Goal: Task Accomplishment & Management: Manage account settings

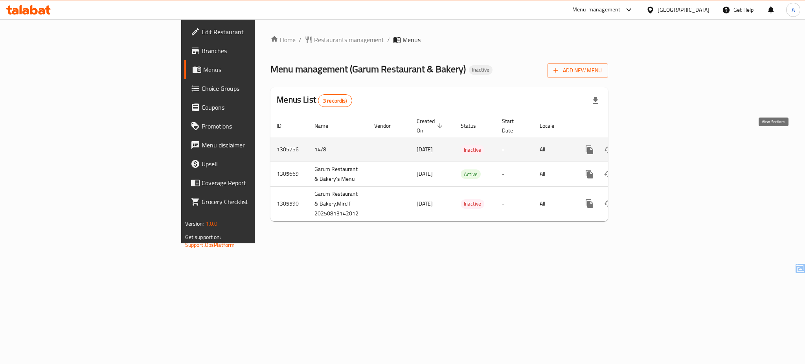
click at [649, 146] on icon "enhanced table" at bounding box center [645, 149] width 7 height 7
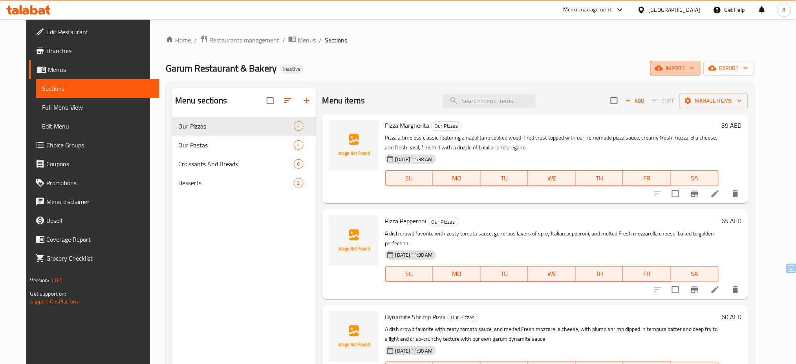
click at [695, 68] on span "import" at bounding box center [676, 68] width 38 height 10
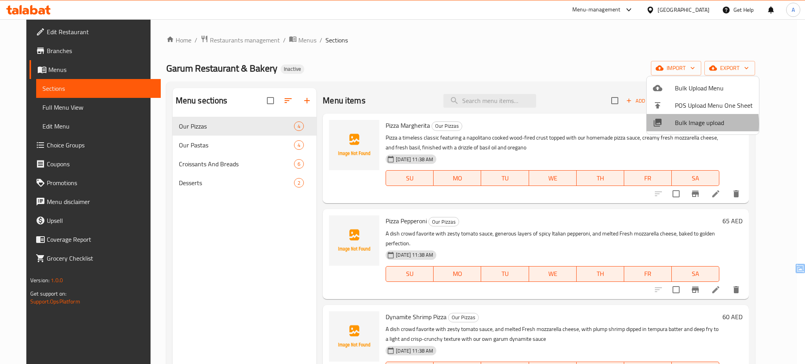
click at [677, 124] on span "Bulk Image upload" at bounding box center [714, 122] width 78 height 9
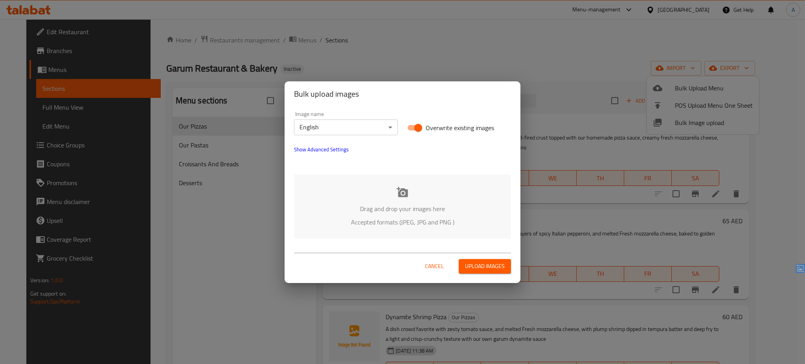
click at [419, 185] on div "Drag and drop your images here Accepted formats (JPEG, JPG and PNG )" at bounding box center [402, 206] width 217 height 64
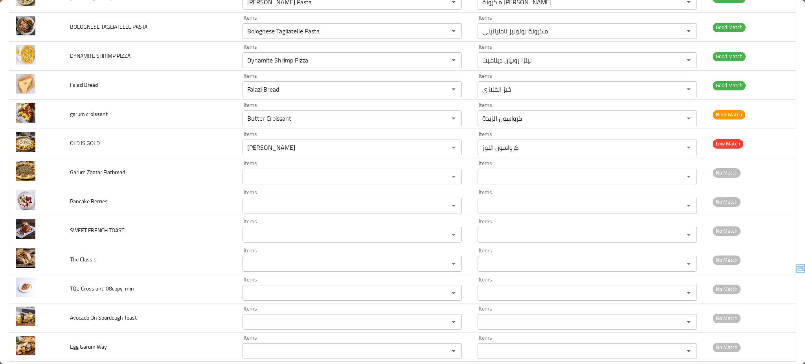
scroll to position [372, 0]
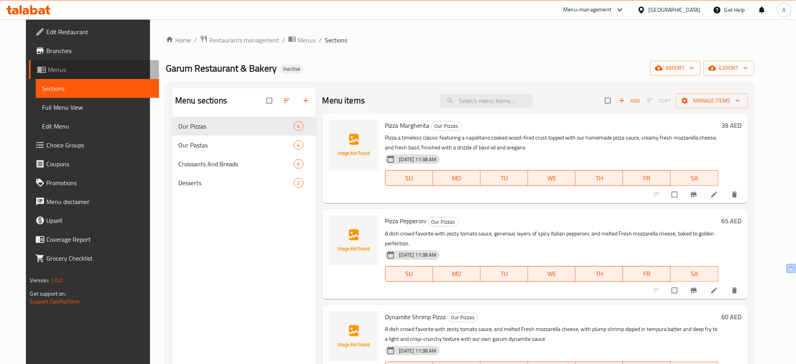
click at [97, 67] on span "Menus" at bounding box center [100, 69] width 105 height 9
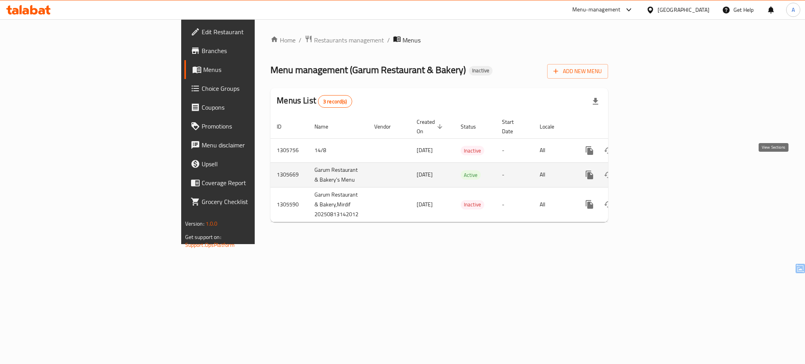
click at [651, 170] on icon "enhanced table" at bounding box center [645, 174] width 9 height 9
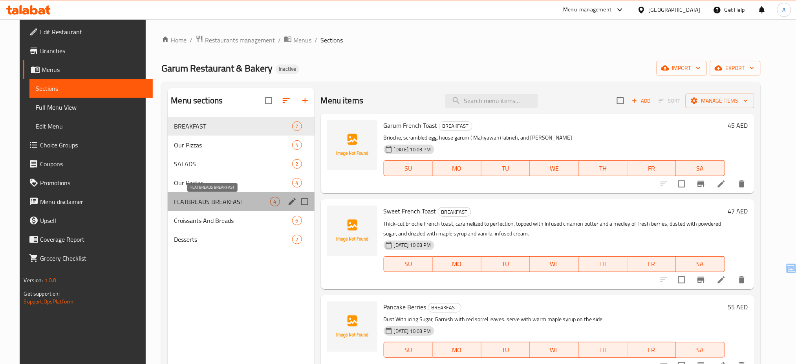
click at [201, 201] on span "FLATBREADS BREAKFAST" at bounding box center [222, 201] width 96 height 9
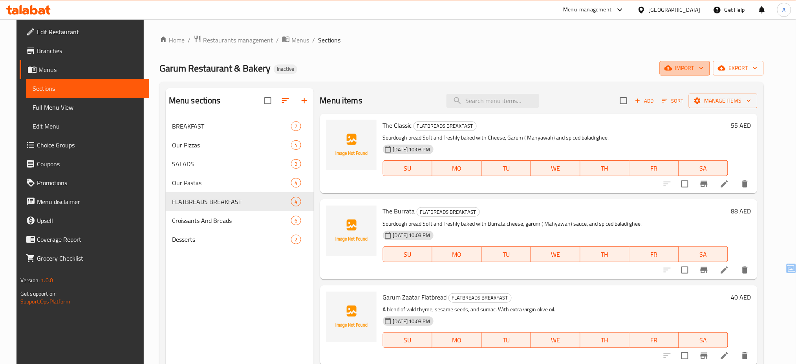
click at [704, 72] on span "import" at bounding box center [685, 68] width 38 height 10
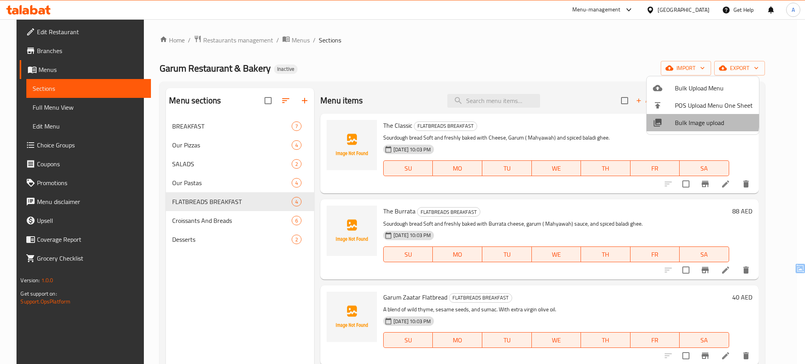
click at [680, 119] on span "Bulk Image upload" at bounding box center [714, 122] width 78 height 9
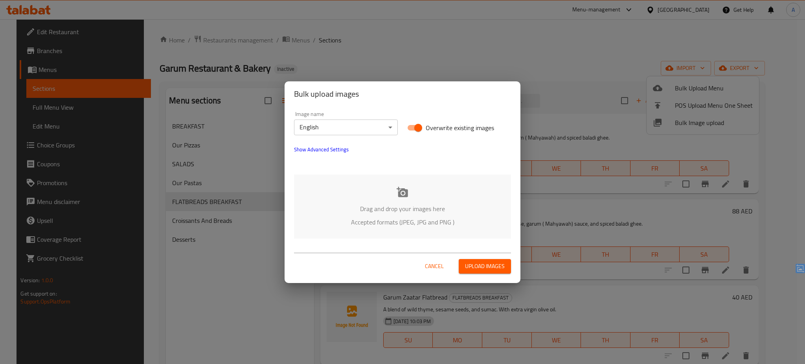
click at [450, 125] on span "Overwrite existing images" at bounding box center [460, 127] width 68 height 9
click at [440, 125] on input "Overwrite existing images" at bounding box center [418, 127] width 45 height 15
checkbox input "false"
click at [398, 219] on p "Accepted formats (JPEG, JPG and PNG )" at bounding box center [402, 221] width 193 height 9
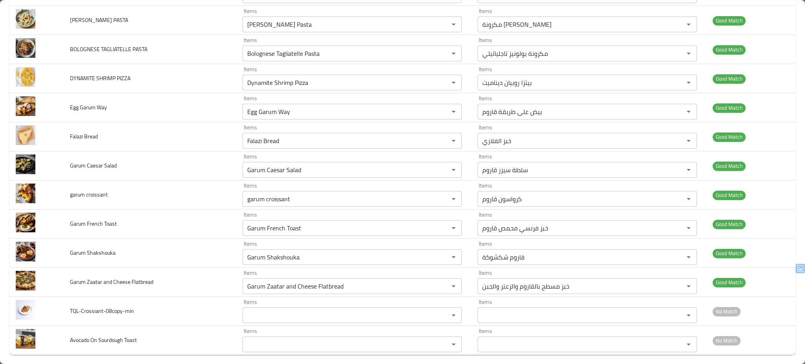
scroll to position [499, 0]
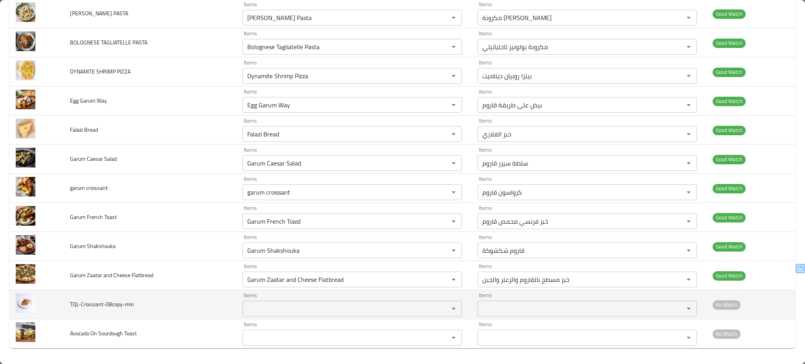
click at [277, 302] on div "Items" at bounding box center [351, 309] width 219 height 16
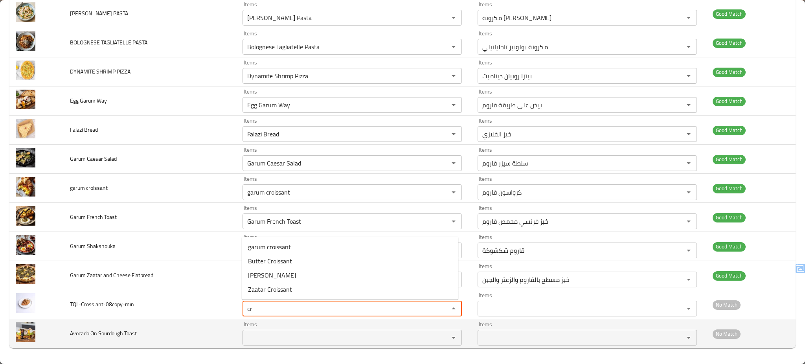
type input "cr"
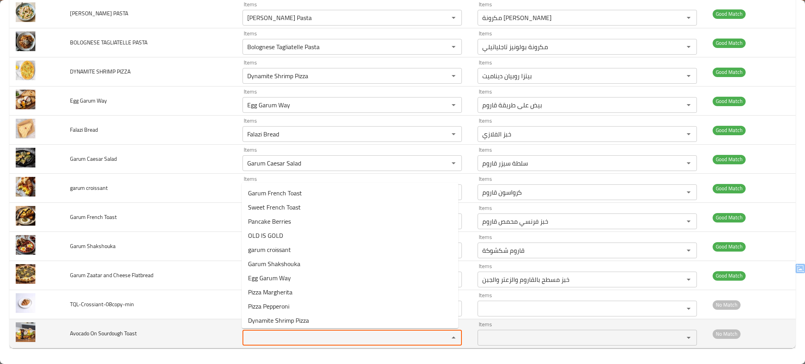
click at [269, 333] on Toast "Items" at bounding box center [340, 337] width 191 height 11
type Toast "s"
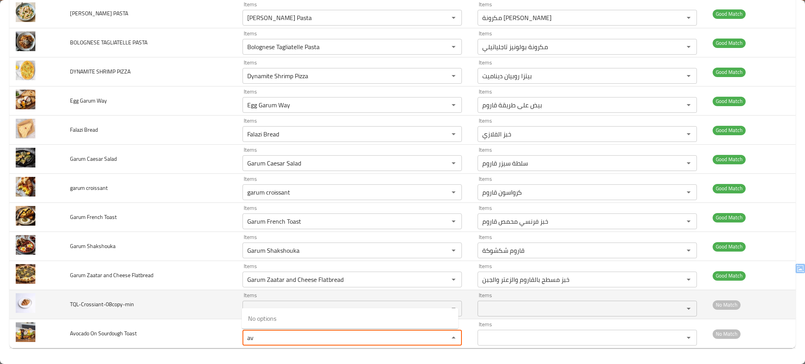
type Toast "av"
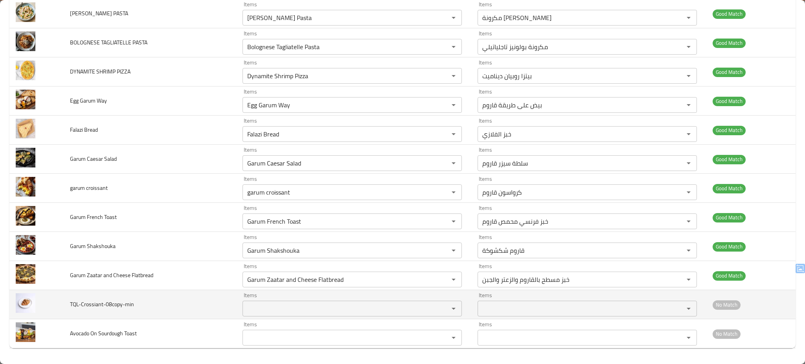
click at [205, 303] on td "TQL-Crossiant-08copy-min" at bounding box center [150, 304] width 172 height 29
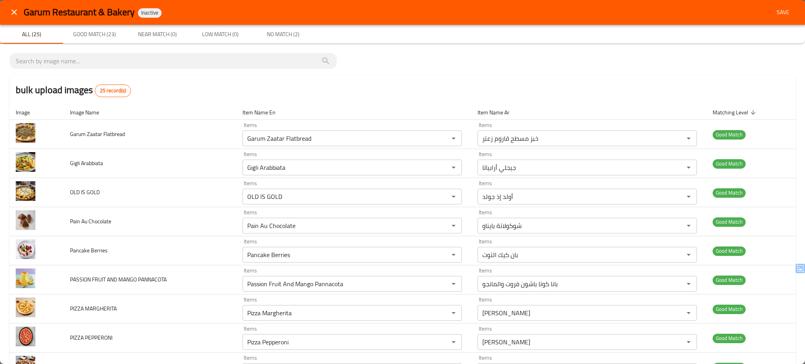
scroll to position [0, 0]
click at [773, 9] on span "Save" at bounding box center [782, 13] width 19 height 10
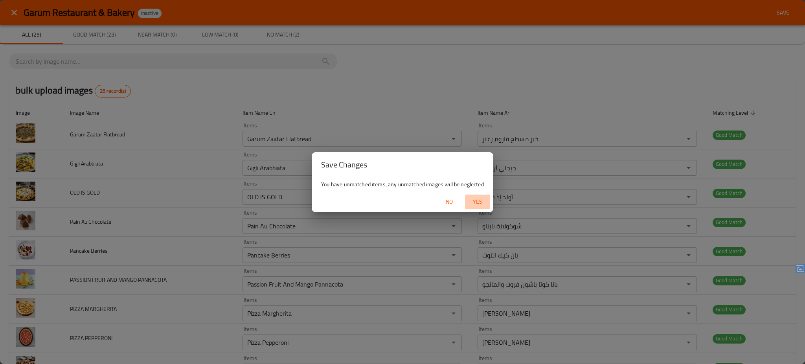
click at [477, 199] on span "Yes" at bounding box center [477, 202] width 19 height 10
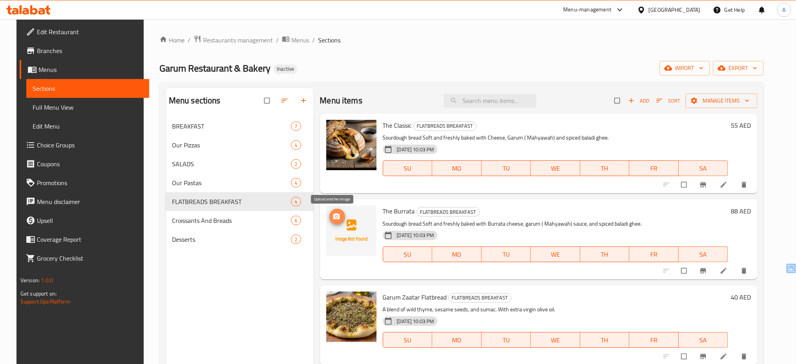
click at [333, 220] on icon "upload picture" at bounding box center [337, 217] width 8 height 8
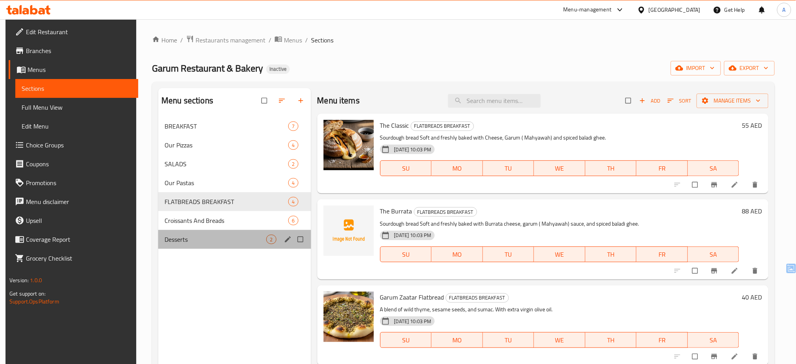
click at [221, 232] on div "Desserts 2" at bounding box center [234, 239] width 152 height 19
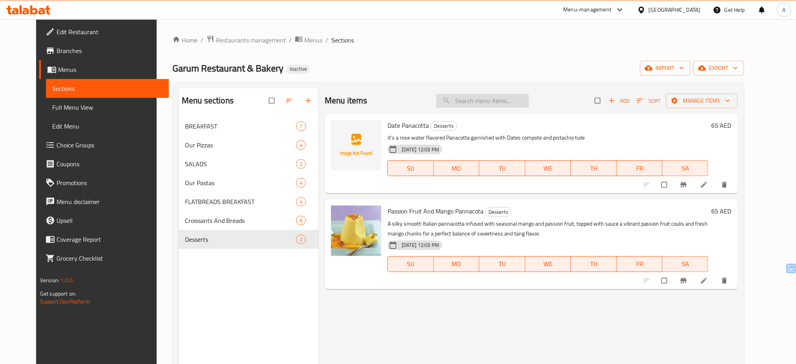
click at [473, 100] on input "search" at bounding box center [483, 101] width 93 height 14
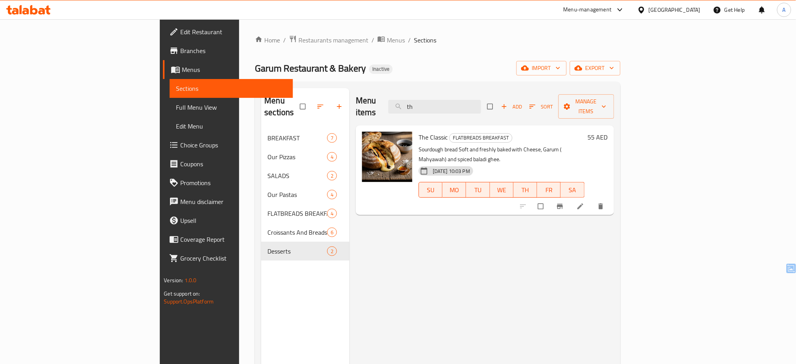
type input "t"
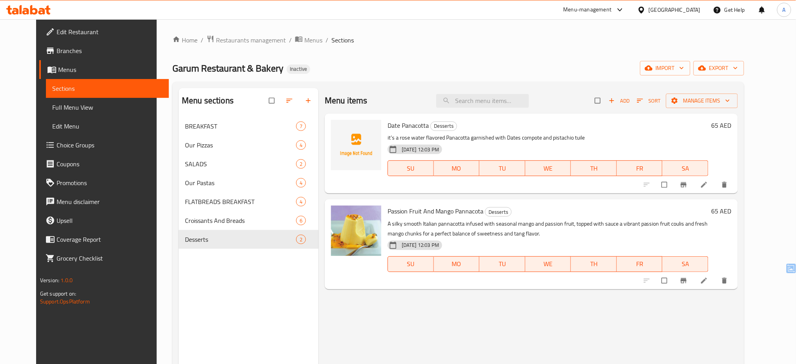
click at [695, 7] on div "[GEOGRAPHIC_DATA]" at bounding box center [675, 10] width 52 height 9
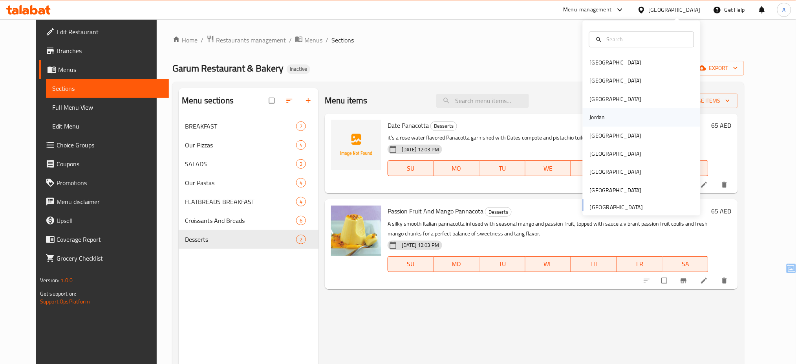
click at [611, 111] on div "Jordan" at bounding box center [642, 117] width 118 height 18
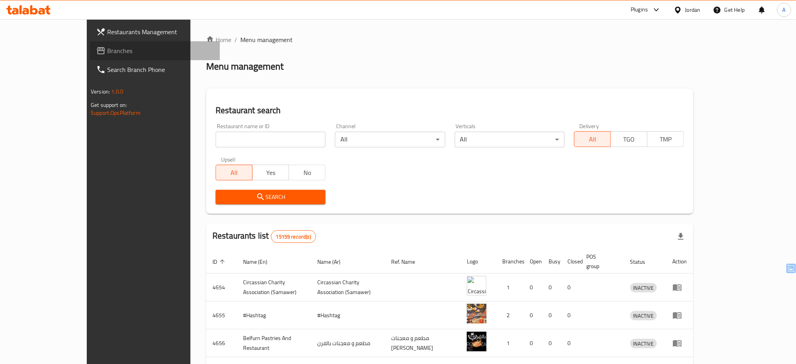
click at [107, 50] on span "Branches" at bounding box center [160, 50] width 106 height 9
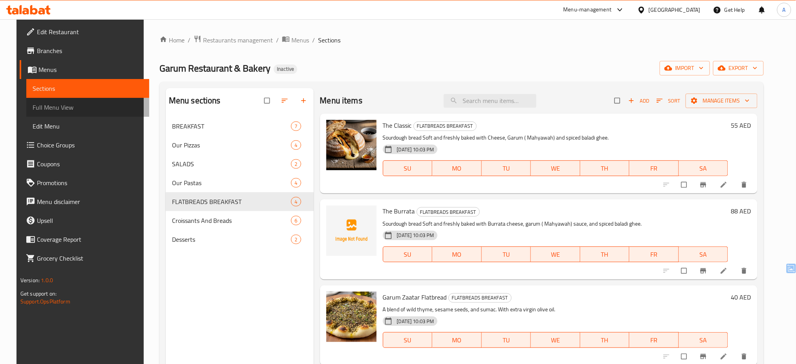
click at [51, 109] on span "Full Menu View" at bounding box center [88, 107] width 111 height 9
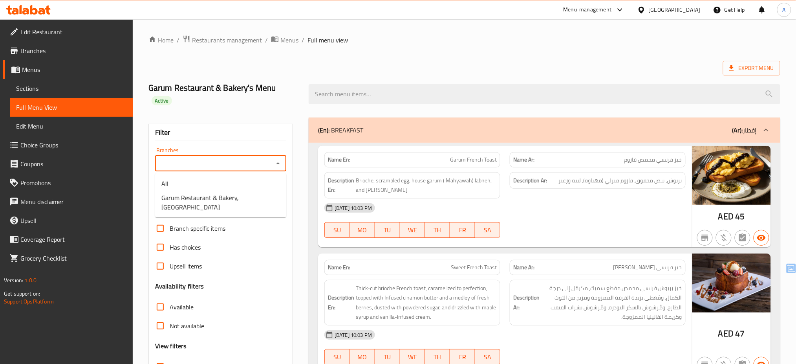
click at [243, 162] on input "Branches" at bounding box center [215, 163] width 114 height 11
click at [223, 196] on span "Garum Restaurant & Bakery, Mirdif" at bounding box center [220, 202] width 119 height 19
type input "Garum Restaurant & Bakery, Mirdif"
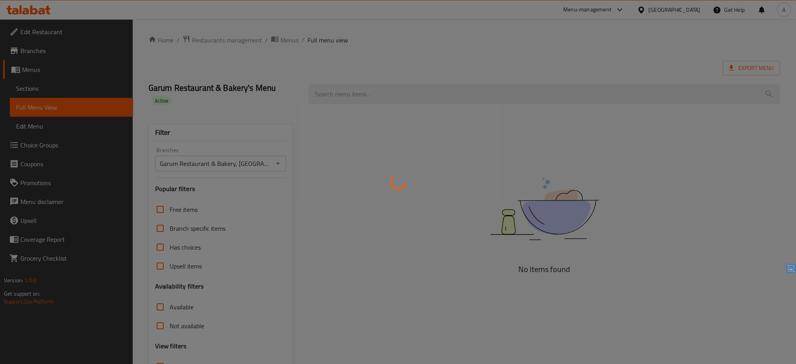
click at [287, 258] on div at bounding box center [398, 182] width 796 height 364
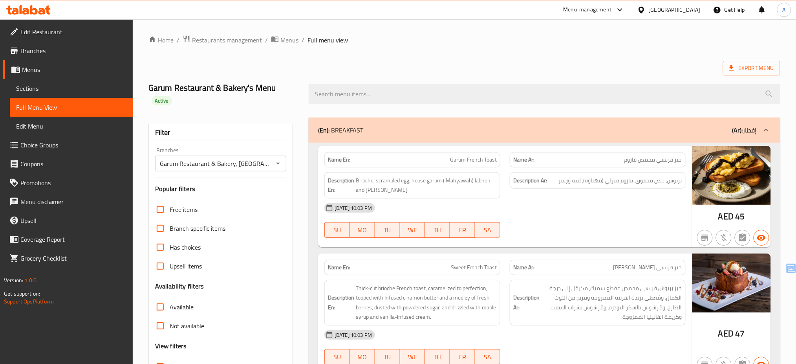
click at [287, 258] on div "Filter Branches Garum Restaurant & Bakery, Mirdif Branches Popular filters Free…" at bounding box center [221, 269] width 145 height 290
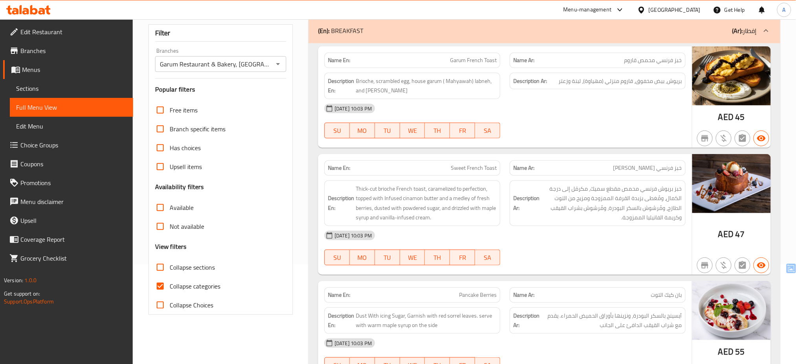
scroll to position [105, 0]
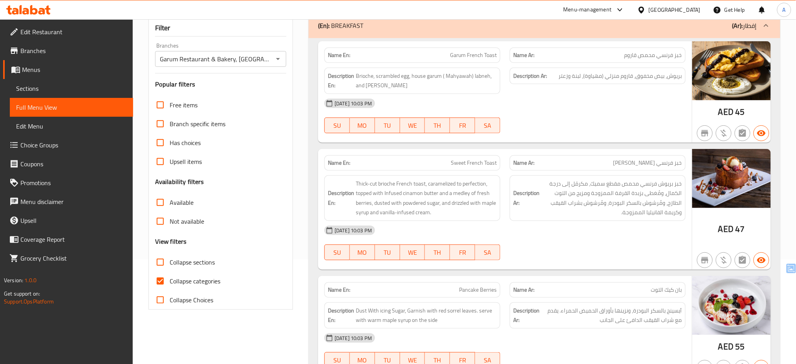
click at [216, 280] on span "Collapse categories" at bounding box center [195, 280] width 51 height 9
click at [170, 280] on input "Collapse categories" at bounding box center [160, 280] width 19 height 19
checkbox input "false"
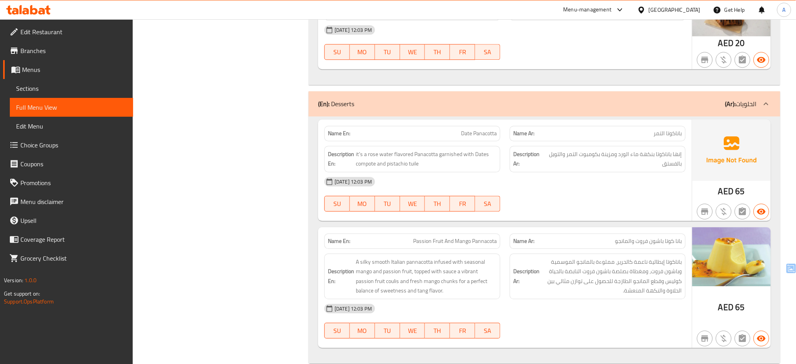
scroll to position [4003, 0]
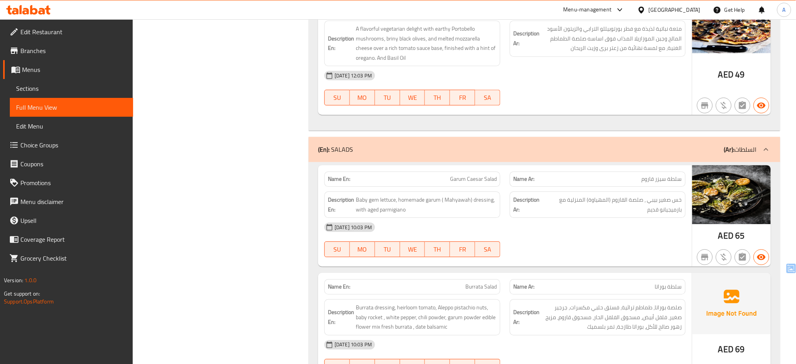
scroll to position [1872, 0]
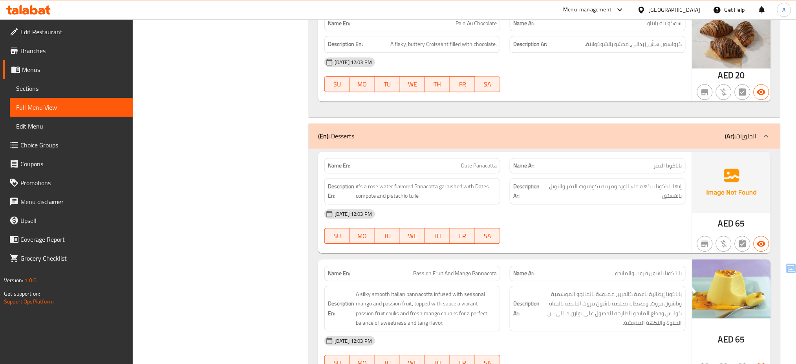
scroll to position [4003, 0]
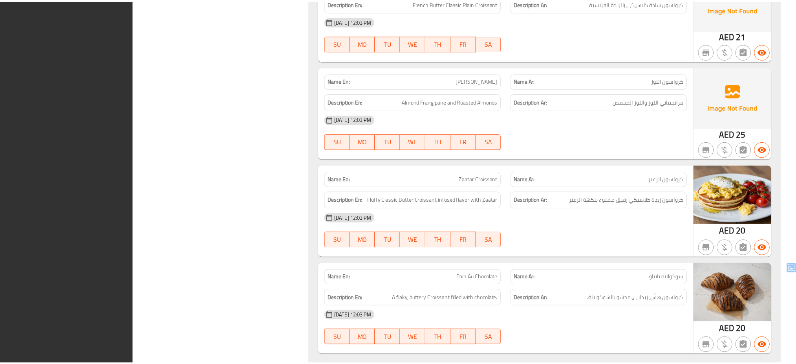
scroll to position [3982, 0]
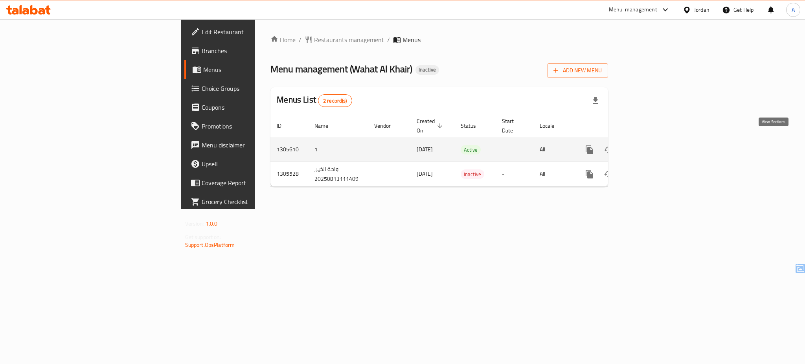
click at [651, 145] on icon "enhanced table" at bounding box center [645, 149] width 9 height 9
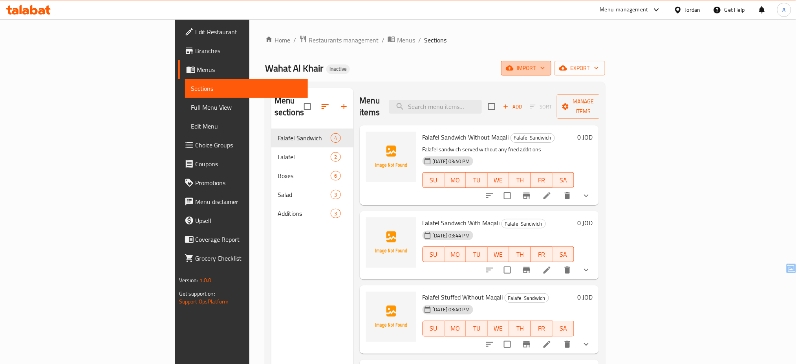
click at [552, 74] on button "import" at bounding box center [526, 68] width 50 height 15
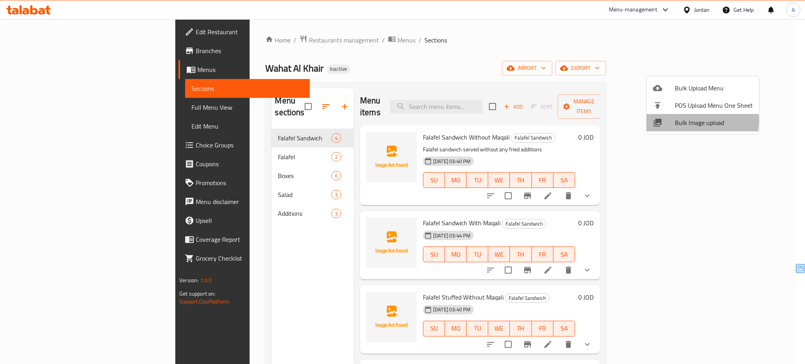
click at [681, 120] on span "Bulk Image upload" at bounding box center [714, 122] width 78 height 9
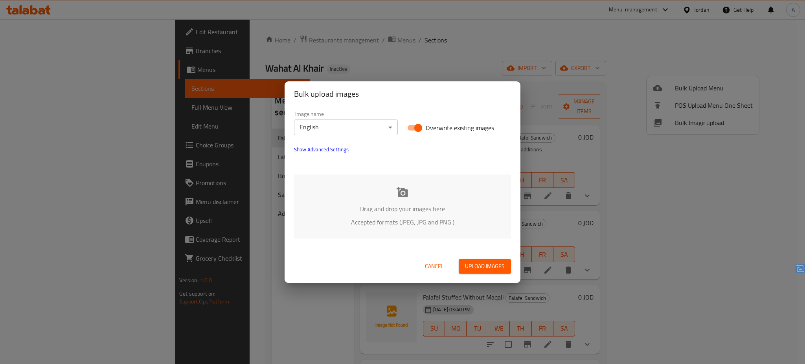
click at [470, 124] on span "Overwrite existing images" at bounding box center [460, 127] width 68 height 9
click at [440, 124] on input "Overwrite existing images" at bounding box center [418, 127] width 45 height 15
checkbox input "false"
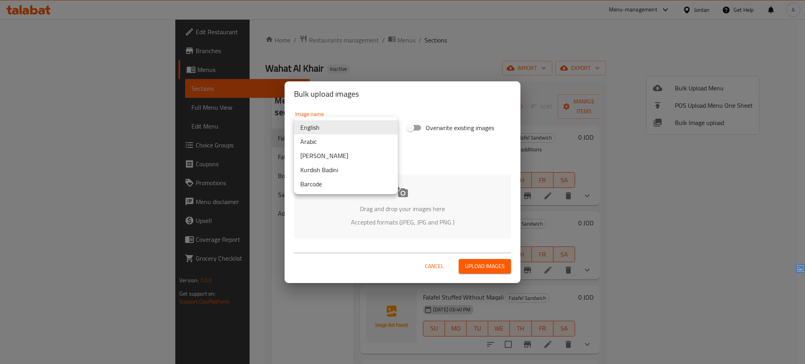
click at [374, 130] on body "​ Menu-management Jordan Get Help A Edit Restaurant Branches Menus Sections Ful…" at bounding box center [402, 191] width 805 height 345
click at [348, 142] on li "Arabic" at bounding box center [346, 141] width 104 height 14
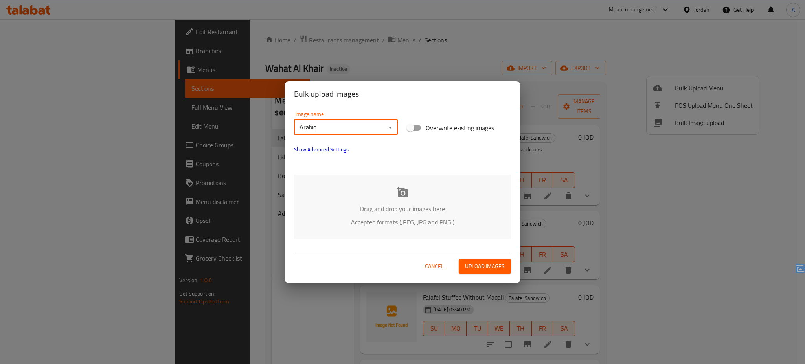
click at [358, 193] on div "Drag and drop your images here Accepted formats (JPEG, JPG and PNG )" at bounding box center [402, 206] width 217 height 64
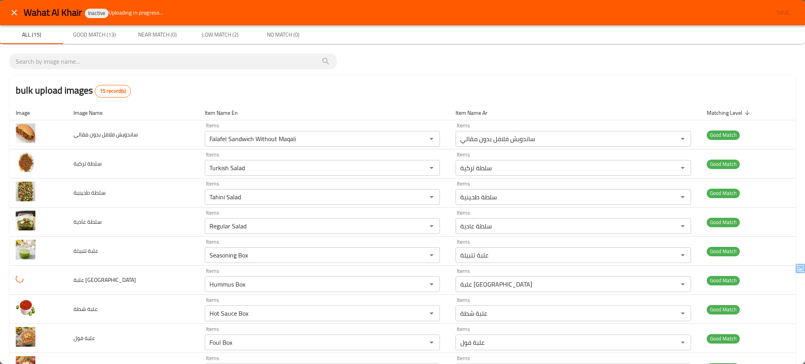
scroll to position [208, 0]
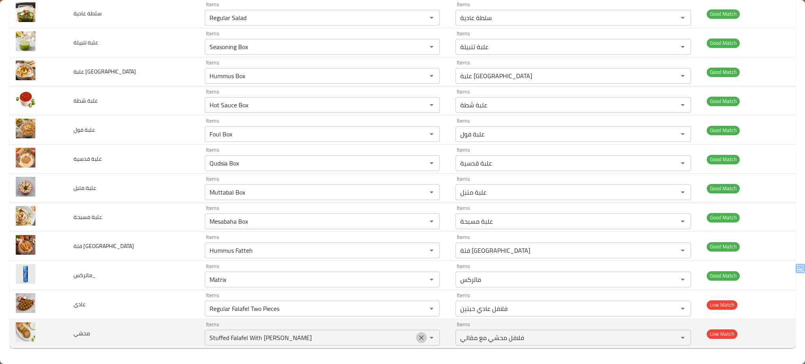
click at [417, 337] on icon "Clear" at bounding box center [421, 338] width 8 height 8
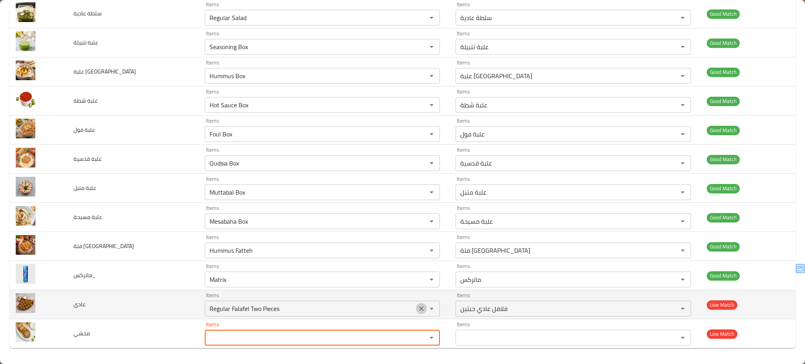
click at [417, 312] on icon "Clear" at bounding box center [421, 308] width 8 height 8
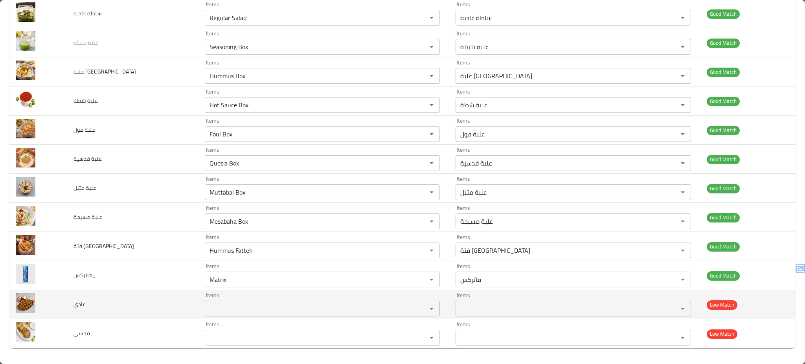
click at [136, 312] on td "عادي" at bounding box center [132, 304] width 131 height 29
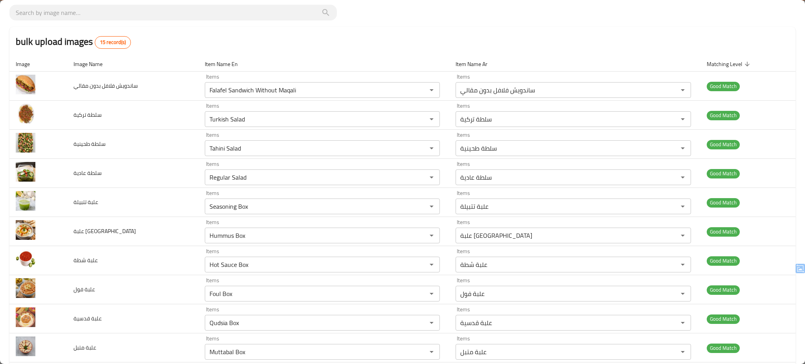
scroll to position [0, 0]
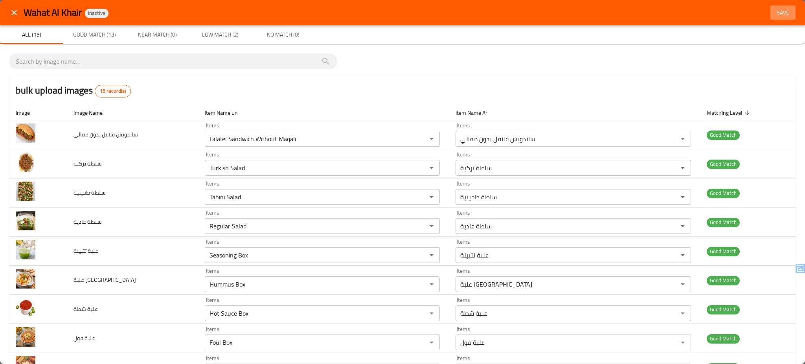
click at [775, 12] on span "Save" at bounding box center [782, 13] width 19 height 10
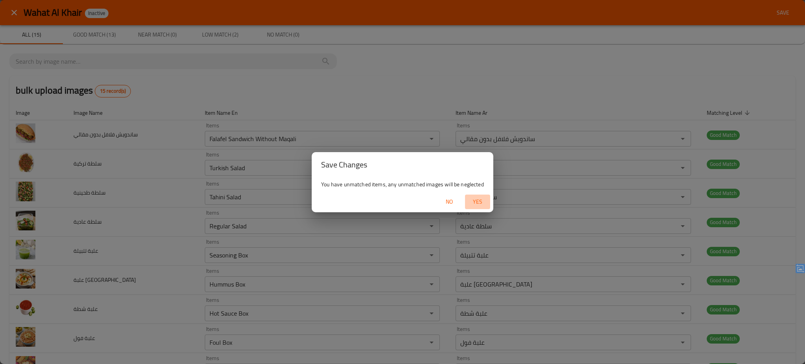
click at [477, 197] on span "Yes" at bounding box center [477, 202] width 19 height 10
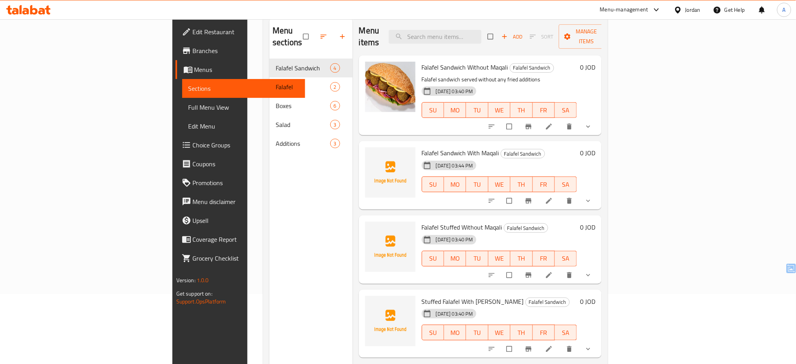
scroll to position [72, 0]
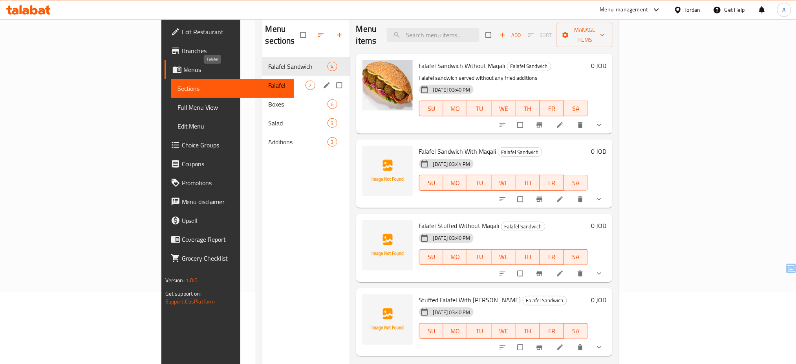
click at [269, 81] on span "Falafel" at bounding box center [287, 85] width 37 height 9
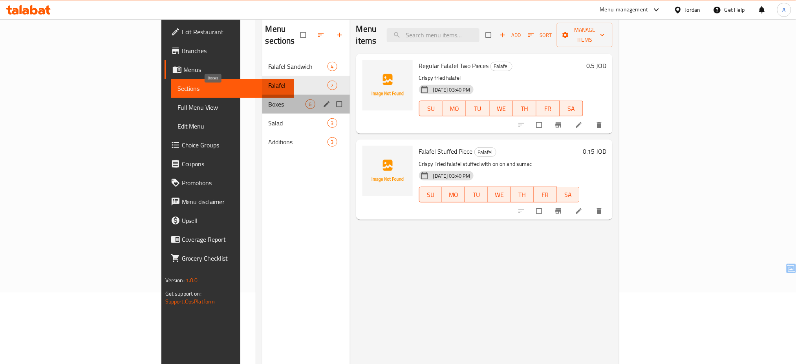
click at [269, 99] on span "Boxes" at bounding box center [287, 103] width 37 height 9
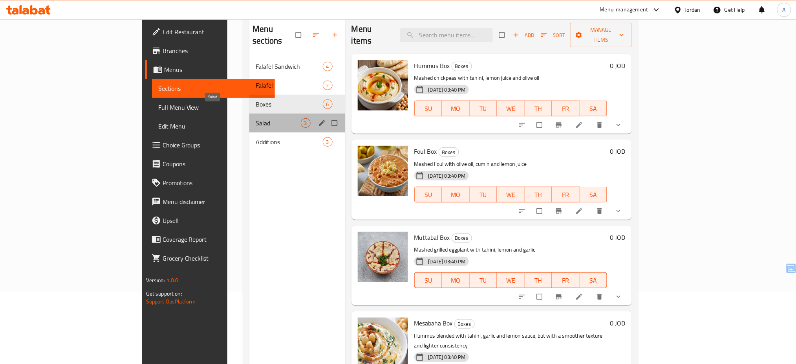
click at [256, 118] on span "Salad" at bounding box center [278, 122] width 45 height 9
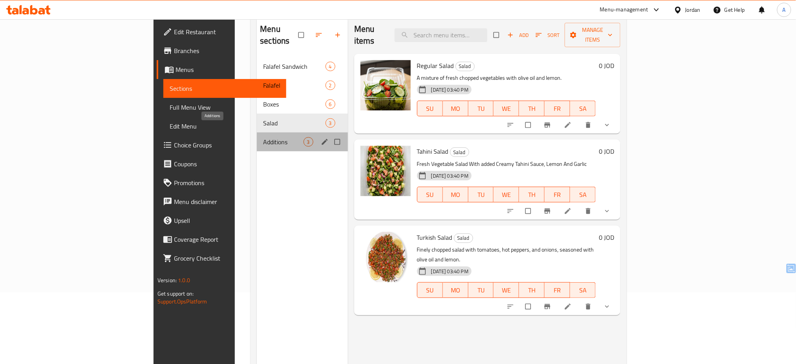
click at [263, 137] on span "Additions" at bounding box center [283, 141] width 40 height 9
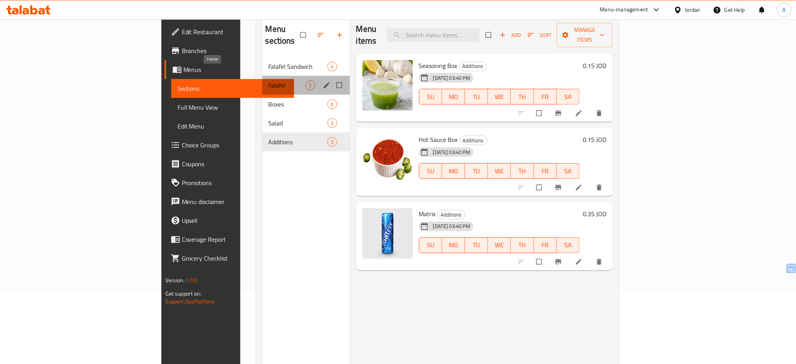
click at [269, 81] on span "Falafel" at bounding box center [287, 85] width 37 height 9
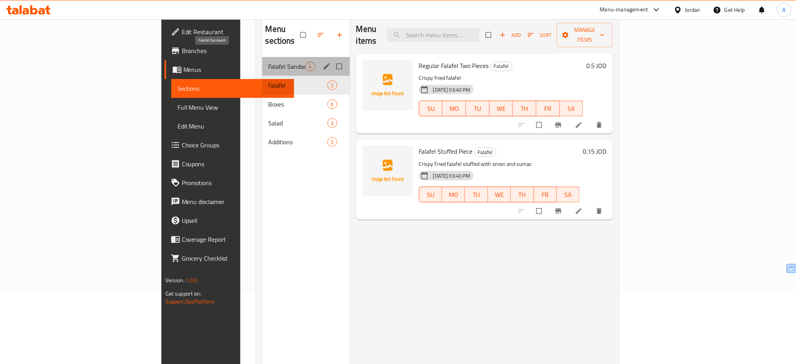
click at [269, 62] on span "Falafel Sandwich" at bounding box center [287, 66] width 37 height 9
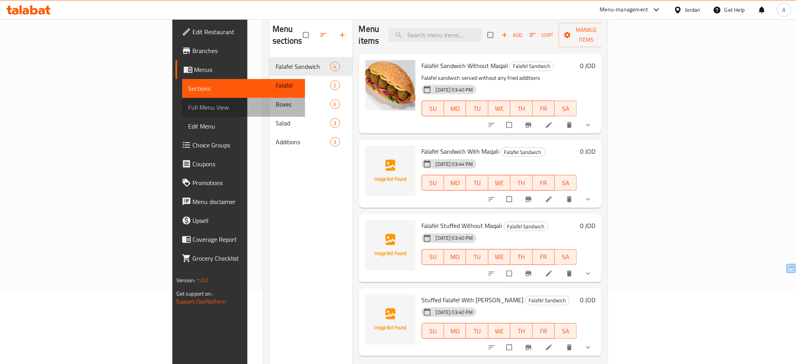
click at [189, 106] on span "Full Menu View" at bounding box center [244, 107] width 111 height 9
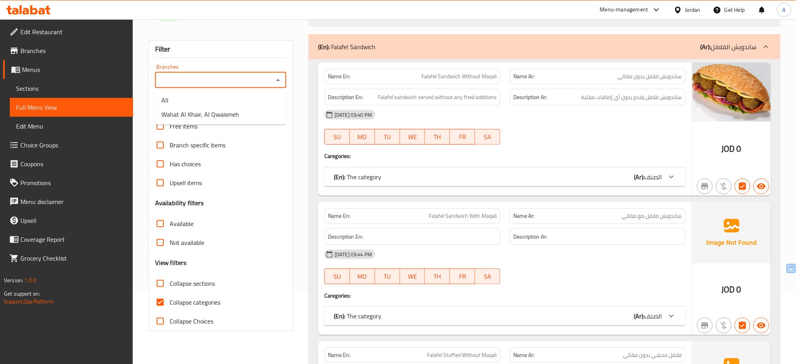
click at [248, 84] on input "Branches" at bounding box center [215, 80] width 114 height 11
click at [218, 111] on span "Wahat Al Khair, Al Qwaismeh" at bounding box center [200, 114] width 78 height 9
type input "Wahat Al Khair, Al Qwaismeh"
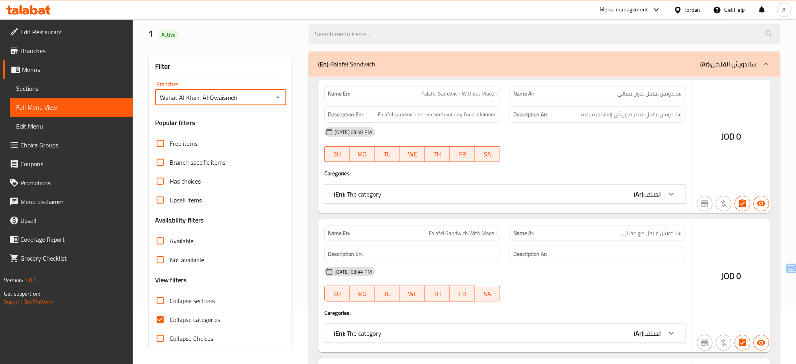
scroll to position [72, 0]
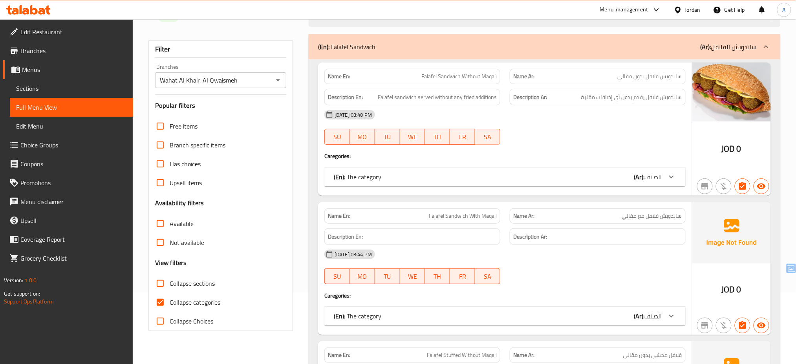
click at [214, 304] on span "Collapse categories" at bounding box center [195, 301] width 51 height 9
click at [170, 304] on input "Collapse categories" at bounding box center [160, 302] width 19 height 19
checkbox input "false"
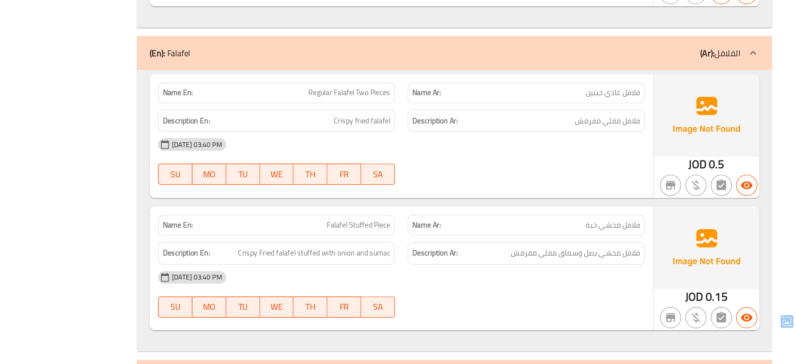
scroll to position [1096, 0]
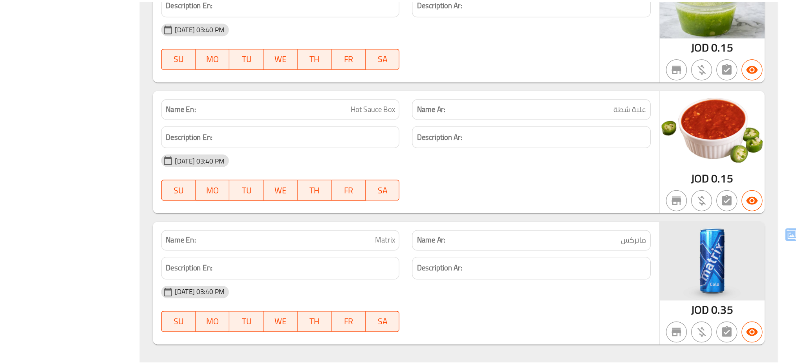
scroll to position [4291, 0]
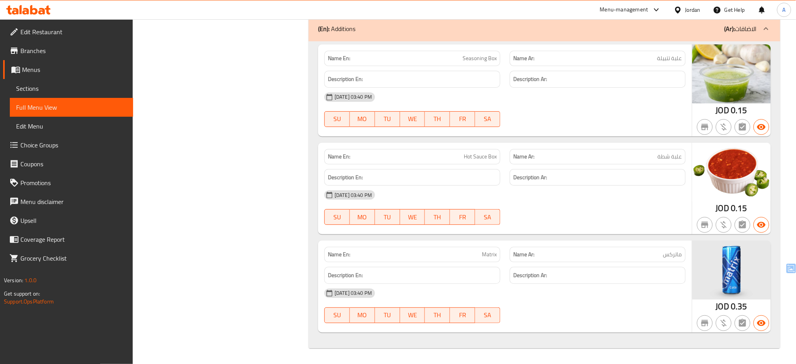
click at [34, 11] on icon at bounding box center [28, 9] width 44 height 9
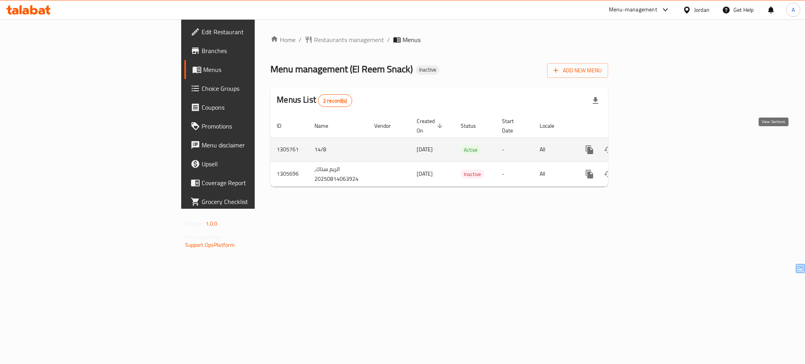
click at [651, 145] on icon "enhanced table" at bounding box center [645, 149] width 9 height 9
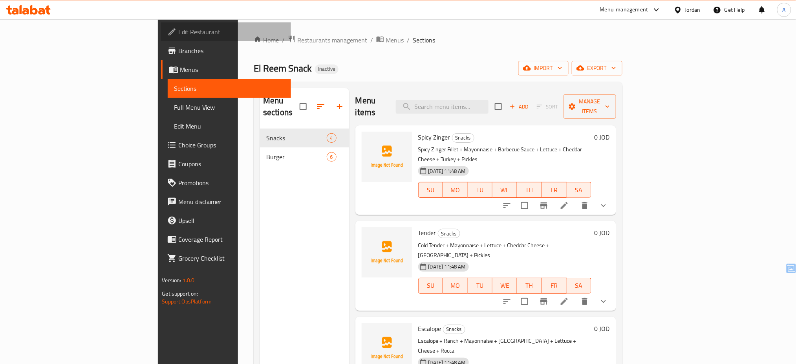
click at [161, 26] on link "Edit Restaurant" at bounding box center [226, 31] width 130 height 19
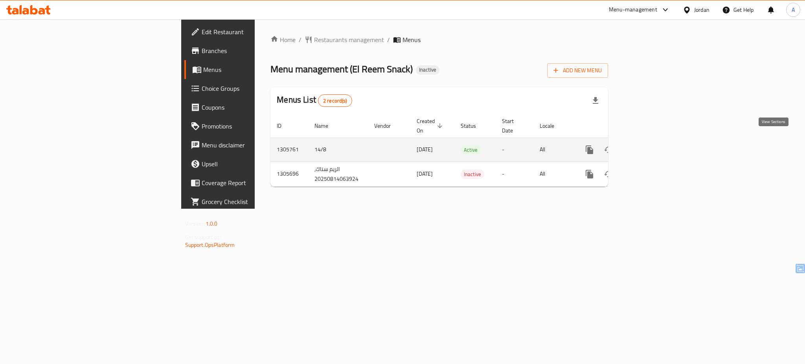
click at [651, 145] on icon "enhanced table" at bounding box center [645, 149] width 9 height 9
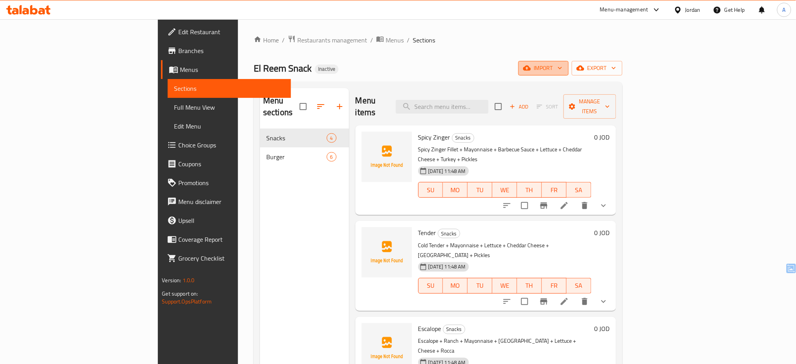
click at [563, 70] on span "import" at bounding box center [544, 68] width 38 height 10
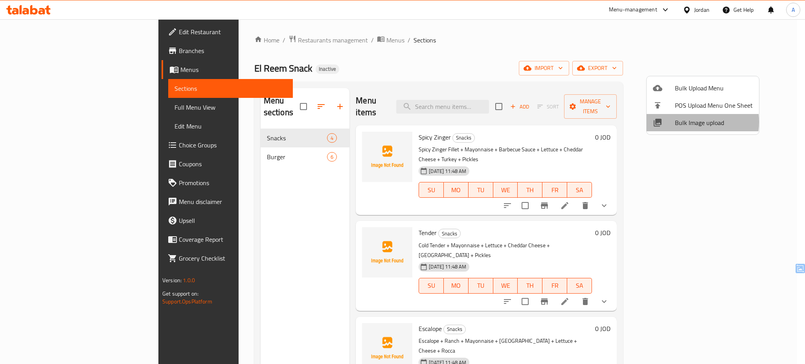
click at [684, 122] on span "Bulk Image upload" at bounding box center [714, 122] width 78 height 9
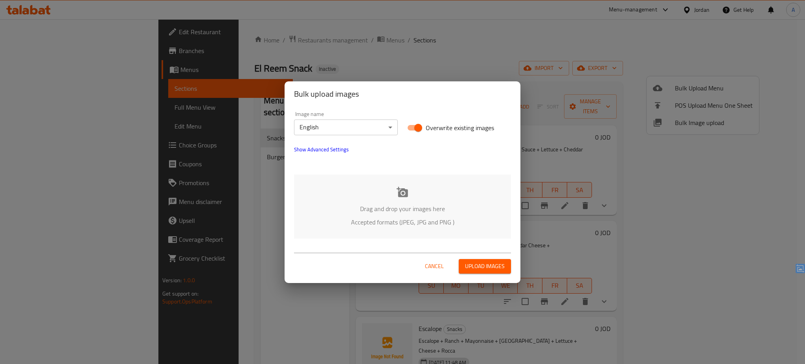
click at [430, 126] on span "Overwrite existing images" at bounding box center [460, 127] width 68 height 9
click at [430, 126] on input "Overwrite existing images" at bounding box center [418, 127] width 45 height 15
checkbox input "false"
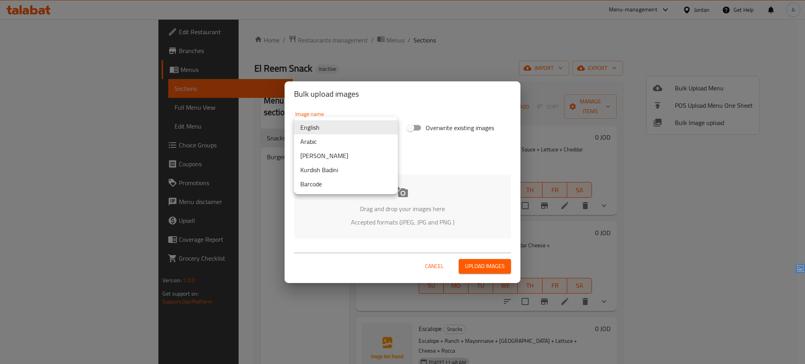
click at [379, 125] on body "​ Menu-management Jordan Get Help A Edit Restaurant Branches Menus Sections Ful…" at bounding box center [402, 191] width 805 height 345
click at [348, 138] on li "Arabic" at bounding box center [346, 141] width 104 height 14
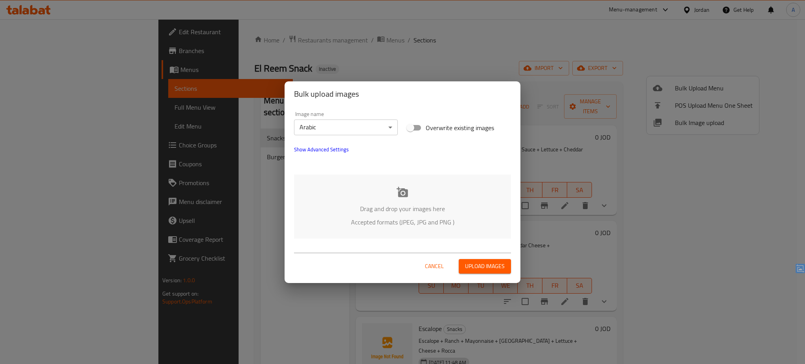
click at [388, 207] on p "Drag and drop your images here" at bounding box center [402, 208] width 193 height 9
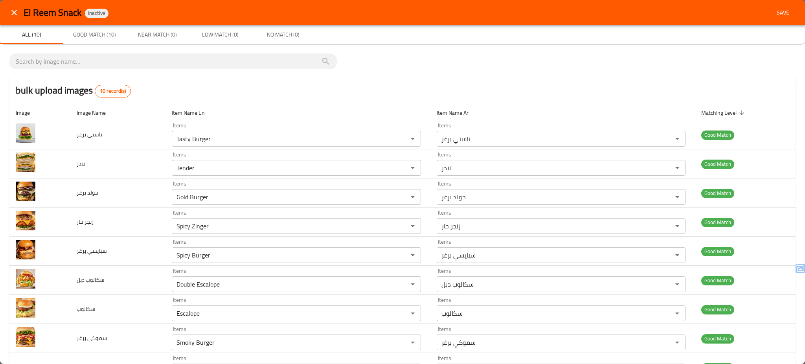
click at [403, 65] on p "bulk upload images 10 record(s) Image Image Name Item Name En Item Name Ar Matc…" at bounding box center [402, 232] width 786 height 358
click at [778, 17] on button "Save" at bounding box center [782, 13] width 25 height 15
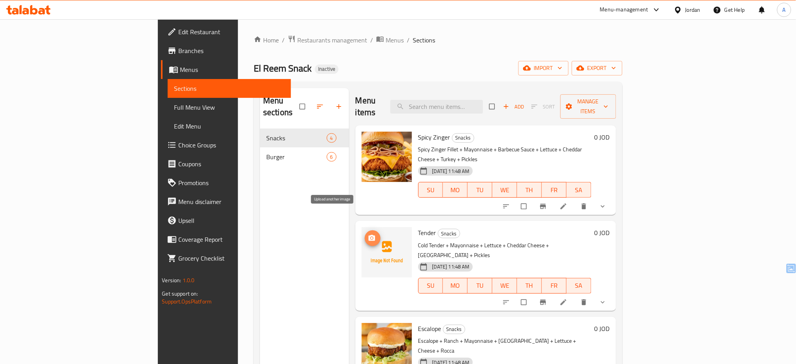
click at [369, 235] on icon "upload picture" at bounding box center [372, 238] width 7 height 6
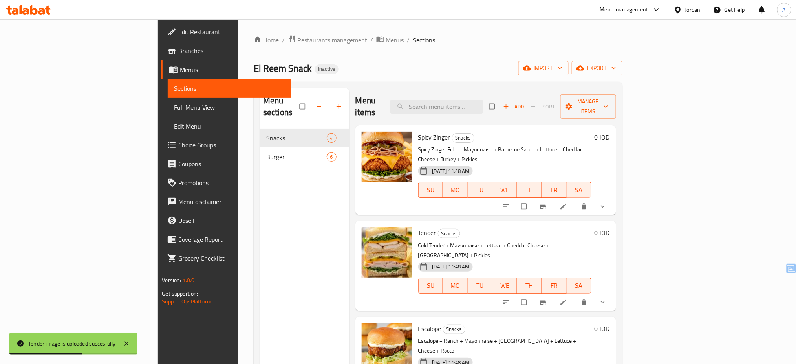
scroll to position [110, 0]
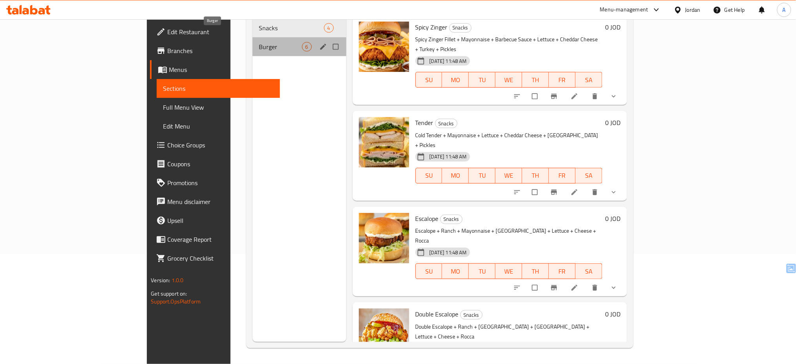
click at [259, 42] on span "Burger" at bounding box center [280, 46] width 43 height 9
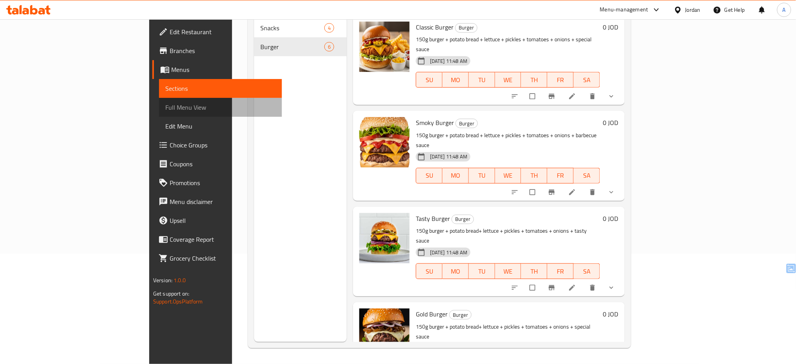
click at [159, 101] on link "Full Menu View" at bounding box center [220, 107] width 123 height 19
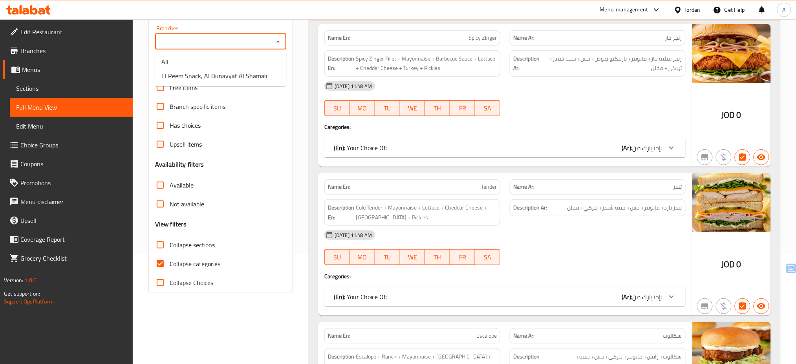
click at [271, 46] on input "Branches" at bounding box center [215, 41] width 114 height 11
click at [236, 74] on span "El Reem Snack, Al Bunayyat Al Shamali" at bounding box center [214, 75] width 106 height 9
type input "El Reem Snack, Al Bunayyat Al Shamali"
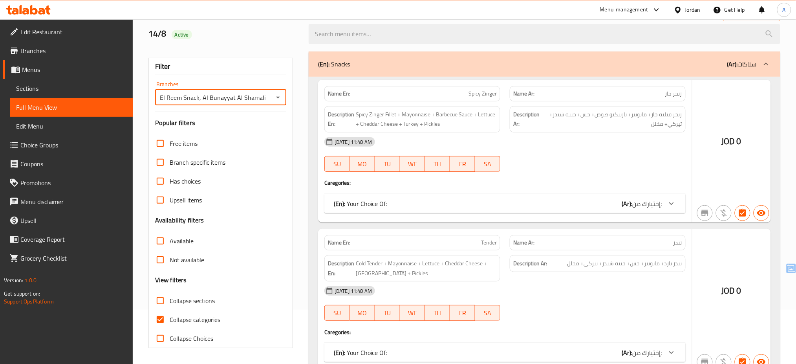
scroll to position [110, 0]
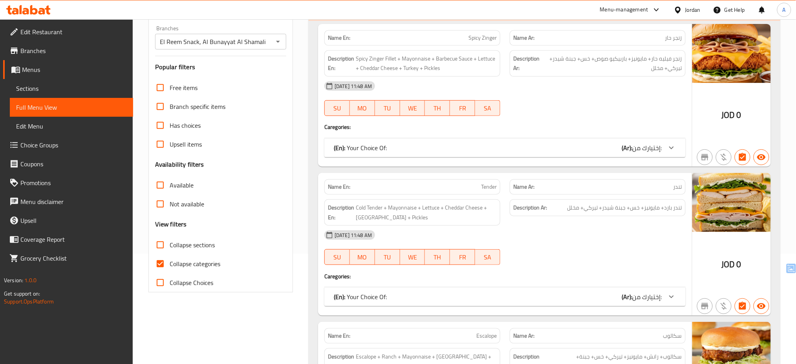
click at [198, 260] on span "Collapse categories" at bounding box center [195, 263] width 51 height 9
click at [170, 260] on input "Collapse categories" at bounding box center [160, 263] width 19 height 19
checkbox input "false"
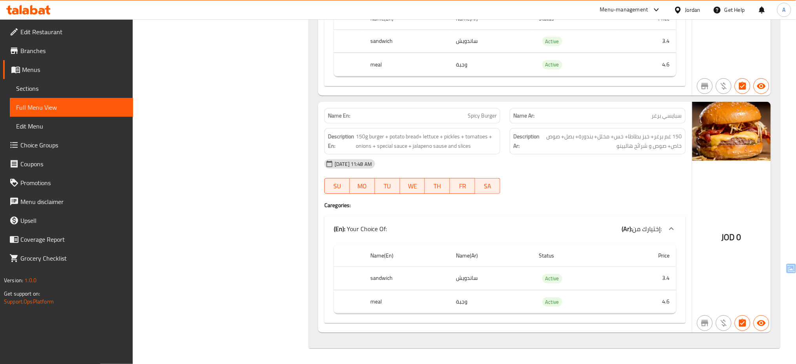
scroll to position [0, 0]
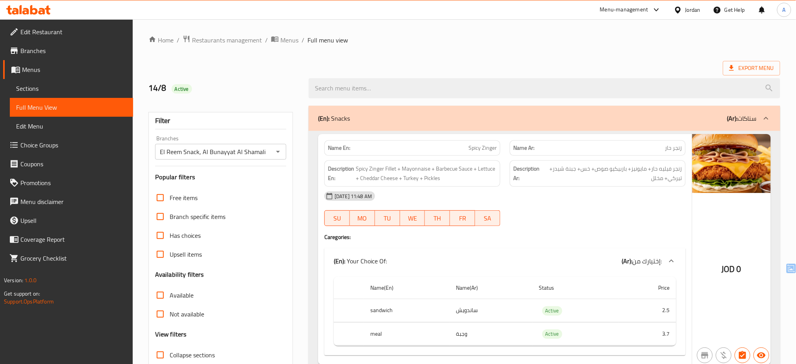
click at [681, 7] on icon at bounding box center [678, 10] width 8 height 8
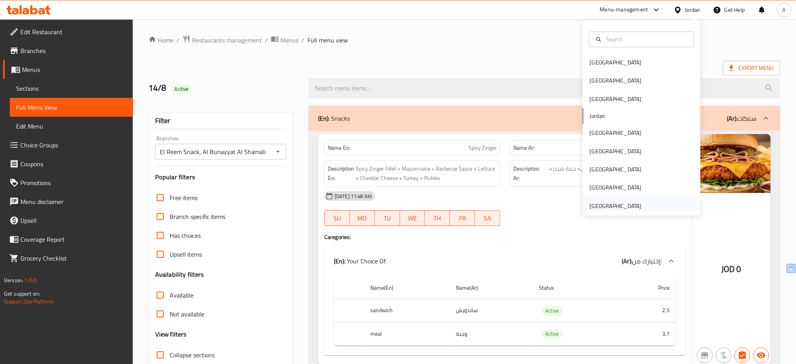
click at [618, 202] on div "[GEOGRAPHIC_DATA]" at bounding box center [616, 206] width 52 height 9
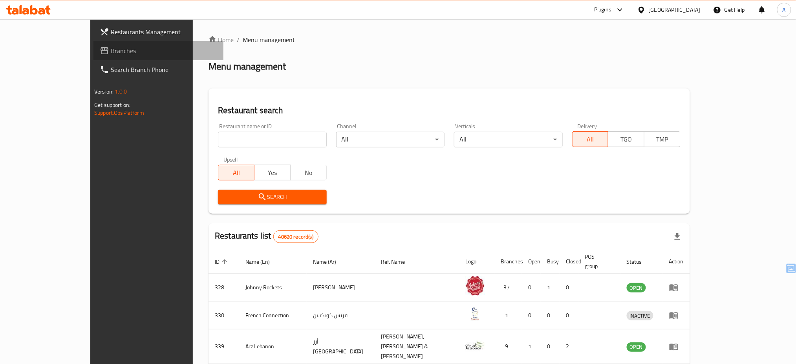
click at [94, 43] on link "Branches" at bounding box center [159, 50] width 130 height 19
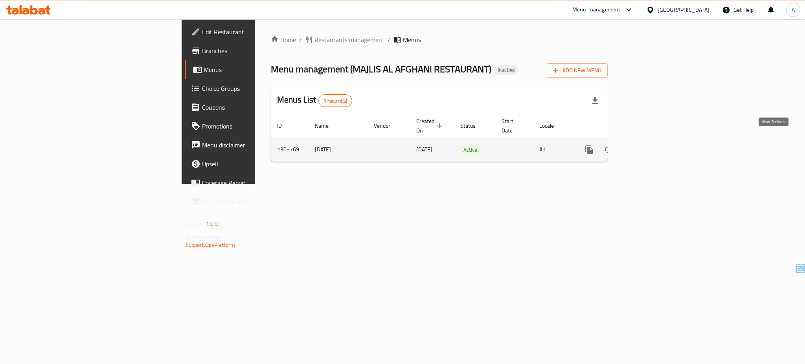
click at [649, 146] on icon "enhanced table" at bounding box center [645, 149] width 7 height 7
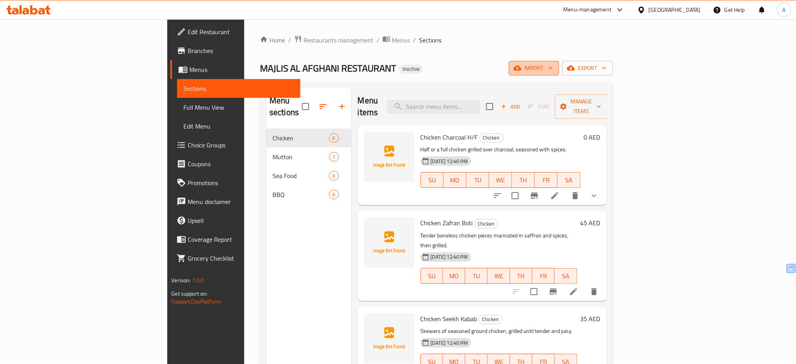
click at [553, 70] on span "import" at bounding box center [534, 68] width 38 height 10
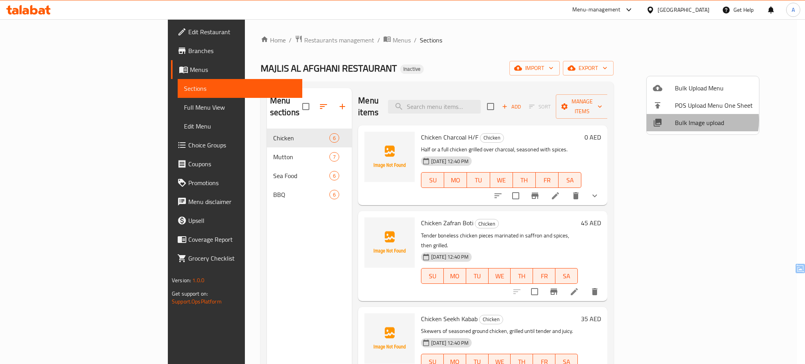
click at [691, 120] on span "Bulk Image upload" at bounding box center [714, 122] width 78 height 9
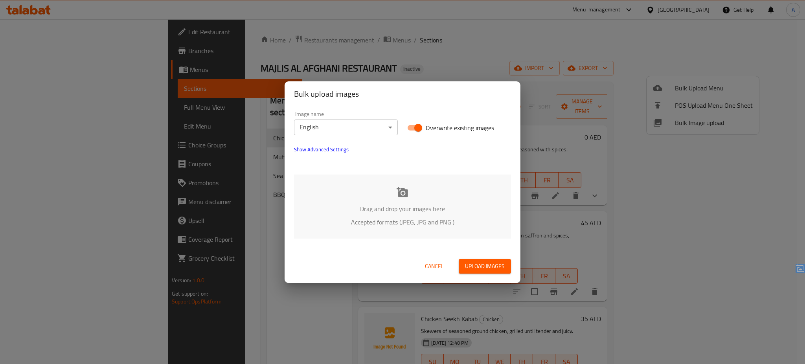
click at [455, 123] on span "Overwrite existing images" at bounding box center [460, 127] width 68 height 9
click at [440, 121] on input "Overwrite existing images" at bounding box center [418, 127] width 45 height 15
checkbox input "false"
click at [380, 188] on div "Drag and drop your images here Accepted formats (JPEG, JPG and PNG )" at bounding box center [402, 206] width 217 height 64
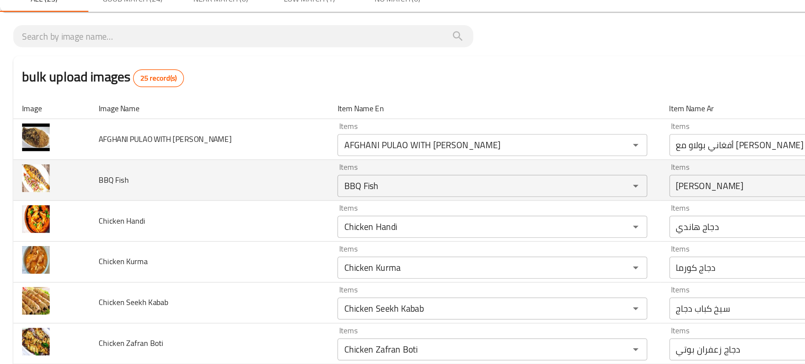
click at [188, 171] on td "BBQ Fish" at bounding box center [149, 163] width 170 height 29
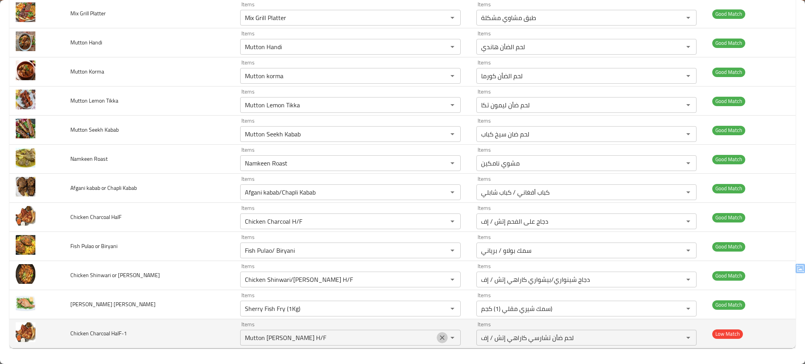
click at [438, 336] on icon "Clear" at bounding box center [442, 338] width 8 height 8
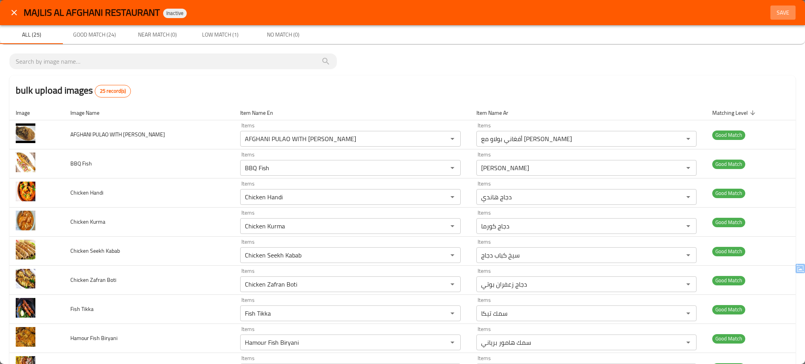
click at [779, 17] on button "Save" at bounding box center [782, 13] width 25 height 15
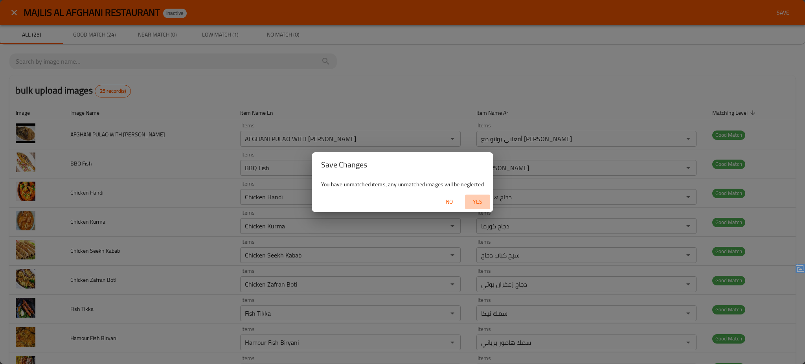
click at [475, 197] on span "Yes" at bounding box center [477, 202] width 19 height 10
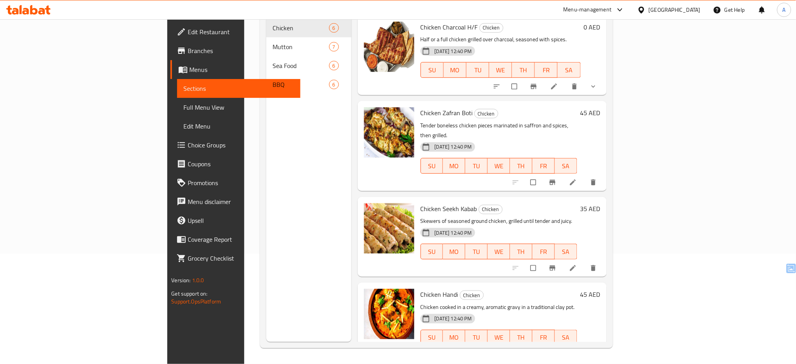
scroll to position [171, 0]
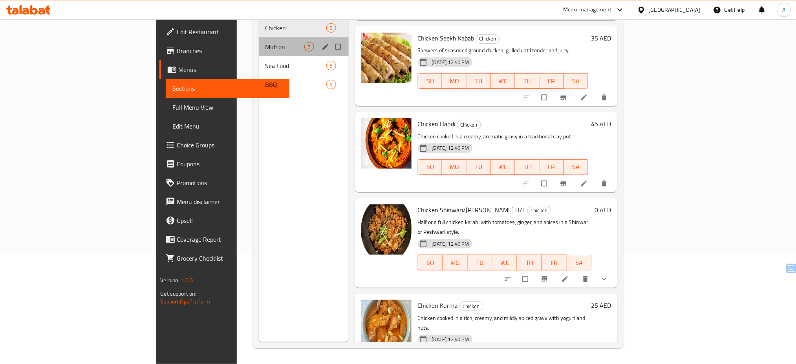
click at [259, 40] on div "Mutton 7" at bounding box center [304, 46] width 90 height 19
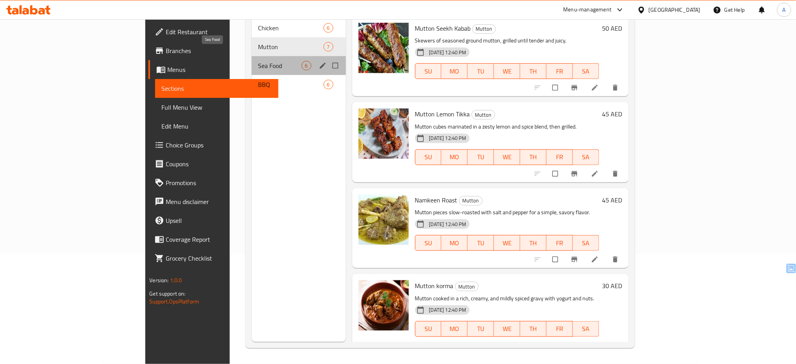
click at [258, 61] on span "Sea Food" at bounding box center [280, 65] width 44 height 9
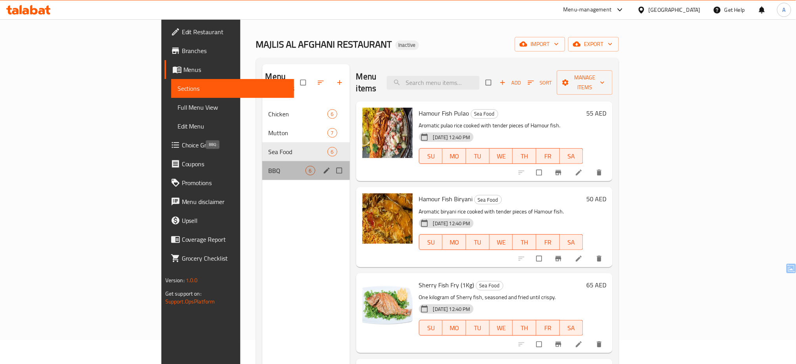
click at [269, 166] on span "BBQ" at bounding box center [287, 170] width 37 height 9
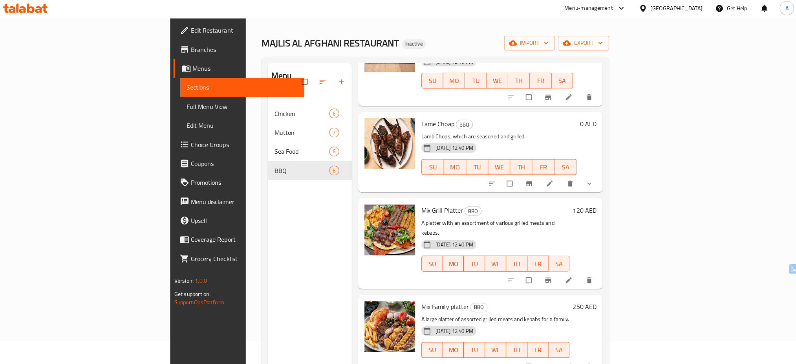
scroll to position [24, 0]
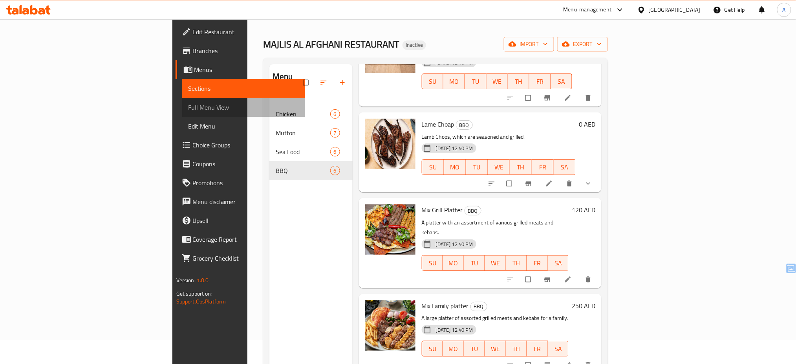
click at [189, 110] on span "Full Menu View" at bounding box center [244, 107] width 111 height 9
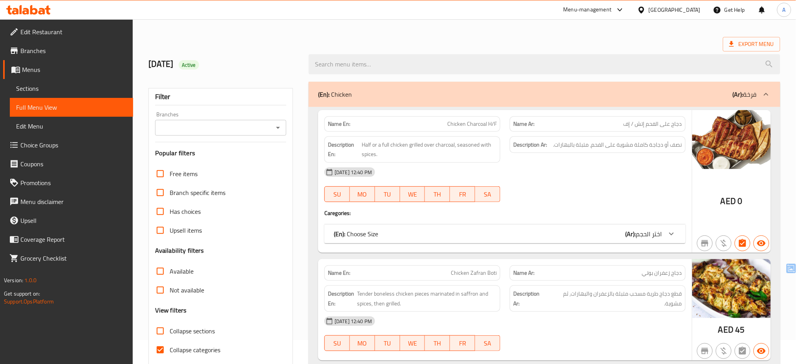
click at [279, 128] on icon "Open" at bounding box center [277, 127] width 9 height 9
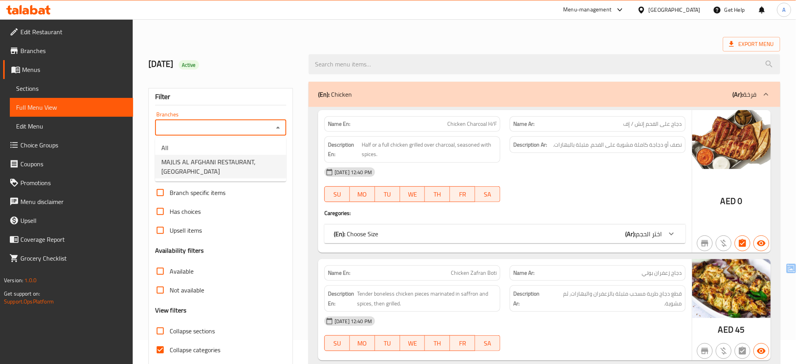
click at [260, 163] on span "MAJLIS AL AFGHANI RESTAURANT, [GEOGRAPHIC_DATA]" at bounding box center [220, 166] width 119 height 19
type input "MAJLIS AL AFGHANI RESTAURANT, [GEOGRAPHIC_DATA]"
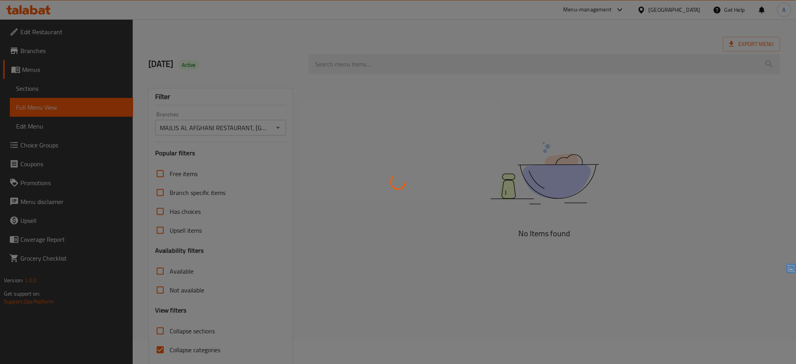
click at [294, 166] on div at bounding box center [398, 182] width 796 height 364
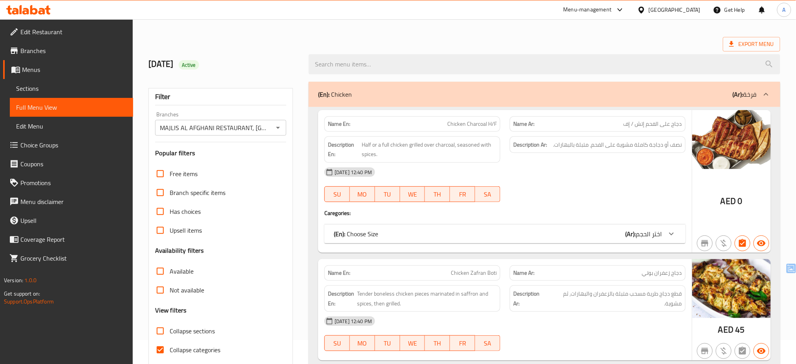
click at [221, 351] on div "Collapse categories" at bounding box center [220, 349] width 131 height 19
click at [210, 349] on span "Collapse categories" at bounding box center [195, 349] width 51 height 9
click at [170, 349] on input "Collapse categories" at bounding box center [160, 349] width 19 height 19
checkbox input "false"
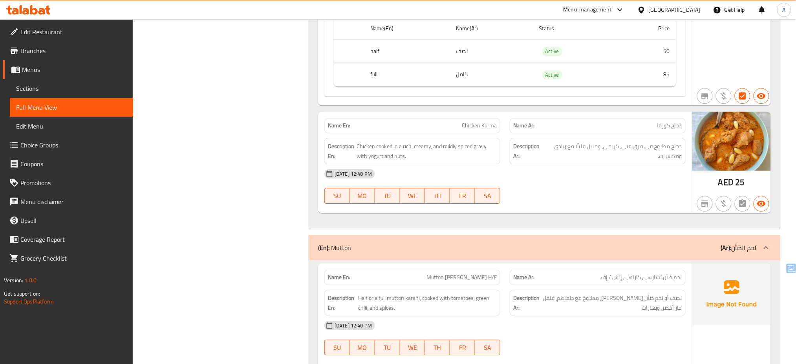
scroll to position [824, 0]
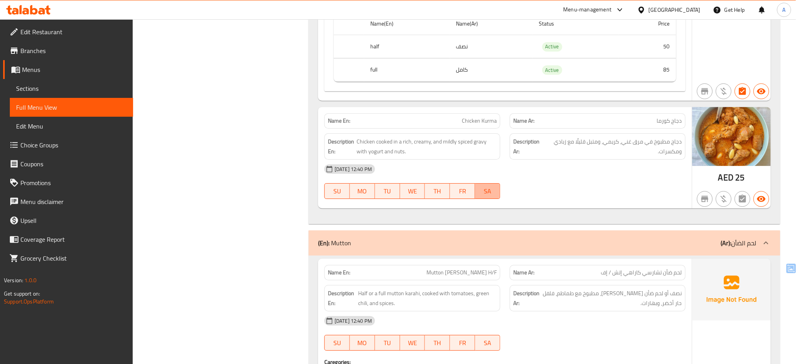
click at [488, 185] on button "SA" at bounding box center [487, 191] width 25 height 16
type button "6"
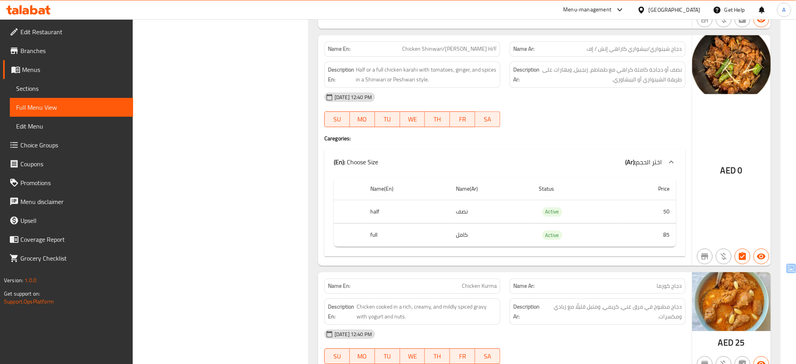
scroll to position [656, 0]
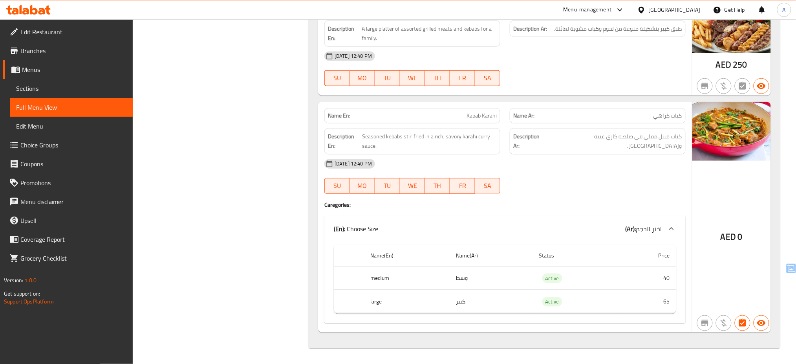
scroll to position [3478, 0]
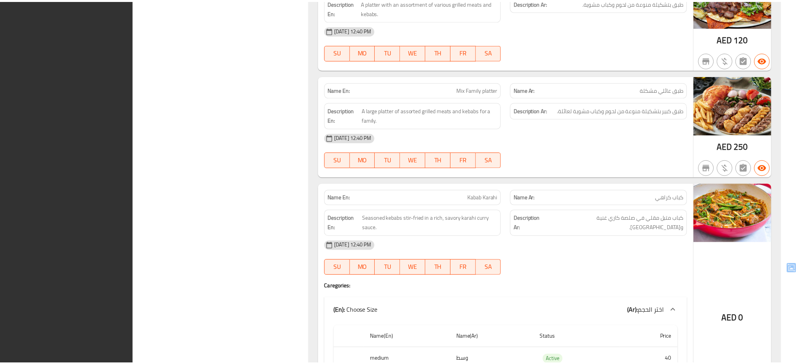
scroll to position [3499, 0]
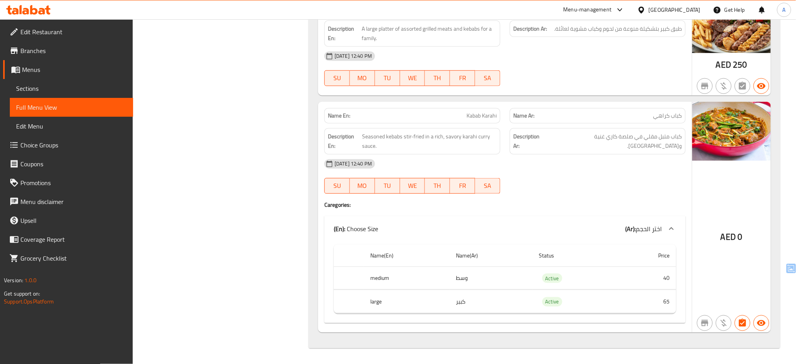
click at [653, 12] on div "[GEOGRAPHIC_DATA]" at bounding box center [675, 10] width 52 height 9
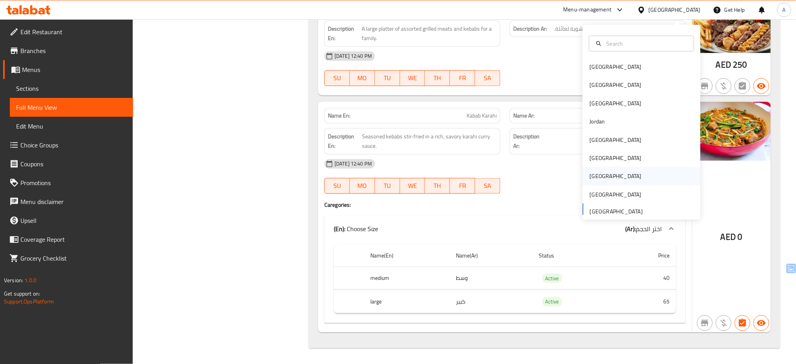
click at [595, 174] on div "[GEOGRAPHIC_DATA]" at bounding box center [616, 176] width 64 height 18
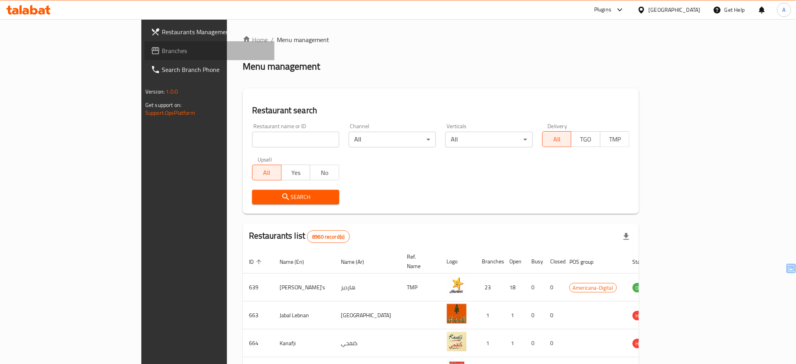
click at [162, 46] on span "Branches" at bounding box center [215, 50] width 106 height 9
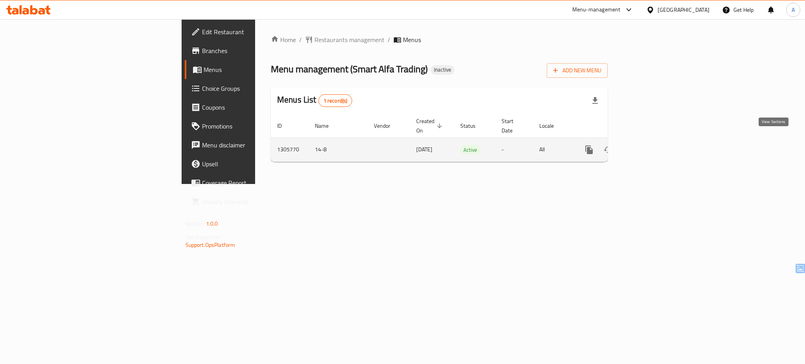
click at [650, 145] on icon "enhanced table" at bounding box center [645, 149] width 9 height 9
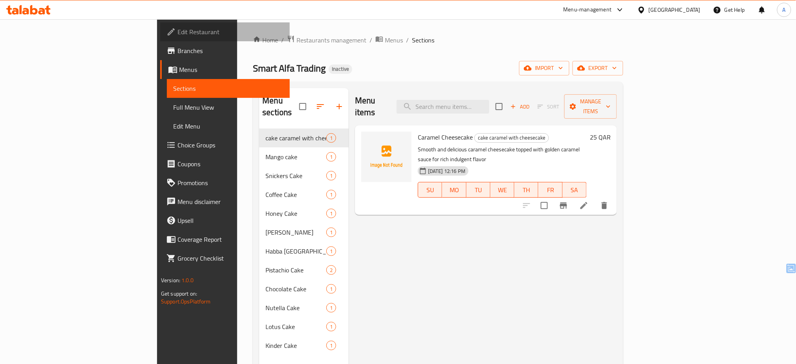
click at [178, 31] on span "Edit Restaurant" at bounding box center [231, 31] width 106 height 9
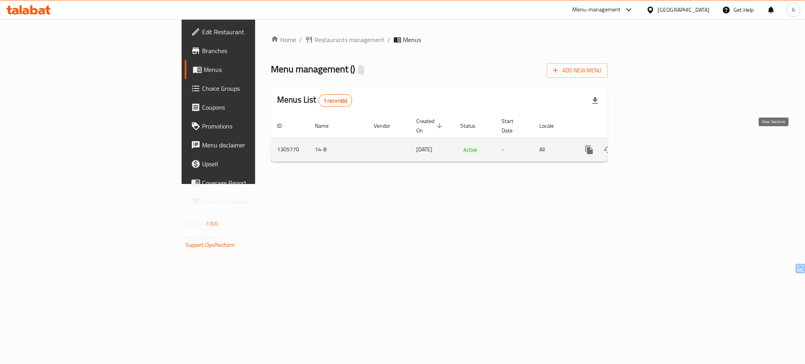
click at [650, 145] on icon "enhanced table" at bounding box center [645, 149] width 9 height 9
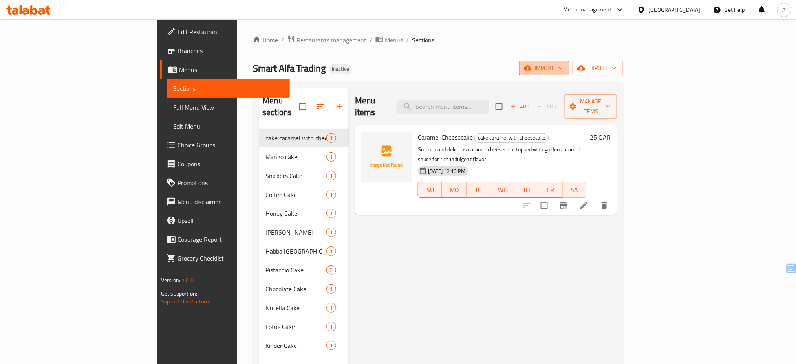
click at [532, 70] on icon "button" at bounding box center [528, 68] width 8 height 5
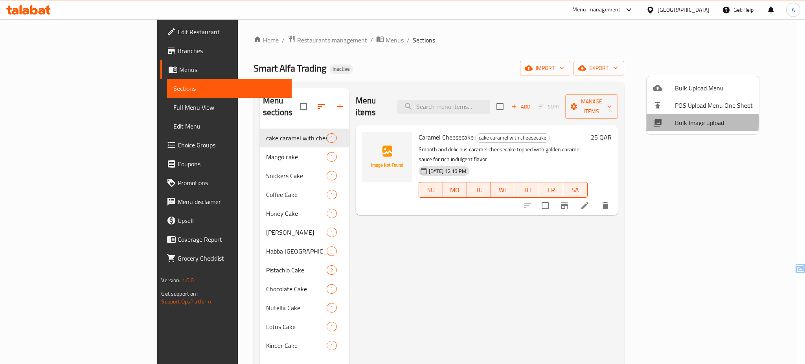
click at [665, 120] on div at bounding box center [664, 122] width 22 height 9
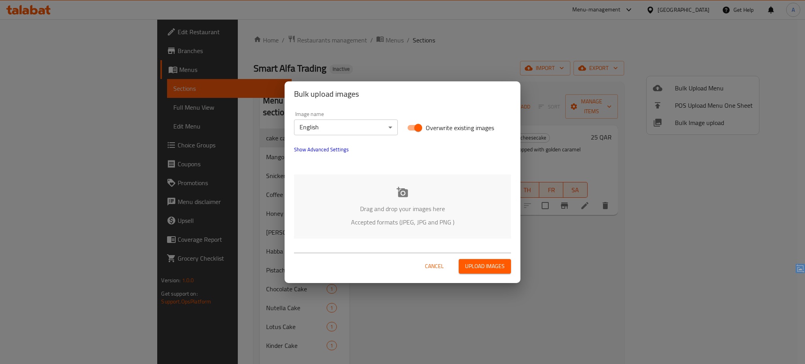
click at [433, 129] on span "Overwrite existing images" at bounding box center [460, 127] width 68 height 9
click at [433, 129] on input "Overwrite existing images" at bounding box center [418, 127] width 45 height 15
checkbox input "false"
click at [367, 204] on p "Drag and drop your images here" at bounding box center [402, 208] width 193 height 9
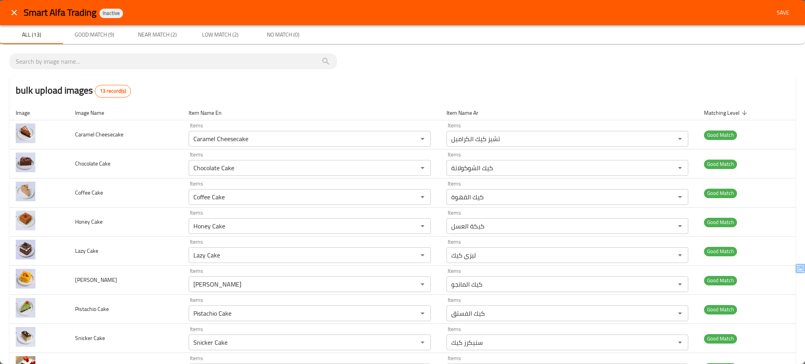
scroll to position [150, 0]
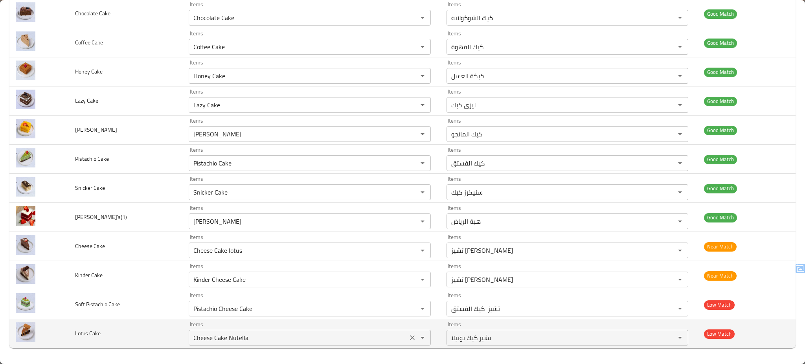
click at [281, 334] on Cake "Cheese Cake Nutella" at bounding box center [298, 337] width 214 height 11
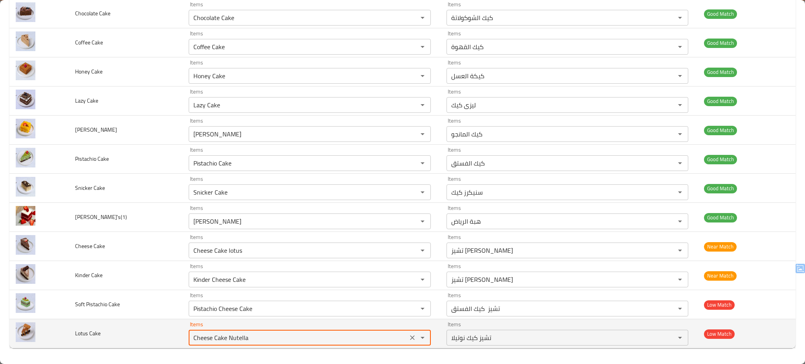
click at [281, 334] on Cake "Cheese Cake Nutella" at bounding box center [298, 337] width 214 height 11
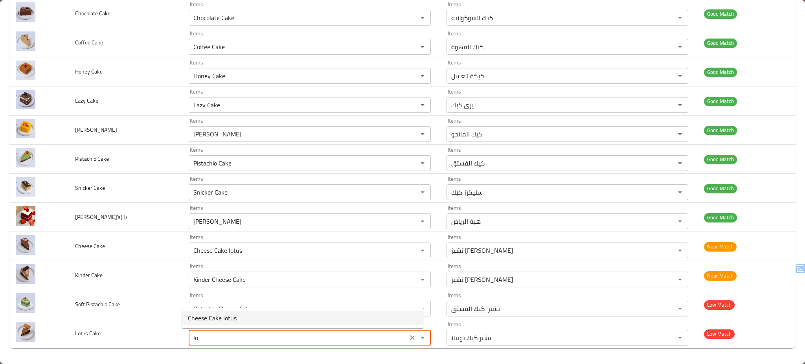
click at [251, 313] on Cake-option-0 "Cheese Cake lotus" at bounding box center [303, 318] width 242 height 14
type Cake "Cheese Cake lotus"
type Cake-ar "تشيز كيك لوتس"
type Cake "Cheese Cake lotus"
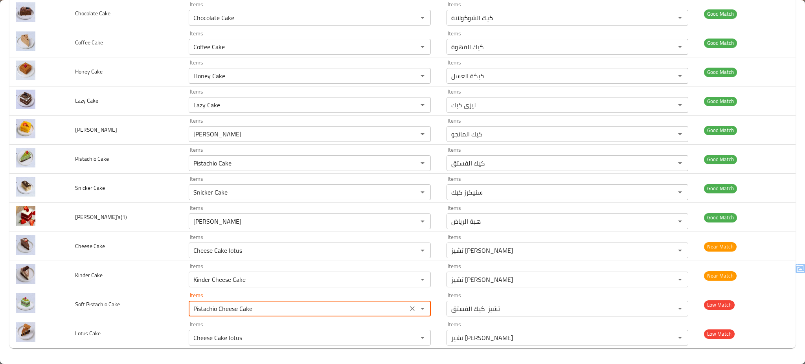
click at [251, 313] on Cake "Pistachio Cheese Cake" at bounding box center [298, 308] width 214 height 11
type Cake "s"
click at [235, 339] on span "Pistachio Cheese Cake" at bounding box center [217, 341] width 59 height 9
type Cake "Pistachio Cheese Cake"
type Cake-ar "تشيز كيك الفستق"
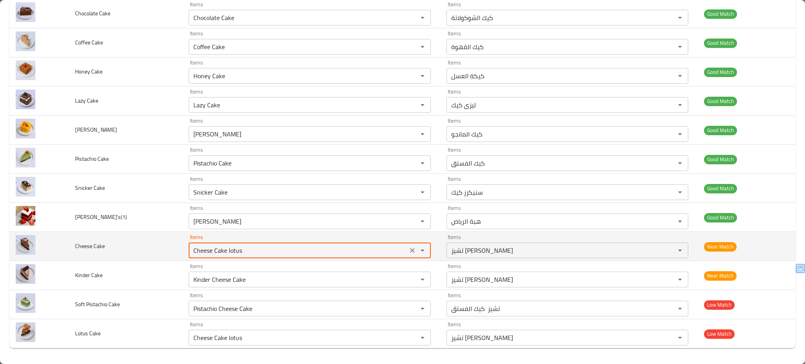
click at [238, 251] on Cake "Cheese Cake lotus" at bounding box center [298, 250] width 214 height 11
type Cake "Cheese Cake lotus"
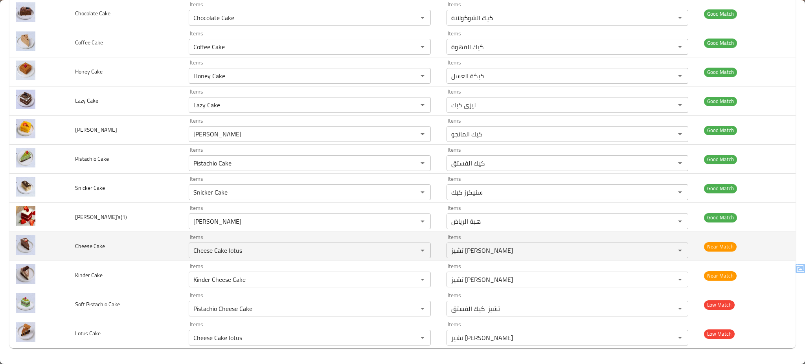
click at [138, 242] on td "Cheese Cake" at bounding box center [126, 246] width 114 height 29
click at [408, 251] on icon "Clear" at bounding box center [412, 250] width 8 height 8
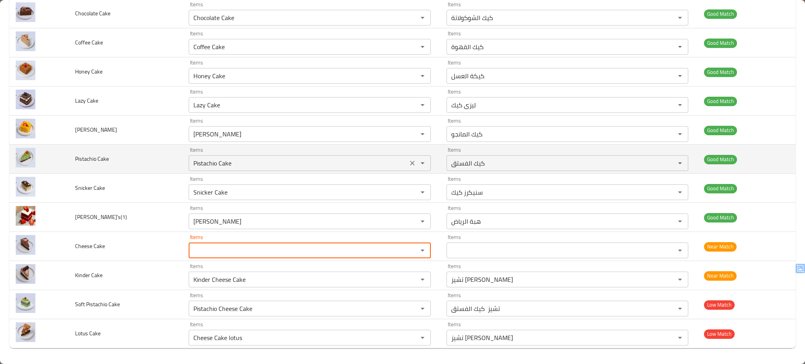
click at [301, 162] on Cake "Pistachio Cake" at bounding box center [298, 163] width 214 height 11
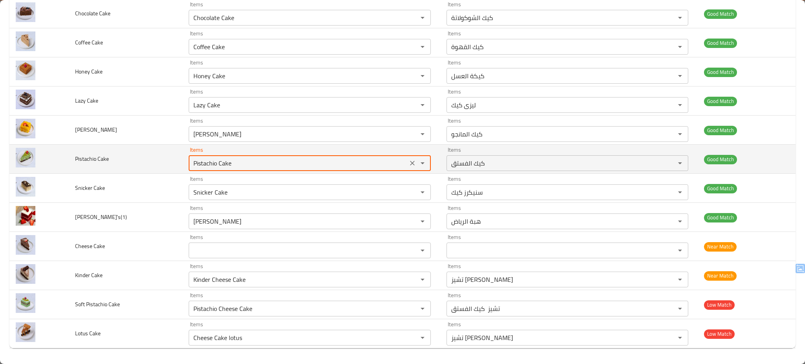
click at [301, 162] on Cake "Pistachio Cake" at bounding box center [298, 163] width 214 height 11
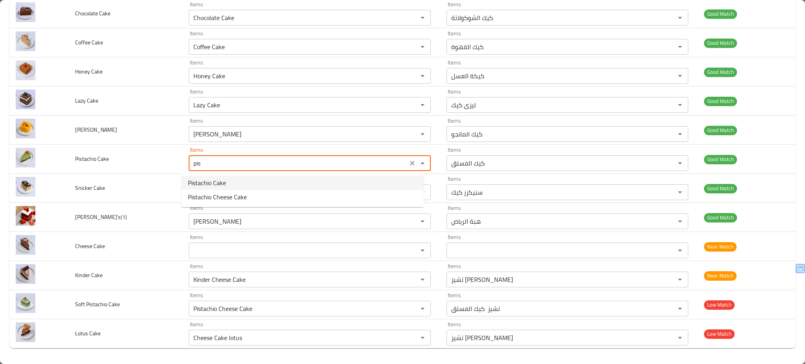
click at [251, 179] on Cake-option-0 "Pistachio Cake" at bounding box center [303, 183] width 242 height 14
type Cake "Pistachio Cake"
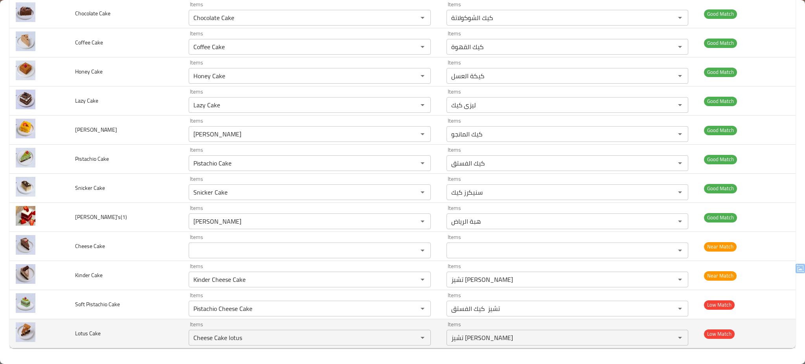
click at [133, 334] on td "Lotus Cake" at bounding box center [126, 333] width 114 height 29
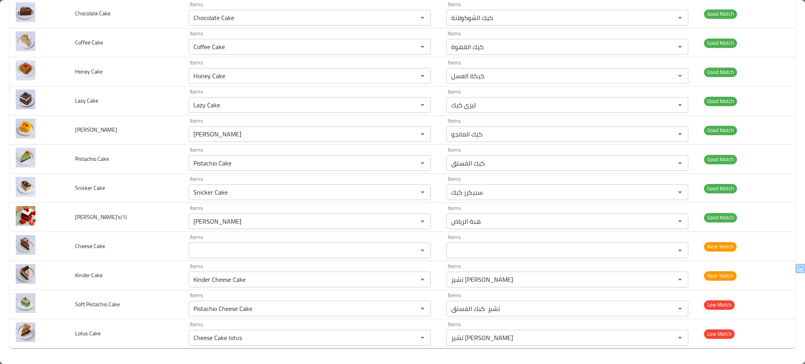
scroll to position [0, 0]
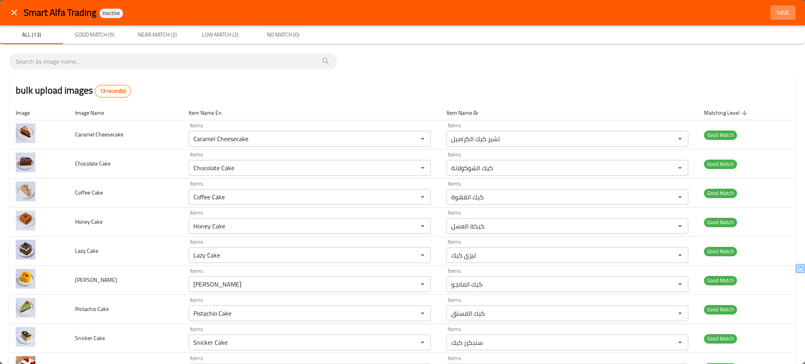
click at [775, 9] on span "Save" at bounding box center [782, 13] width 19 height 10
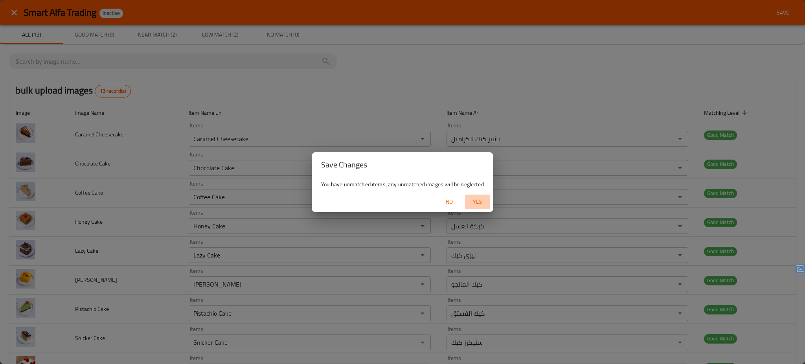
click at [473, 198] on span "Yes" at bounding box center [477, 202] width 19 height 10
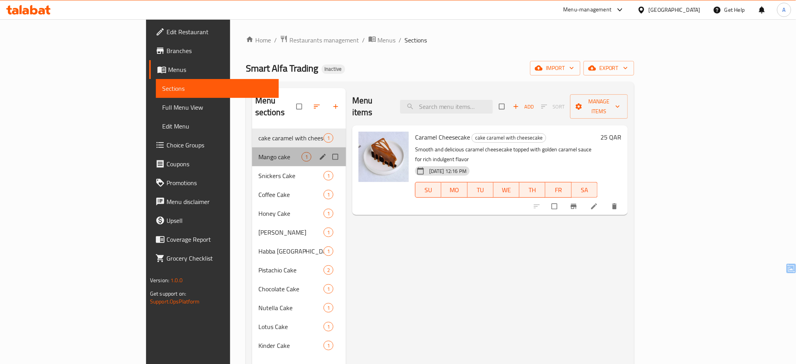
click at [252, 147] on div "Mango cake 1" at bounding box center [299, 156] width 94 height 19
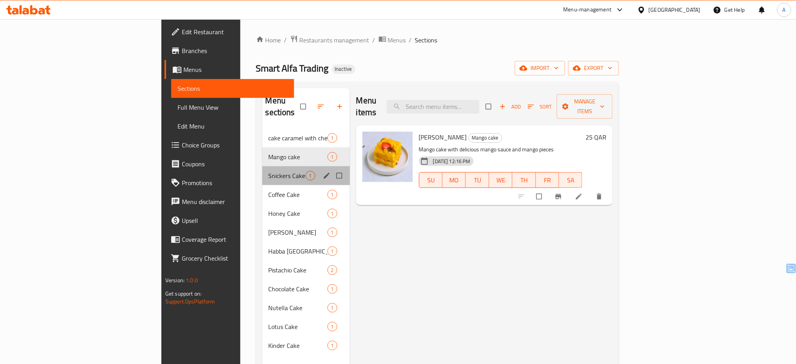
click at [262, 172] on div "Snickers Cake 1" at bounding box center [306, 175] width 88 height 19
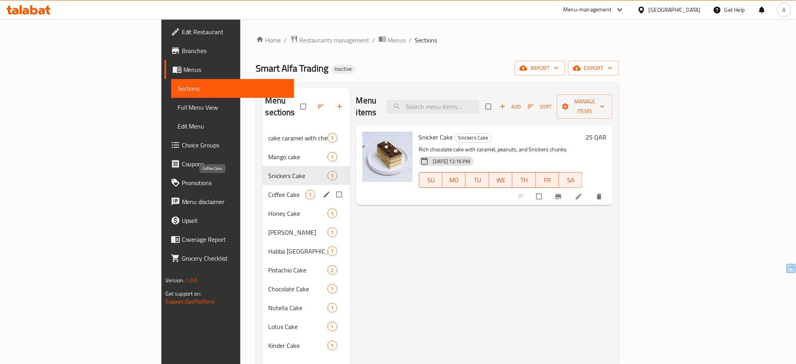
click at [269, 190] on span "Coffee Cake" at bounding box center [287, 194] width 37 height 9
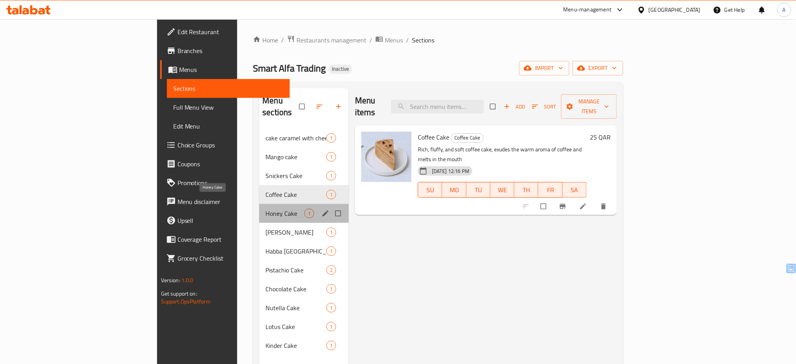
click at [266, 209] on span "Honey Cake" at bounding box center [285, 213] width 39 height 9
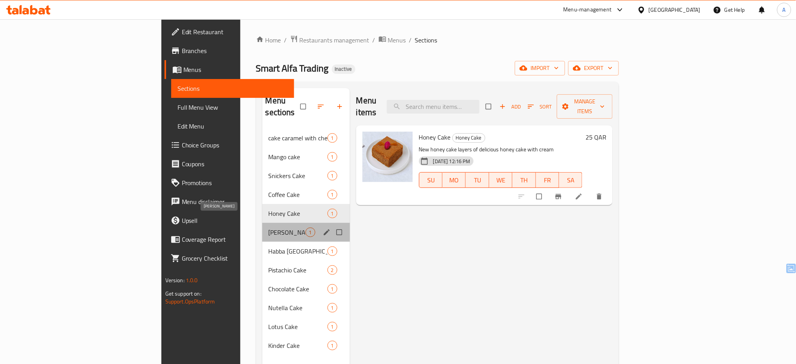
click at [269, 227] on span "[PERSON_NAME]" at bounding box center [287, 231] width 37 height 9
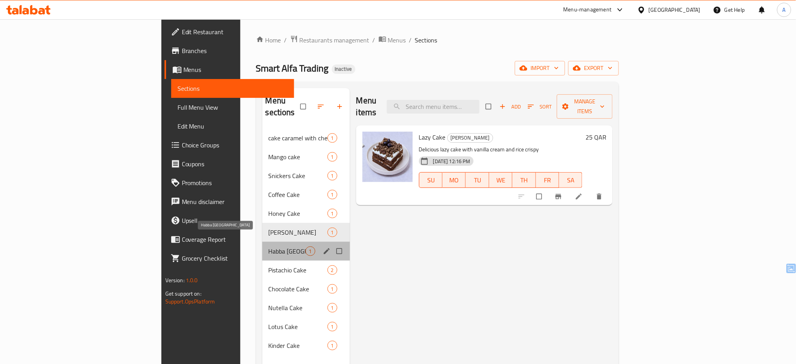
click at [269, 246] on span "Habba [GEOGRAPHIC_DATA]" at bounding box center [287, 250] width 37 height 9
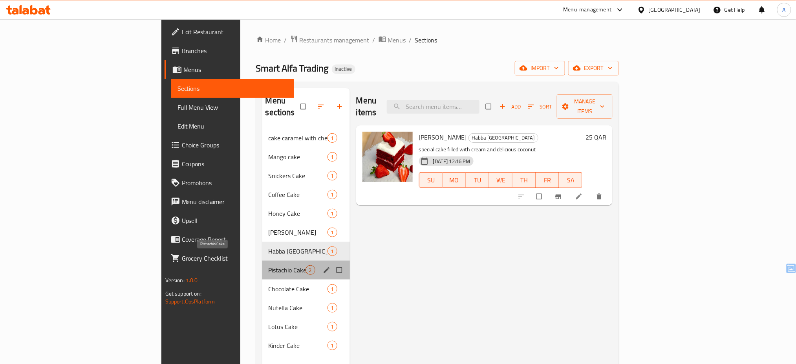
click at [269, 265] on span "Pistachio Cake" at bounding box center [287, 269] width 37 height 9
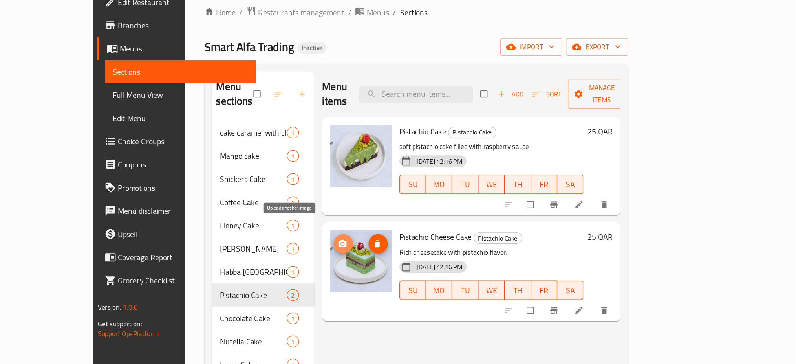
click at [369, 224] on span "upload picture" at bounding box center [377, 228] width 16 height 8
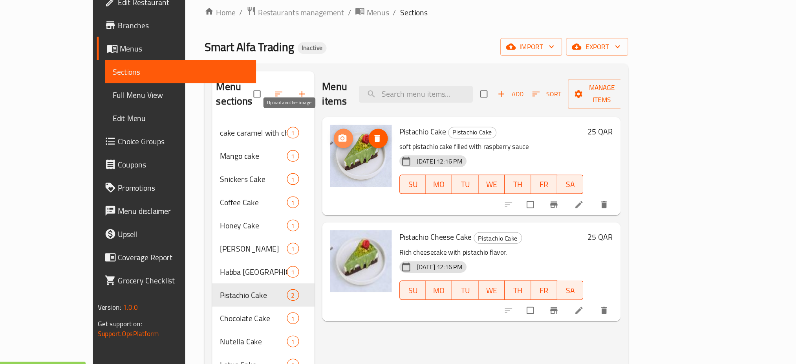
click at [372, 139] on icon "upload picture" at bounding box center [376, 143] width 8 height 8
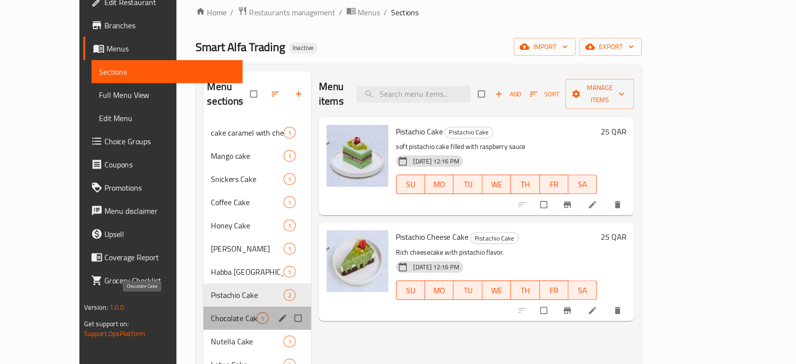
click at [269, 284] on span "Chocolate Cake" at bounding box center [287, 288] width 37 height 9
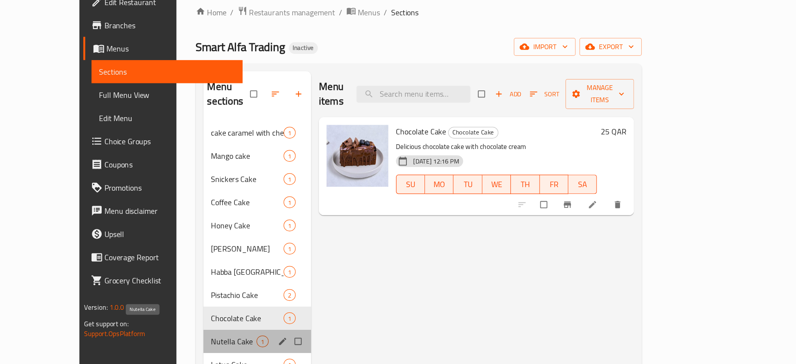
click at [269, 303] on span "Nutella Cake" at bounding box center [287, 307] width 37 height 9
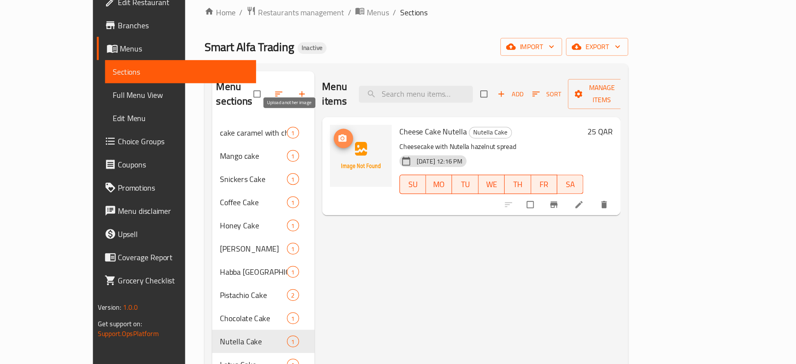
click at [369, 139] on span "upload picture" at bounding box center [377, 143] width 16 height 8
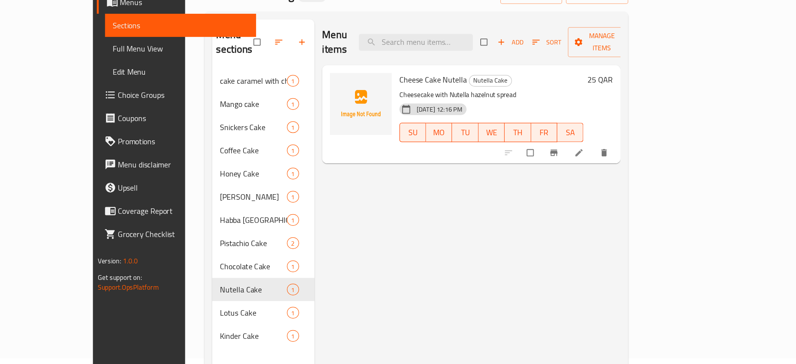
scroll to position [8, 0]
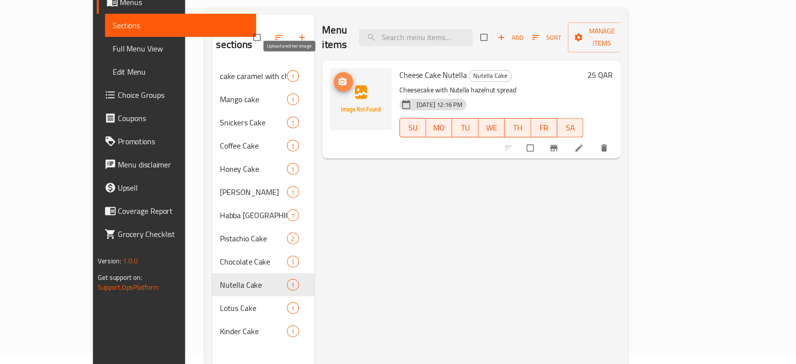
click at [372, 131] on icon "upload picture" at bounding box center [375, 134] width 7 height 6
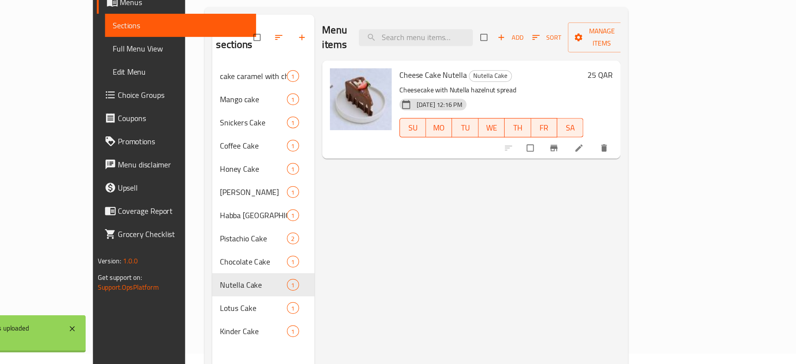
scroll to position [8, 0]
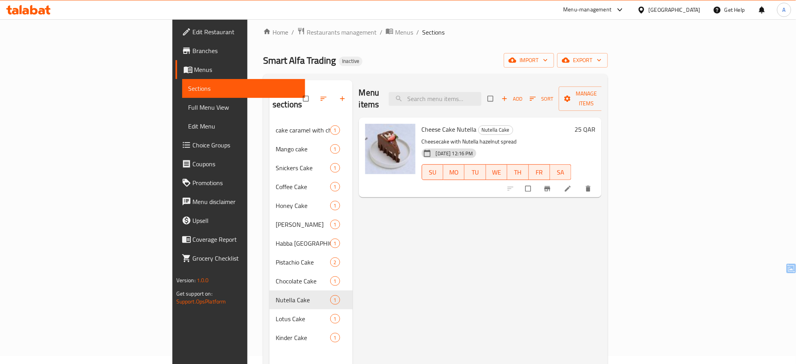
click at [646, 9] on icon at bounding box center [642, 10] width 8 height 8
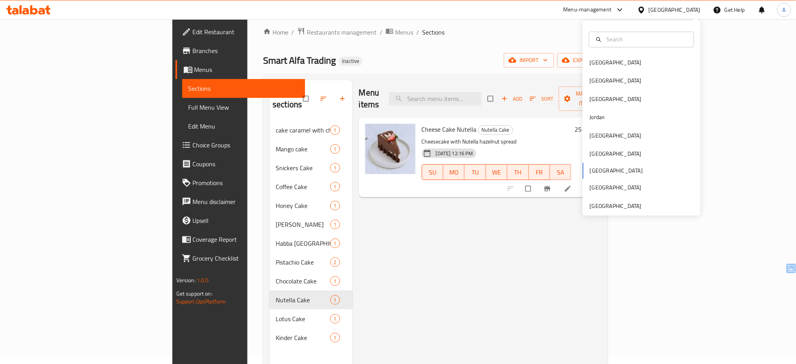
click at [646, 9] on icon at bounding box center [642, 10] width 8 height 8
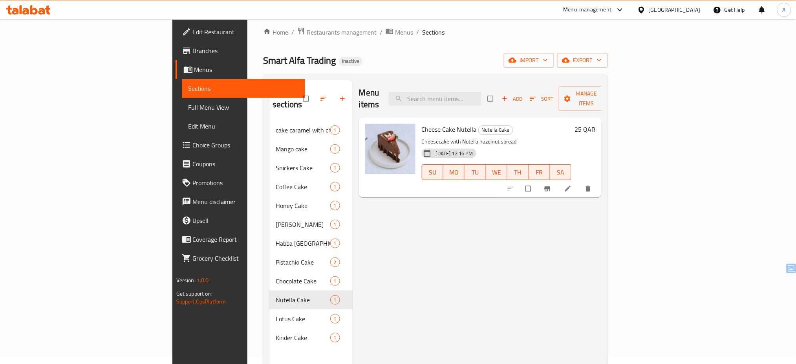
click at [646, 11] on icon at bounding box center [642, 10] width 8 height 8
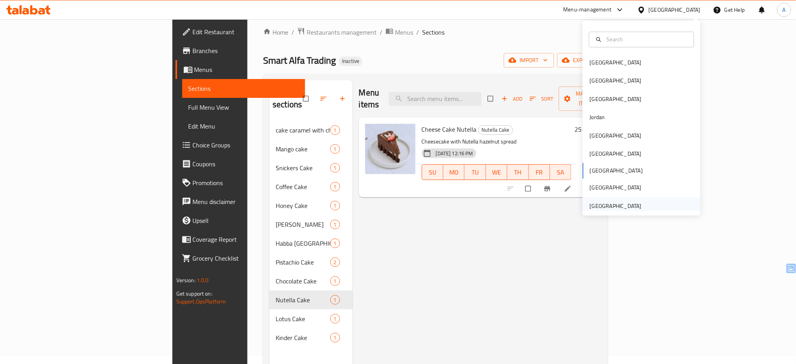
click at [624, 204] on div "[GEOGRAPHIC_DATA]" at bounding box center [616, 206] width 52 height 9
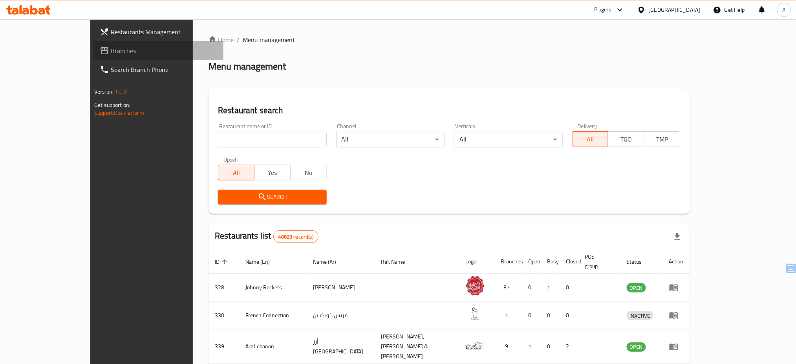
click at [111, 55] on span "Branches" at bounding box center [164, 50] width 106 height 9
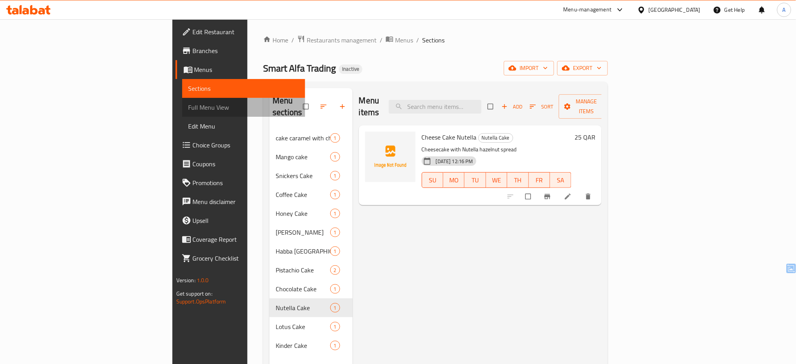
click at [189, 106] on span "Full Menu View" at bounding box center [244, 107] width 111 height 9
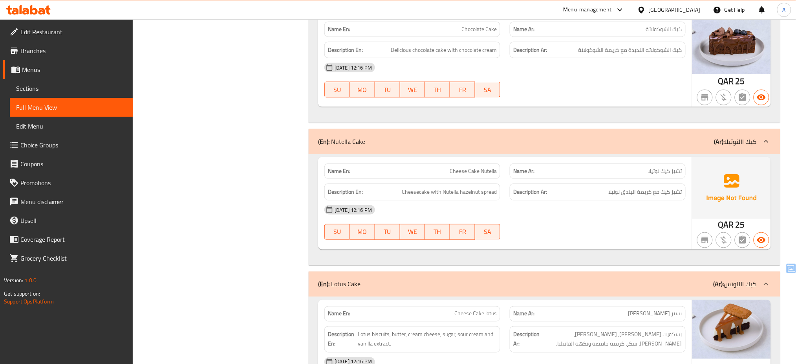
scroll to position [1387, 0]
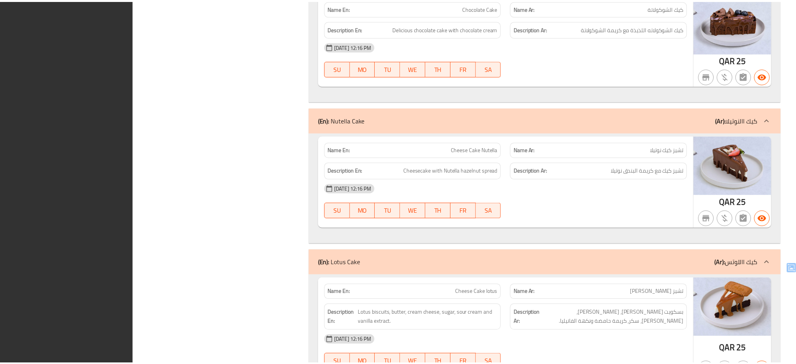
scroll to position [1612, 0]
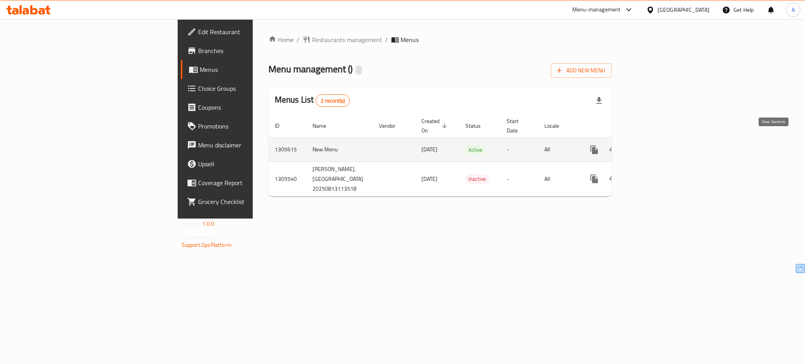
click at [655, 145] on icon "enhanced table" at bounding box center [650, 149] width 9 height 9
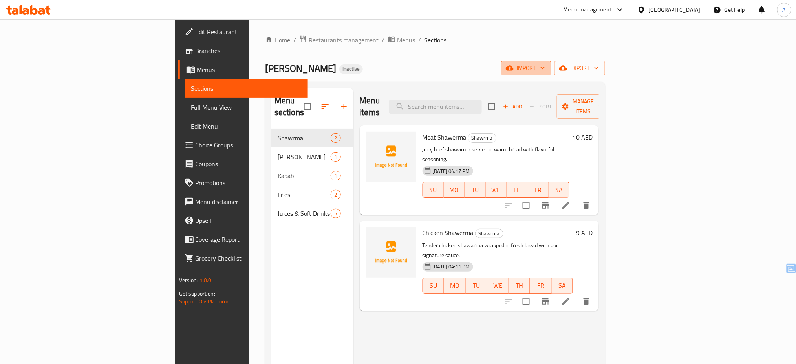
click at [545, 66] on span "import" at bounding box center [527, 68] width 38 height 10
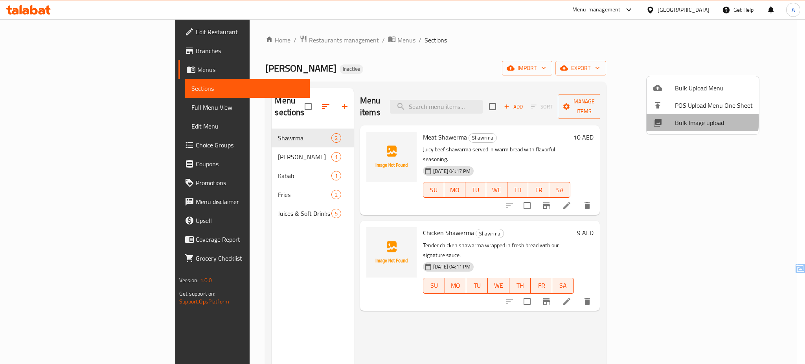
click at [686, 120] on span "Bulk Image upload" at bounding box center [714, 122] width 78 height 9
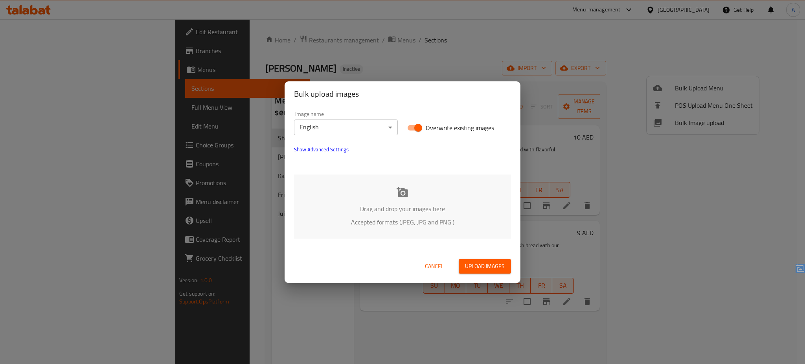
click at [458, 125] on span "Overwrite existing images" at bounding box center [460, 127] width 68 height 9
click at [440, 125] on input "Overwrite existing images" at bounding box center [418, 127] width 45 height 15
checkbox input "false"
click at [405, 209] on p "Drag and drop your images here" at bounding box center [402, 208] width 193 height 9
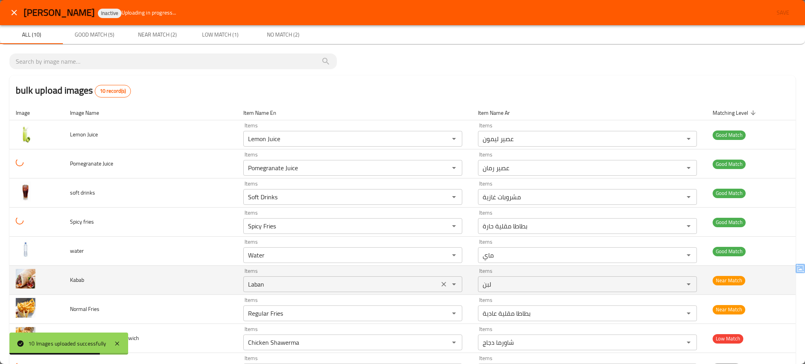
click at [255, 277] on div "Laban Items" at bounding box center [352, 284] width 219 height 16
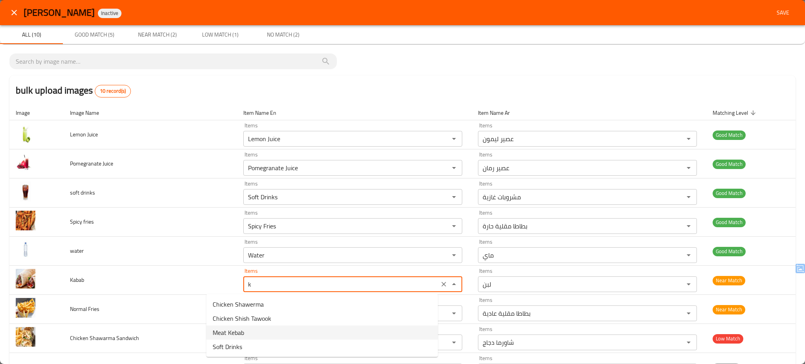
click at [241, 331] on span "Meat Kebab" at bounding box center [228, 332] width 31 height 9
type input "Meat Kebab"
type input "كباب لحم"
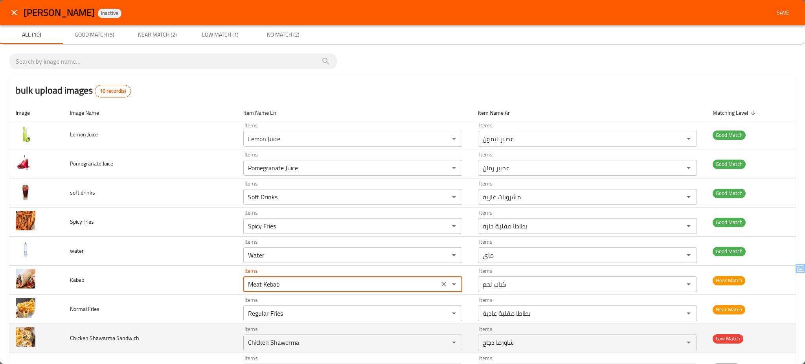
type input "Meat Kebab"
click at [156, 334] on td "Chicken Shawarma Sandwich" at bounding box center [150, 338] width 173 height 29
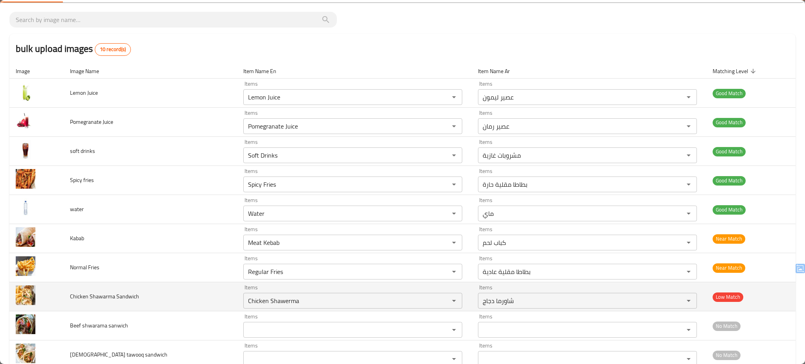
scroll to position [63, 0]
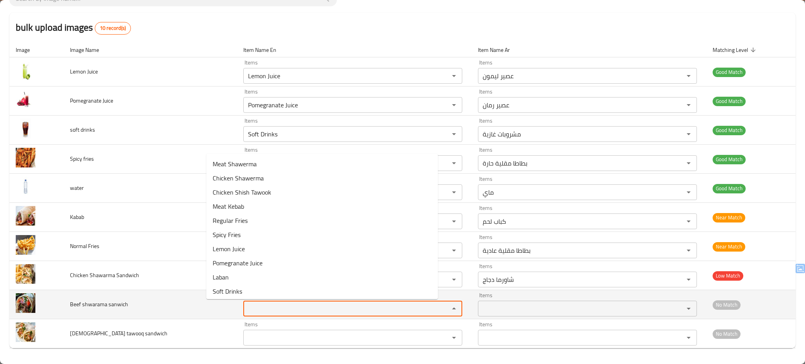
click at [262, 305] on sanwich "Items" at bounding box center [341, 308] width 191 height 11
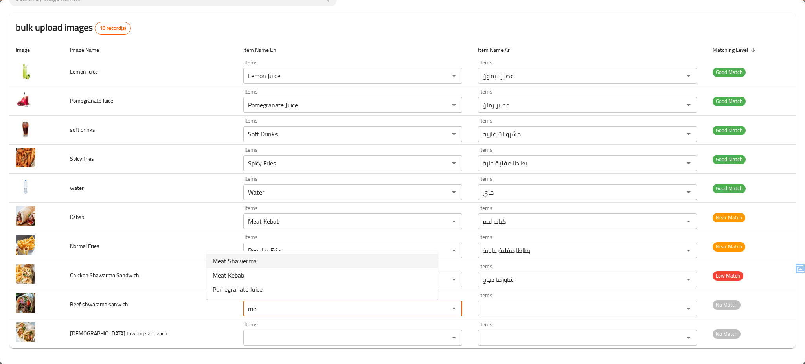
click at [257, 261] on sanwich-option-0 "Meat Shawerma" at bounding box center [321, 261] width 231 height 14
type sanwich "Meat Shawerma"
type sanwich-ar "شاورما لحم"
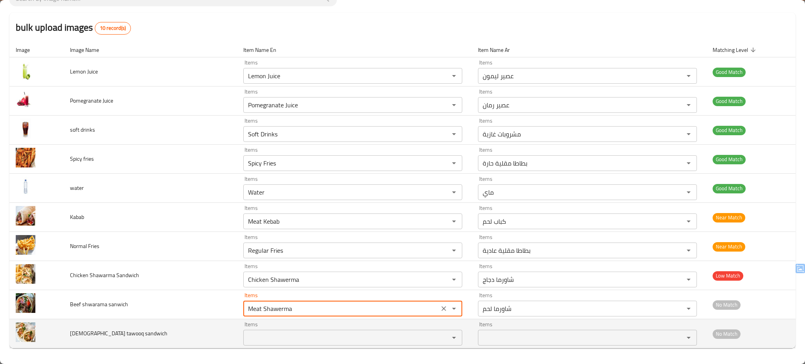
type sanwich "Meat Shawerma"
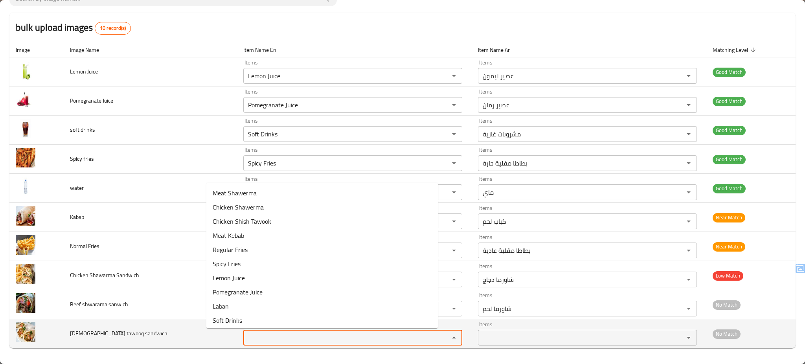
click at [246, 336] on sandwich "Items" at bounding box center [341, 337] width 191 height 11
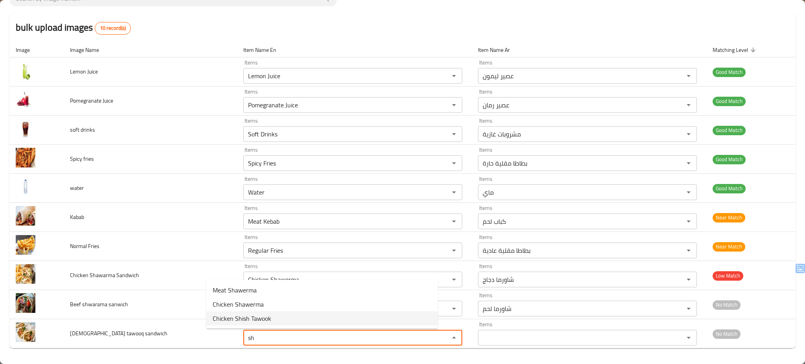
click at [243, 316] on span "Chicken Shish Tawook" at bounding box center [242, 318] width 59 height 9
type sandwich "Chicken Shish Tawook"
type sandwich-ar "شيش طاووق دجاج"
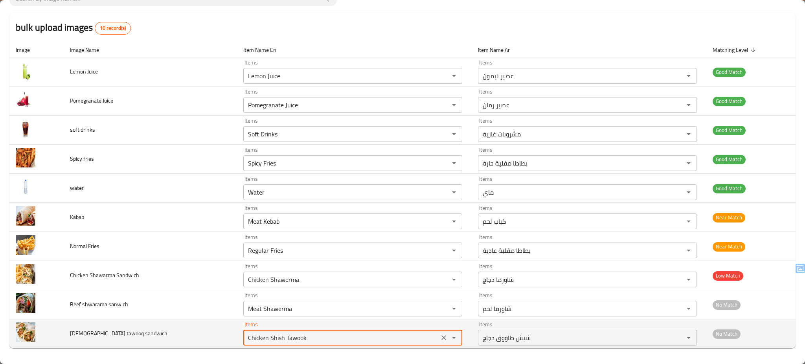
type sandwich "Chicken Shish Tawook"
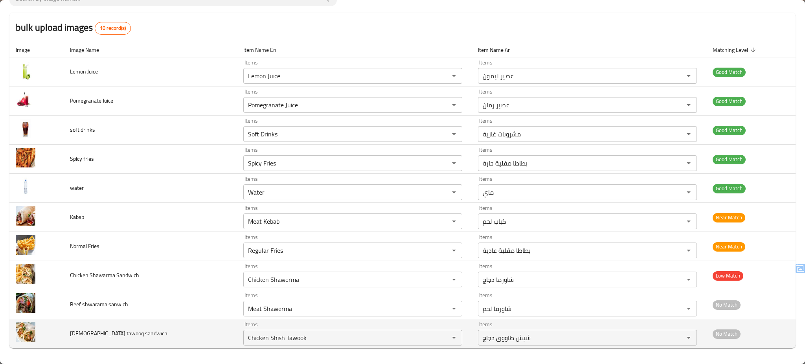
click at [173, 336] on td "[DEMOGRAPHIC_DATA] tawooq sandwich" at bounding box center [150, 333] width 173 height 29
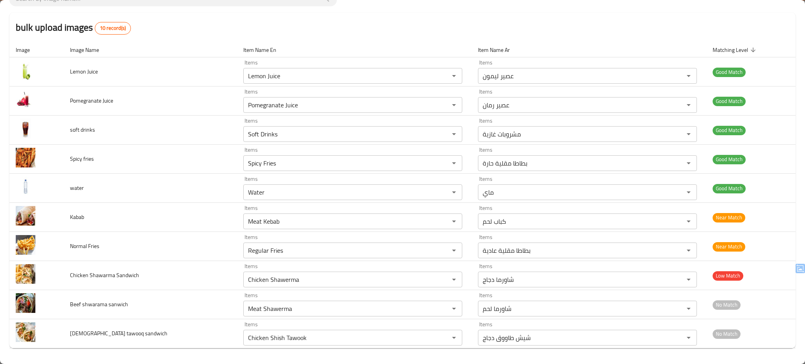
scroll to position [0, 0]
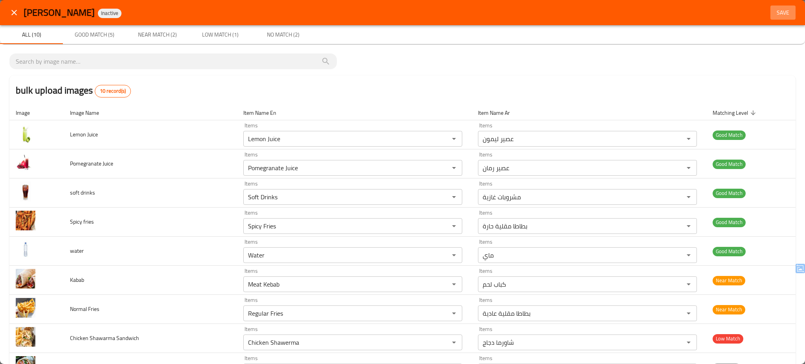
click at [778, 17] on span "Save" at bounding box center [782, 13] width 19 height 10
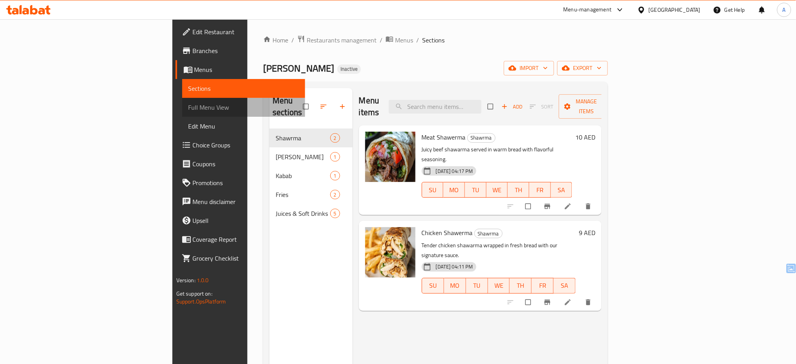
click at [189, 105] on span "Full Menu View" at bounding box center [244, 107] width 111 height 9
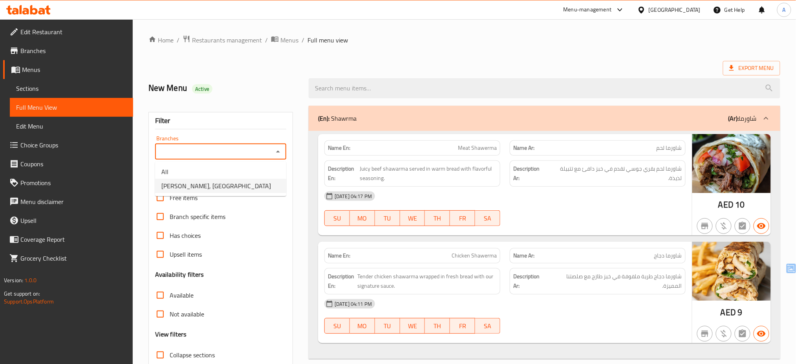
drag, startPoint x: 222, startPoint y: 151, endPoint x: 209, endPoint y: 185, distance: 35.8
click at [209, 185] on body "​ Menu-management United Arab Emirates Get Help A Edit Restaurant Branches Menu…" at bounding box center [398, 191] width 796 height 345
click at [209, 185] on span "Laffat Shawarma, Bani Yas East" at bounding box center [216, 185] width 110 height 9
type input "Laffat Shawarma, Bani Yas East"
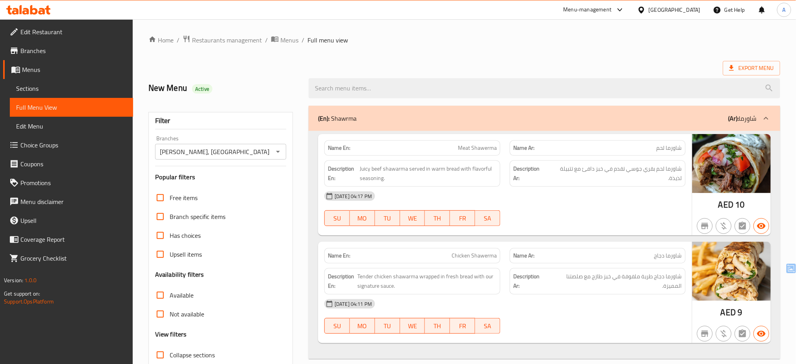
click at [288, 238] on div at bounding box center [398, 182] width 796 height 364
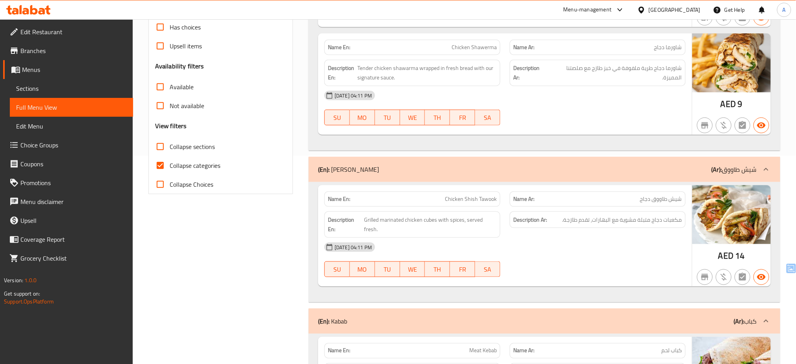
click at [179, 161] on span "Collapse categories" at bounding box center [195, 165] width 51 height 9
click at [170, 161] on input "Collapse categories" at bounding box center [160, 165] width 19 height 19
checkbox input "false"
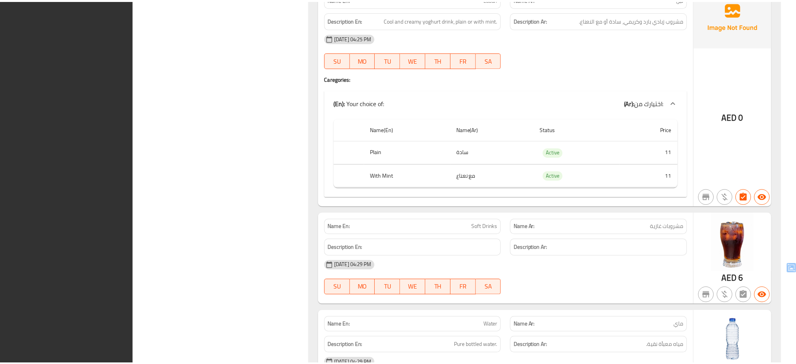
scroll to position [1199, 0]
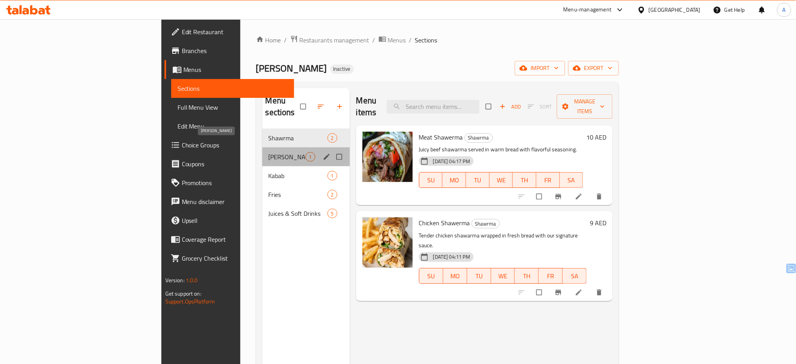
click at [269, 152] on span "[PERSON_NAME]" at bounding box center [287, 156] width 37 height 9
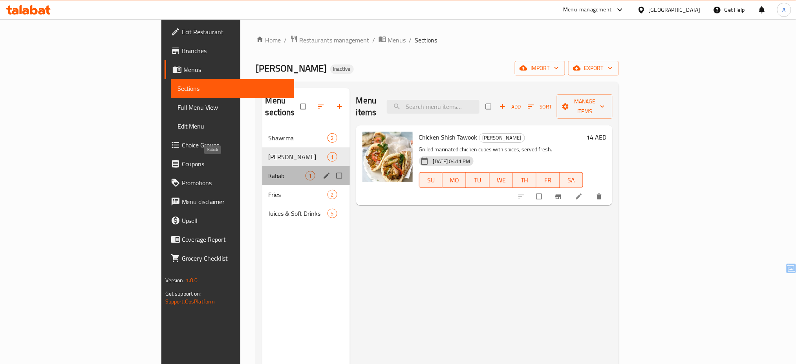
click at [269, 171] on span "Kabab" at bounding box center [287, 175] width 37 height 9
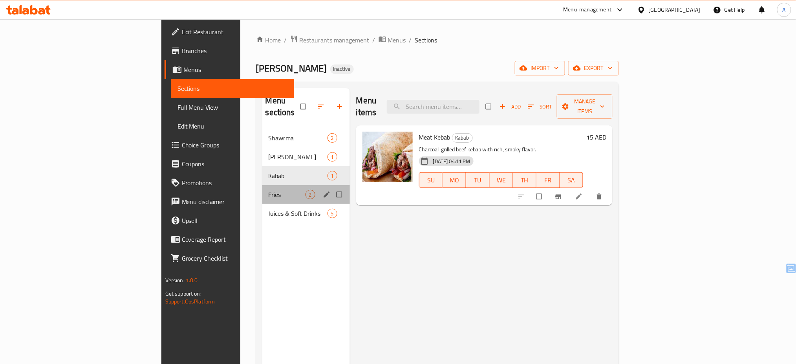
click at [262, 185] on div "Fries 2" at bounding box center [306, 194] width 88 height 19
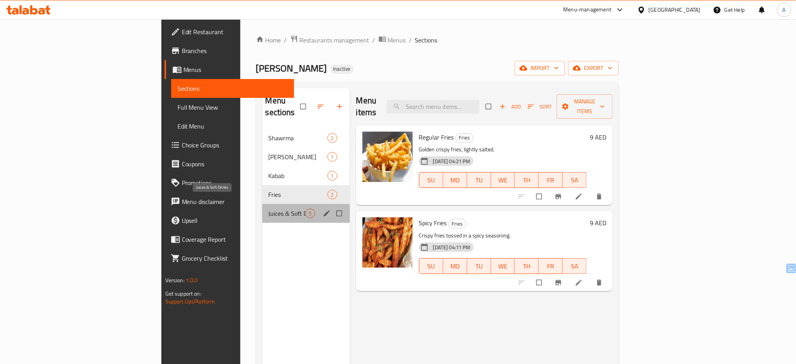
click at [269, 209] on span "Juices & Soft Drinks" at bounding box center [287, 213] width 37 height 9
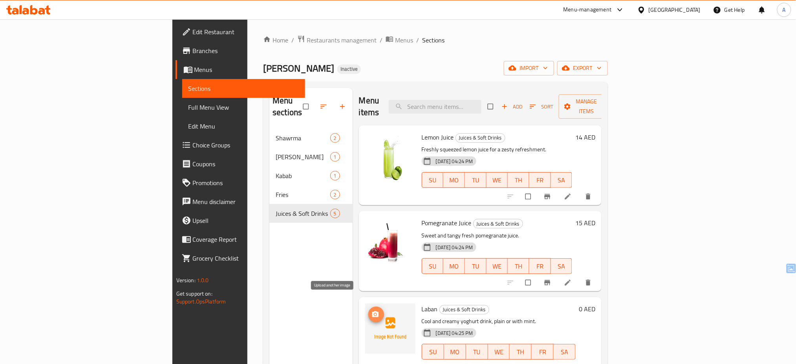
click at [369, 310] on span "upload picture" at bounding box center [377, 314] width 16 height 8
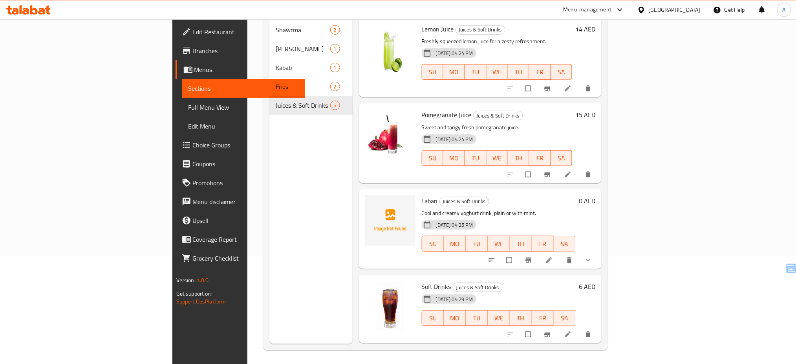
scroll to position [110, 0]
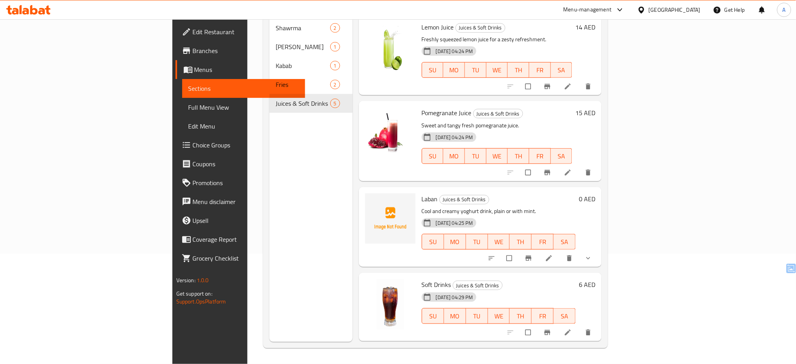
click at [663, 7] on div "[GEOGRAPHIC_DATA]" at bounding box center [675, 10] width 52 height 9
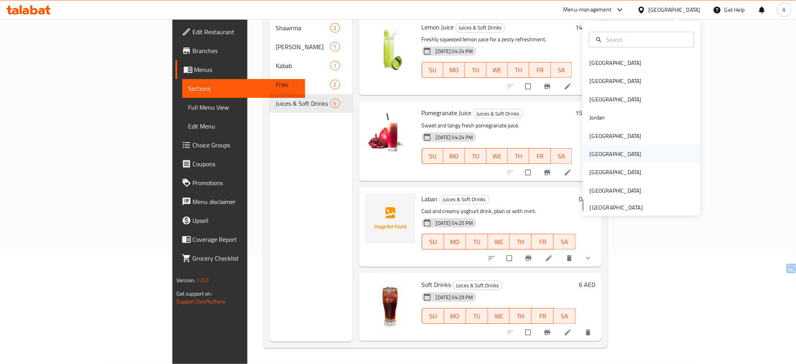
click at [630, 152] on div "[GEOGRAPHIC_DATA]" at bounding box center [642, 154] width 118 height 18
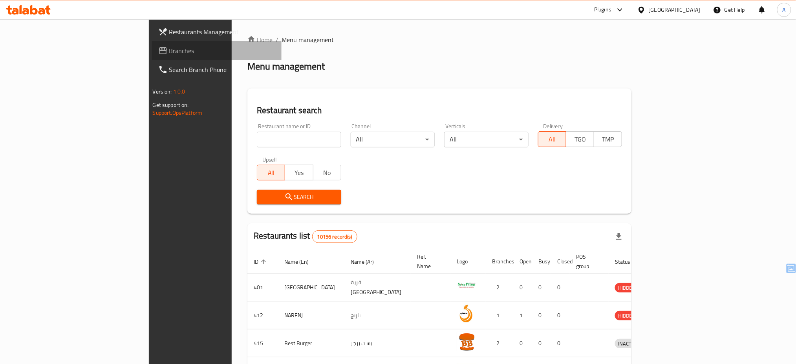
click at [152, 45] on link "Branches" at bounding box center [217, 50] width 130 height 19
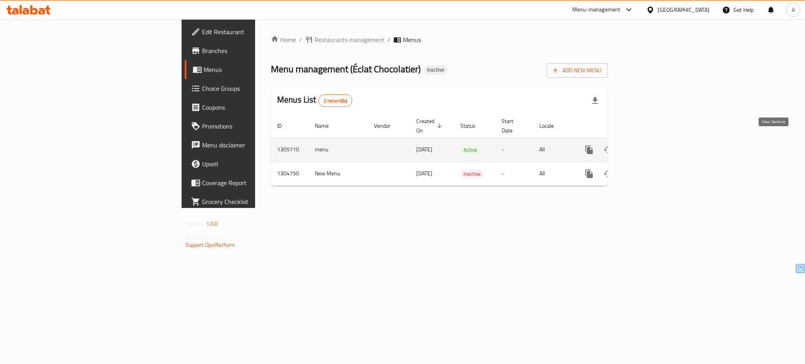
click at [649, 146] on icon "enhanced table" at bounding box center [645, 149] width 7 height 7
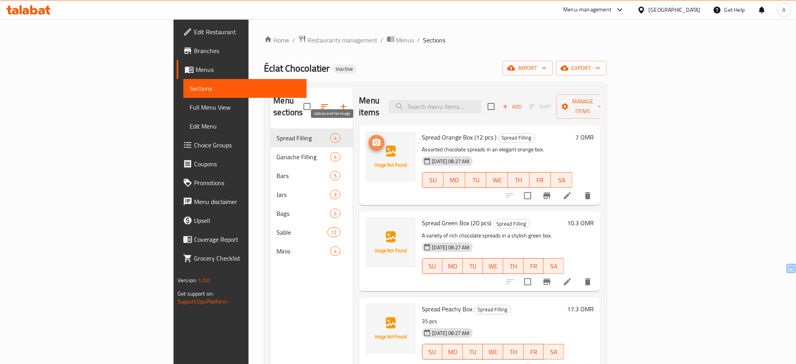
click at [372, 138] on icon "upload picture" at bounding box center [376, 142] width 9 height 9
click at [547, 68] on span "import" at bounding box center [528, 68] width 38 height 10
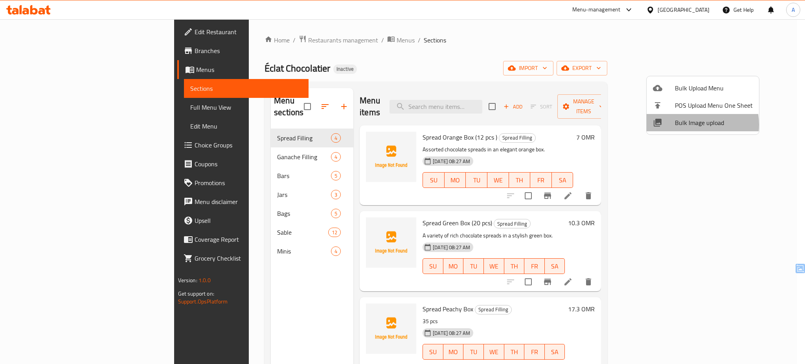
click at [685, 125] on span "Bulk Image upload" at bounding box center [714, 122] width 78 height 9
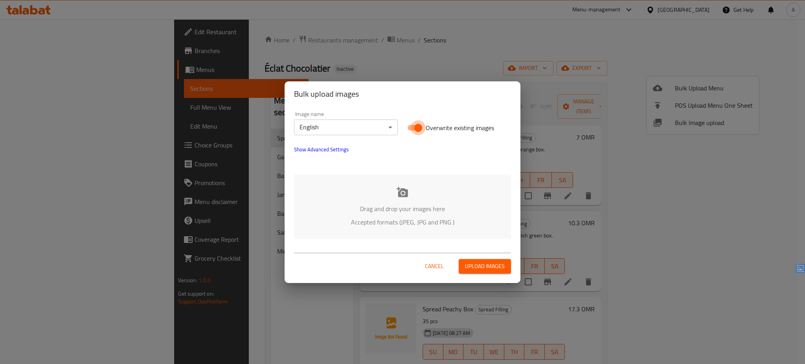
click at [417, 129] on input "Overwrite existing images" at bounding box center [418, 127] width 45 height 15
checkbox input "false"
click at [396, 195] on icon at bounding box center [402, 192] width 12 height 12
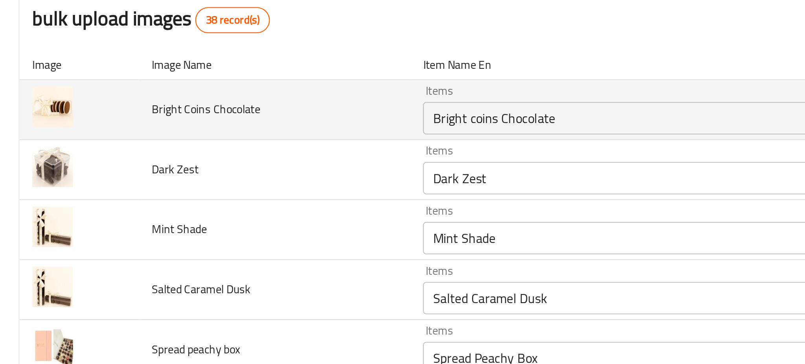
click at [154, 139] on td "Bright Coins Chocolate" at bounding box center [133, 134] width 132 height 29
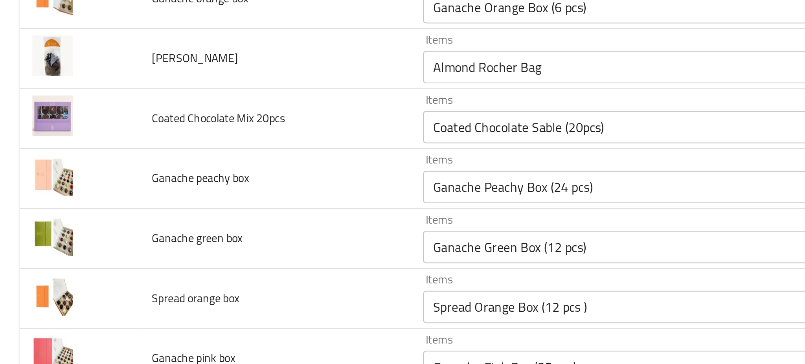
scroll to position [607, 0]
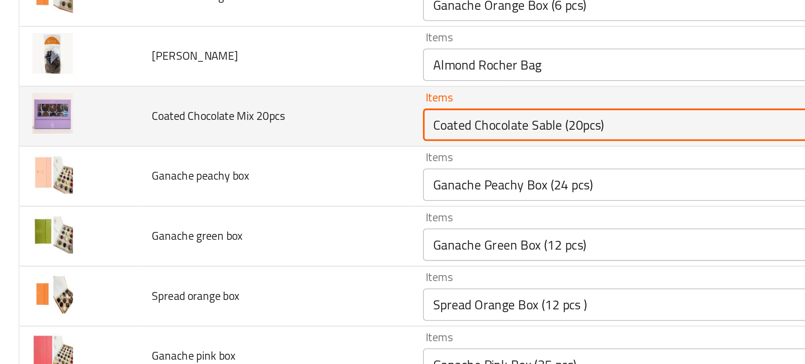
click at [240, 143] on 20pcs "Coated Chocolate Sable (20pcs)" at bounding box center [310, 141] width 207 height 11
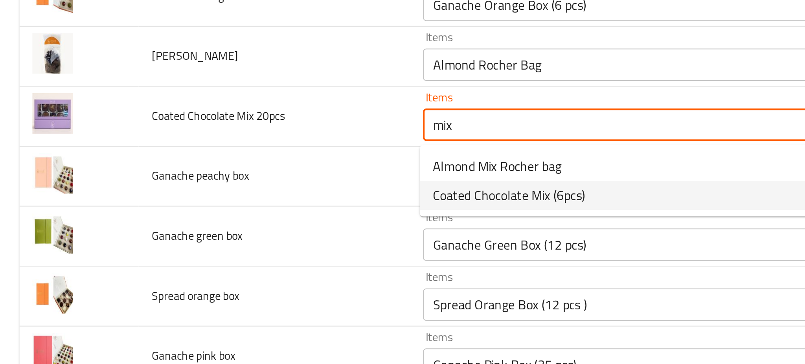
click at [256, 172] on span "Coated Chocolate Mix (6pcs)" at bounding box center [247, 175] width 74 height 9
type 20pcs "Coated Chocolate Mix (6pcs)"
type 20pcs-ar "مزيج الشوكولاتة المغلفة (6 قطع )"
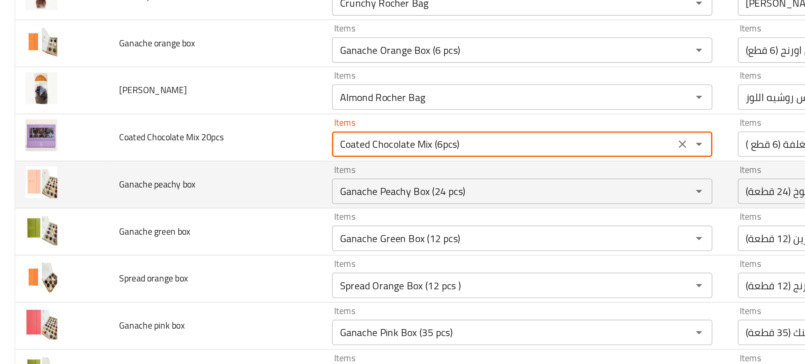
type 20pcs "Coated Chocolate Mix (6pcs)"
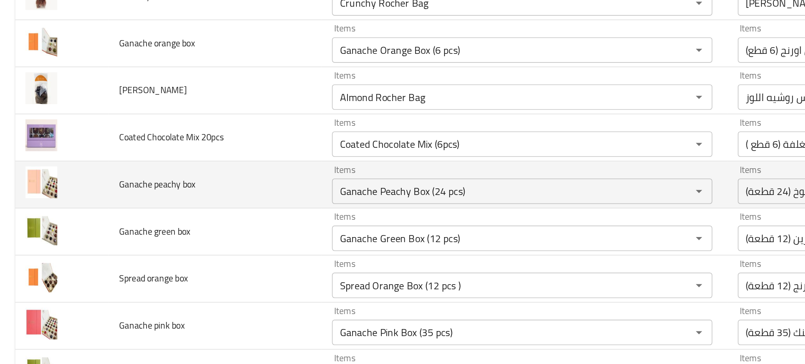
click at [152, 171] on td "Ganache peachy box" at bounding box center [133, 166] width 132 height 29
click at [304, 169] on box "Ganache Peachy Box (24 pcs)" at bounding box center [310, 170] width 207 height 11
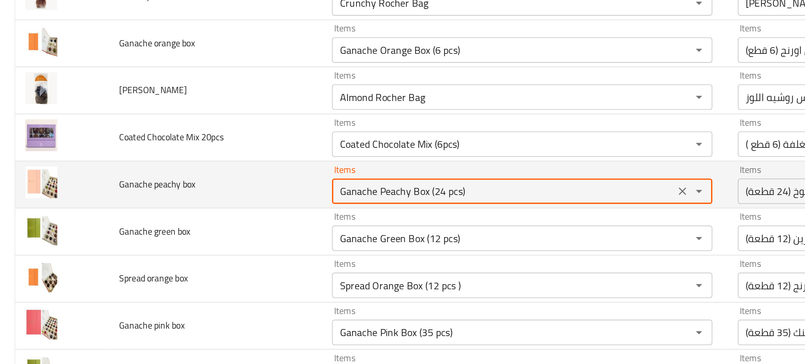
click at [304, 169] on box "Ganache Peachy Box (24 pcs)" at bounding box center [310, 170] width 207 height 11
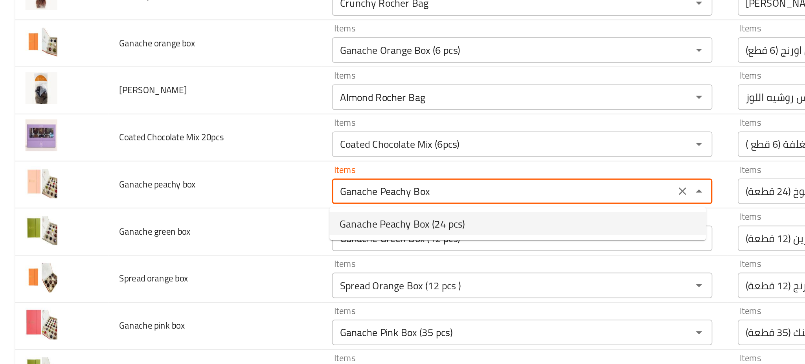
click at [281, 193] on span "Ganache Peachy Box (24 pcs)" at bounding box center [248, 190] width 77 height 9
type box "Ganache Peachy Box (24 pcs)"
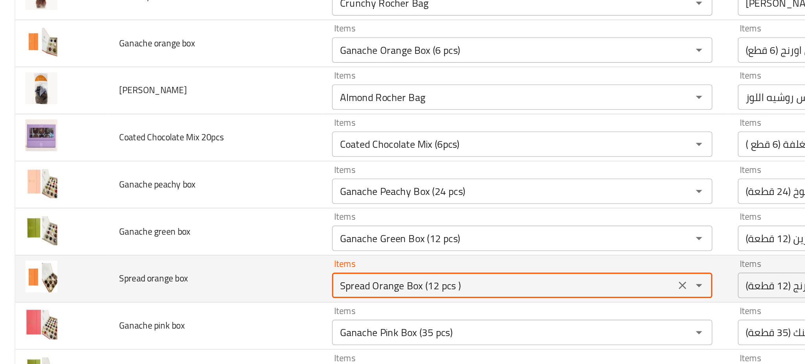
click at [296, 226] on box "Spread Orange Box (12 pcs )" at bounding box center [310, 229] width 207 height 11
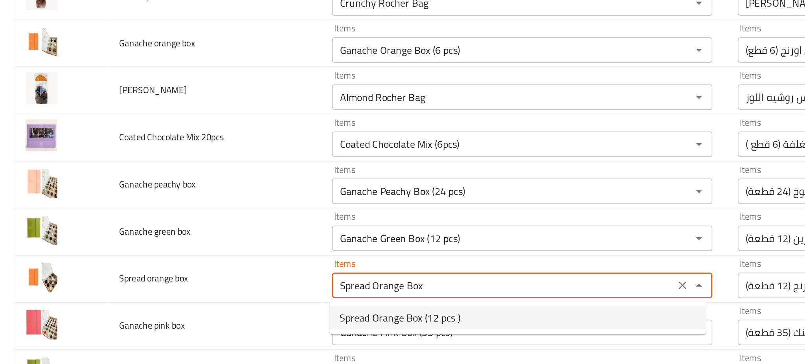
click at [274, 247] on span "Spread Orange Box (12 pcs )" at bounding box center [247, 248] width 75 height 9
type box "Spread Orange Box (12 pcs )"
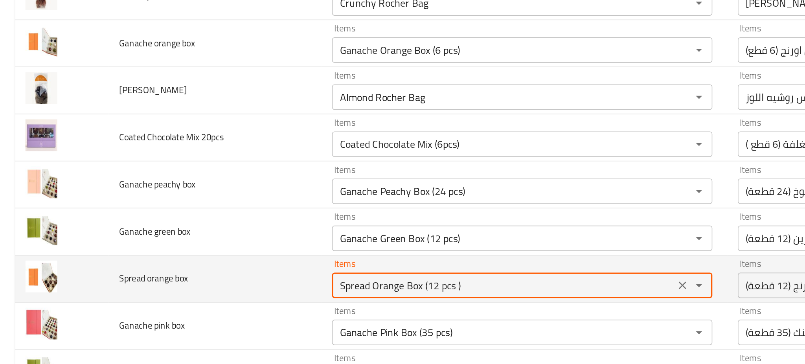
click at [173, 221] on td "Spread orange box" at bounding box center [133, 225] width 132 height 29
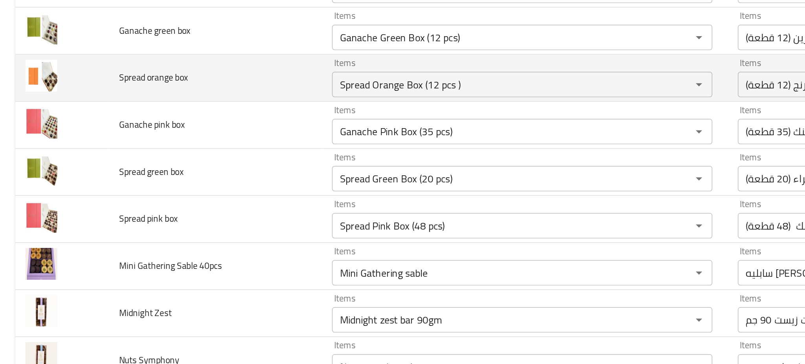
scroll to position [733, 0]
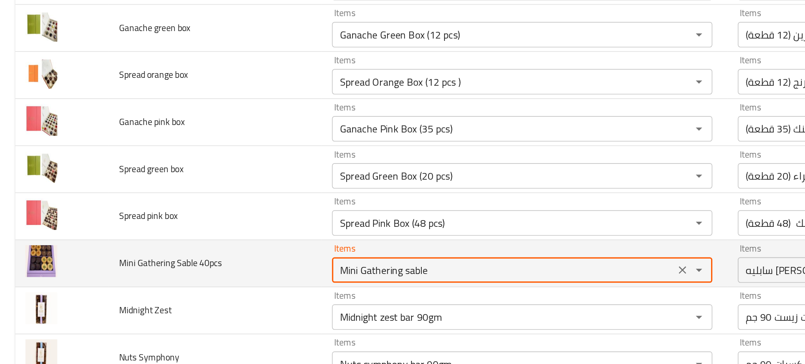
click at [273, 221] on 40pcs "Mini Gathering sable" at bounding box center [310, 219] width 207 height 11
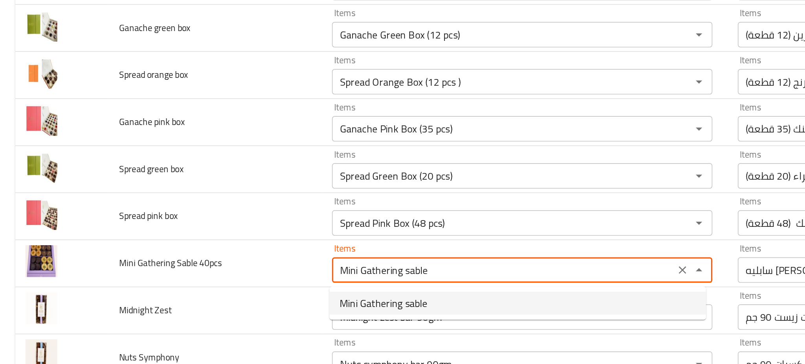
click at [244, 240] on span "Mini Gathering sable" at bounding box center [237, 239] width 54 height 9
type 40pcs "Mini Gathering sable"
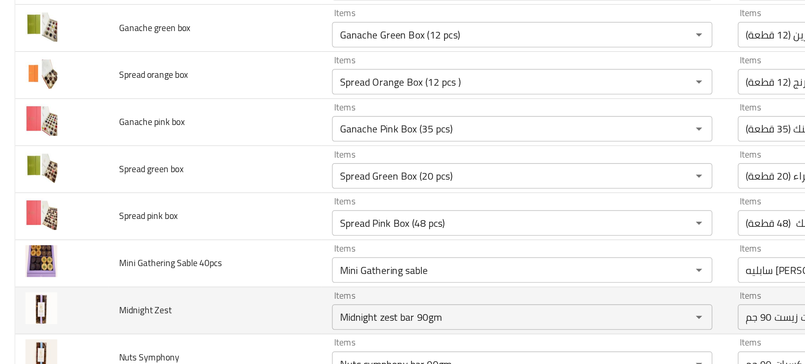
click at [173, 246] on td "Midnight Zest" at bounding box center [133, 244] width 132 height 29
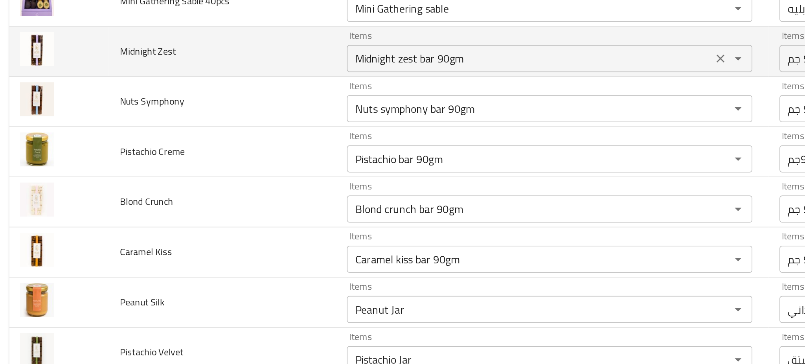
scroll to position [877, 0]
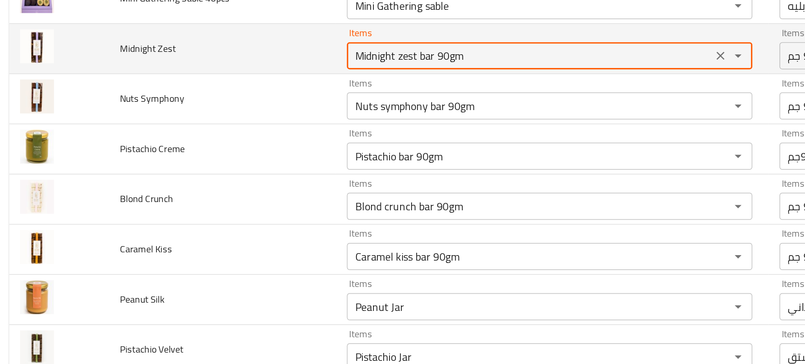
click at [292, 104] on Zest "Midnight zest bar 90gm" at bounding box center [310, 104] width 207 height 11
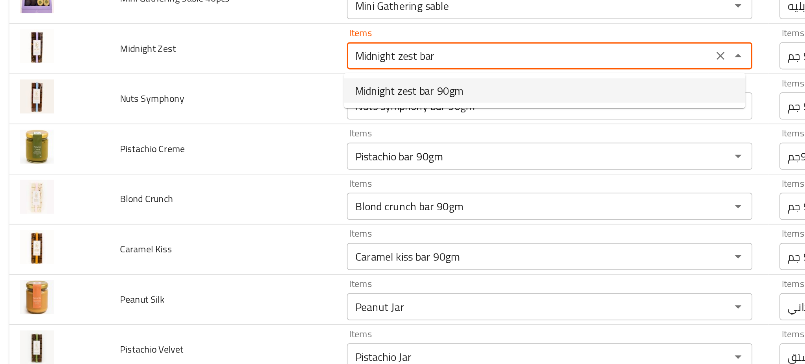
click at [264, 123] on span "Midnight zest bar 90gm" at bounding box center [241, 124] width 63 height 9
type Zest "Midnight zest bar 90gm"
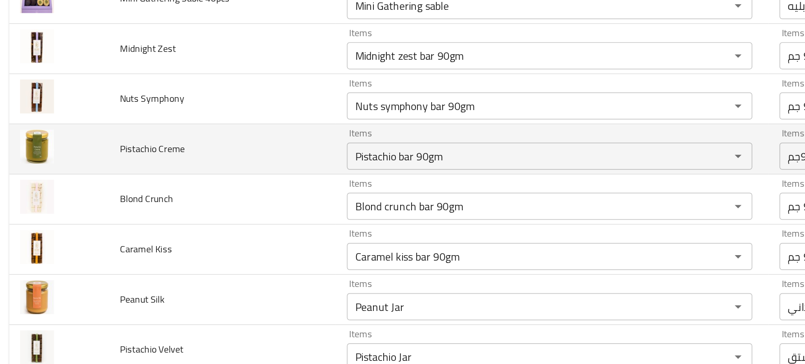
click at [179, 155] on td "Pistachio Creme" at bounding box center [133, 159] width 132 height 29
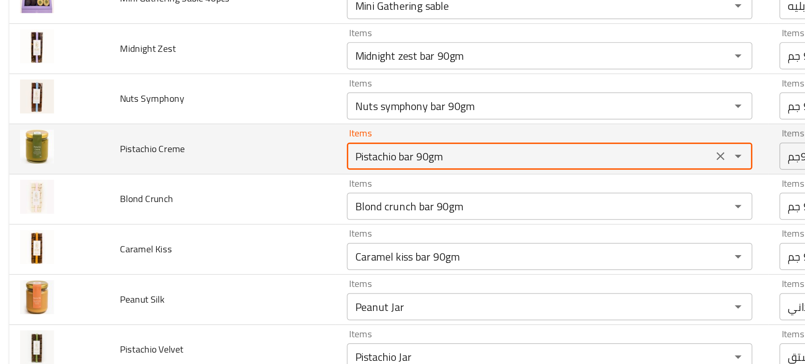
click at [263, 163] on Creme "Pistachio bar 90gm" at bounding box center [310, 163] width 207 height 11
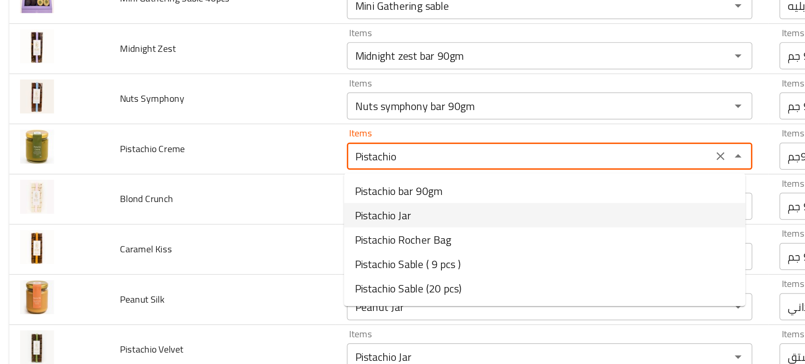
click at [243, 196] on Creme-option-1 "Pistachio Jar" at bounding box center [320, 197] width 233 height 14
type Creme "Pistachio Jar"
type Creme-ar "جار فستق"
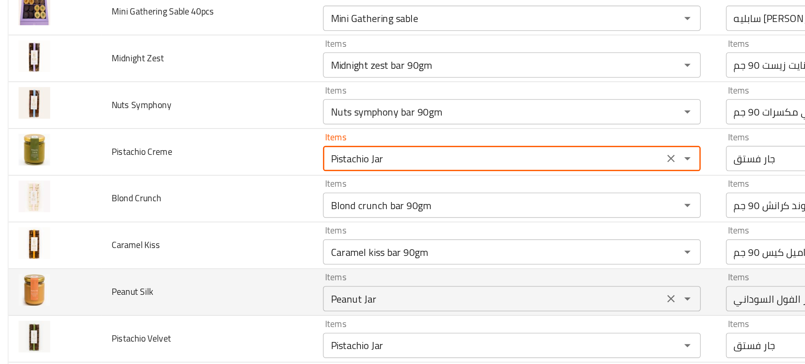
type Creme "Pistachio Jar"
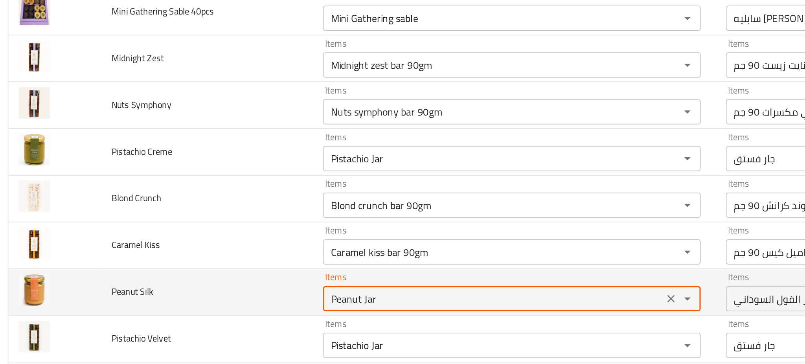
click at [246, 256] on Silk "Peanut Jar" at bounding box center [310, 250] width 207 height 11
type Silk "Peanut Jar"
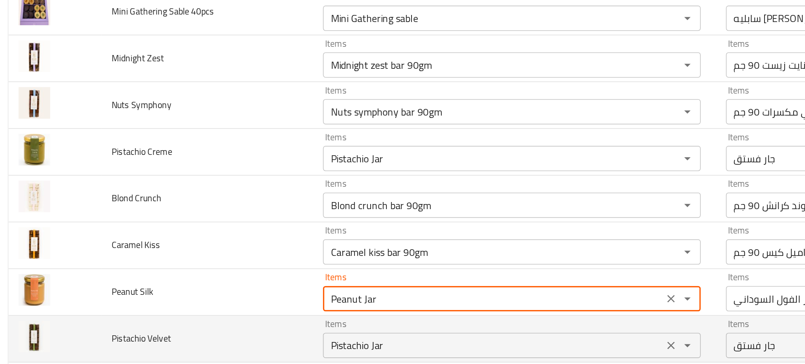
click at [240, 279] on Velvet "Pistachio Jar" at bounding box center [310, 279] width 207 height 11
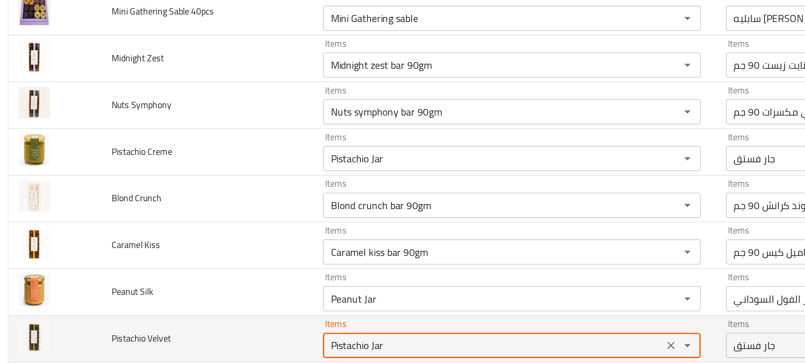
click at [240, 279] on Velvet "Pistachio Jar" at bounding box center [310, 279] width 207 height 11
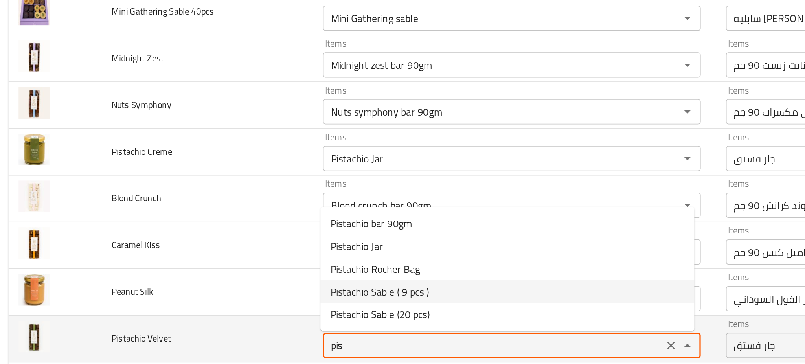
type Velvet "Pistachio Jar"
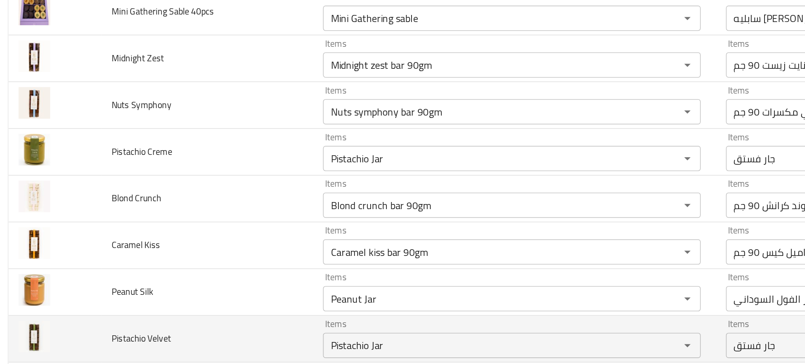
click at [146, 277] on td "Pistachio Velvet" at bounding box center [133, 275] width 132 height 29
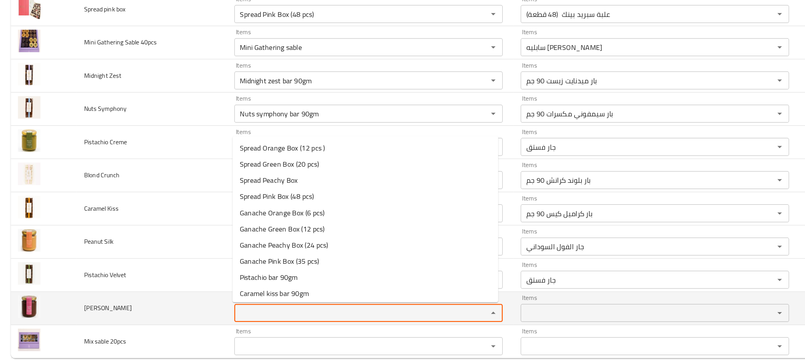
click at [249, 313] on Bliss "Items" at bounding box center [310, 308] width 207 height 11
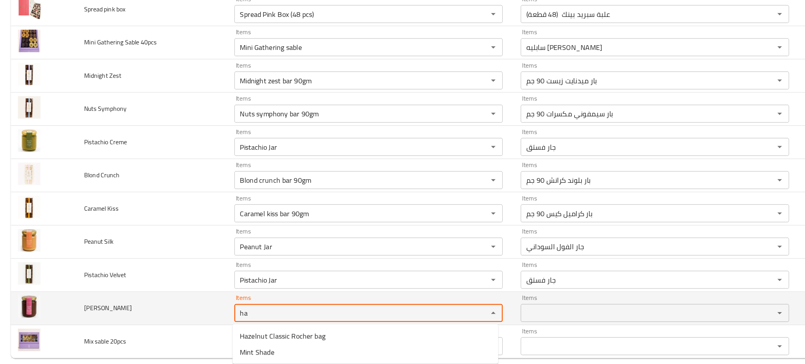
type Bliss "h"
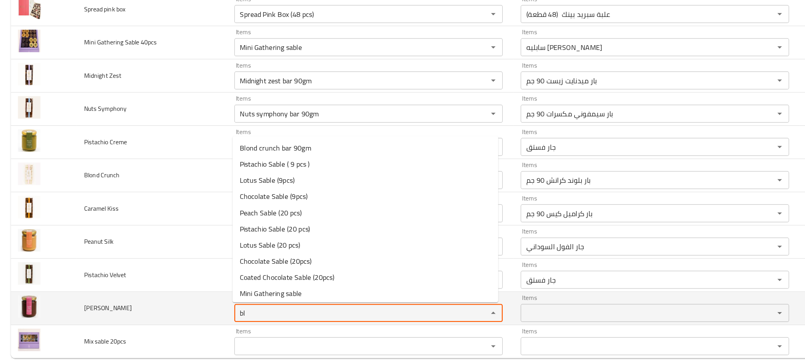
type Bliss "b"
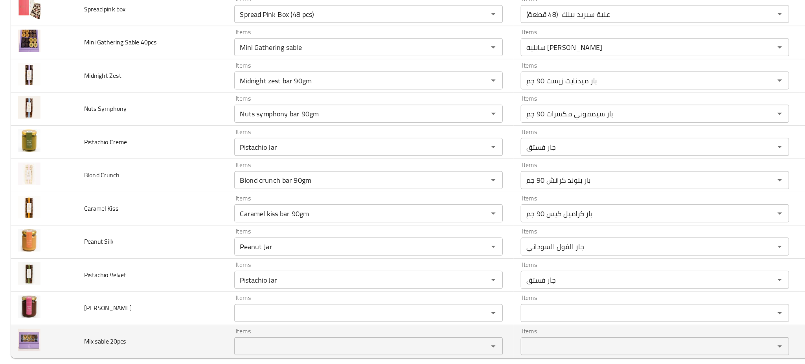
click at [150, 332] on td "Mix sable 20pcs" at bounding box center [133, 333] width 132 height 29
click at [270, 338] on 20pcs "Items" at bounding box center [310, 337] width 207 height 11
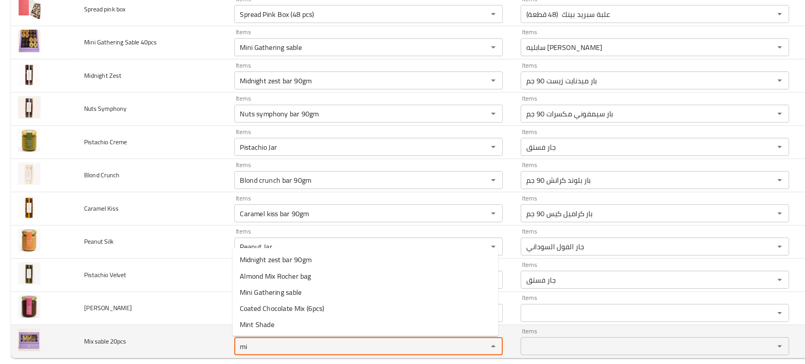
type 20pcs "m"
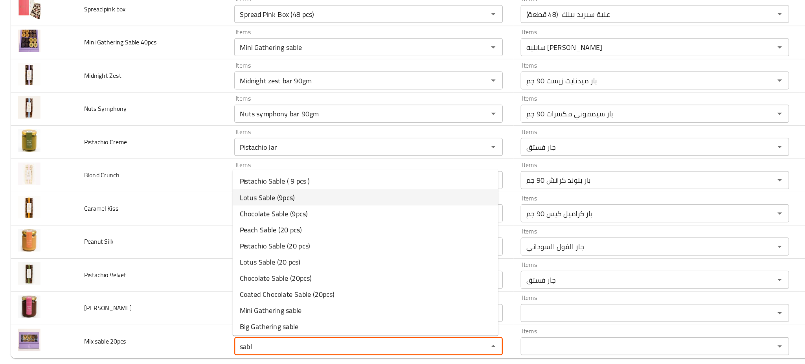
scroll to position [16, 0]
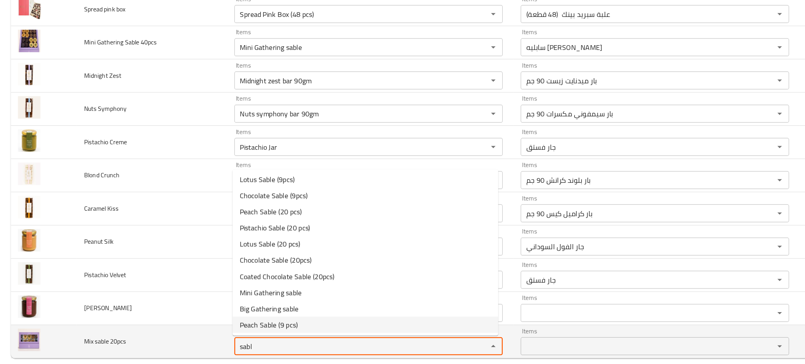
type 20pcs "sabl"
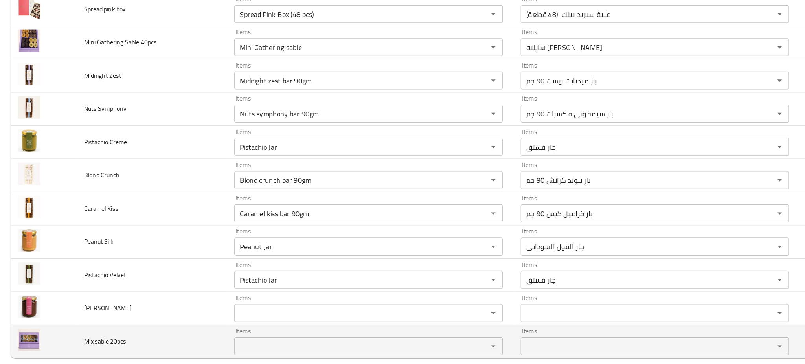
click at [172, 328] on td "Mix sable 20pcs" at bounding box center [133, 333] width 132 height 29
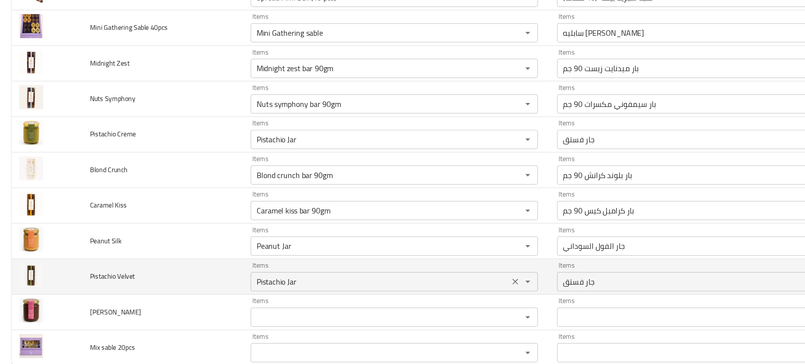
click at [259, 276] on Velvet "Pistachio Jar" at bounding box center [310, 279] width 207 height 11
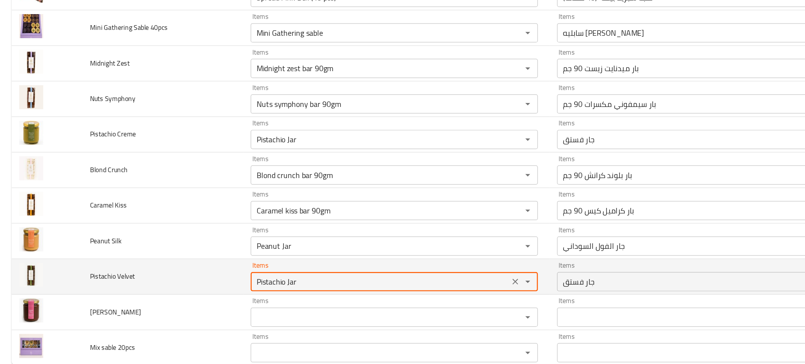
click at [259, 276] on Velvet "Pistachio Jar" at bounding box center [310, 279] width 207 height 11
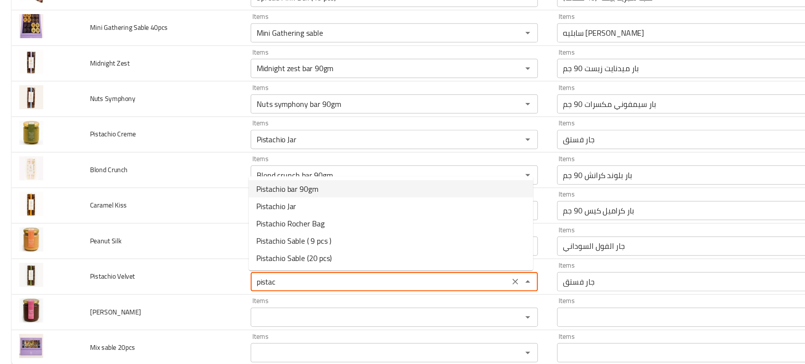
click at [270, 203] on Velvet-option-0 "Pistachio bar 90gm" at bounding box center [320, 203] width 233 height 14
type Velvet "Pistachio bar 90gm"
type Velvet-ar "بار فستق 90جم"
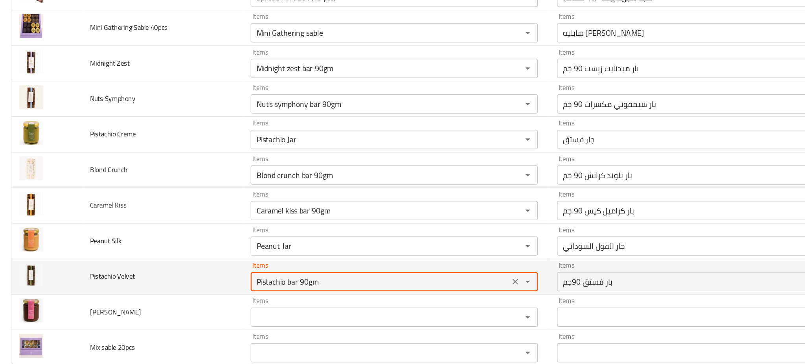
type Velvet "Pistachio bar 90gm"
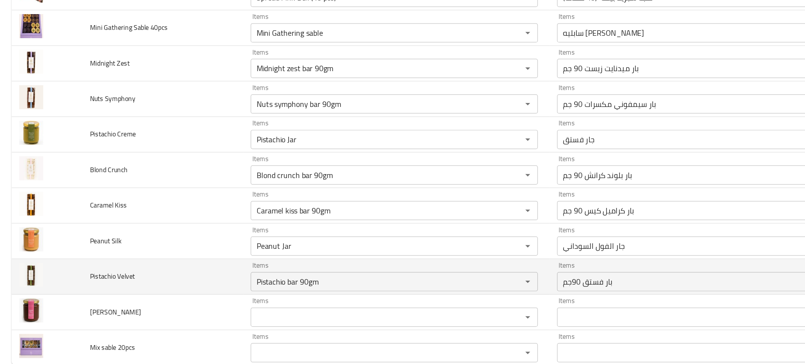
click at [161, 271] on td "Pistachio Velvet" at bounding box center [133, 275] width 132 height 29
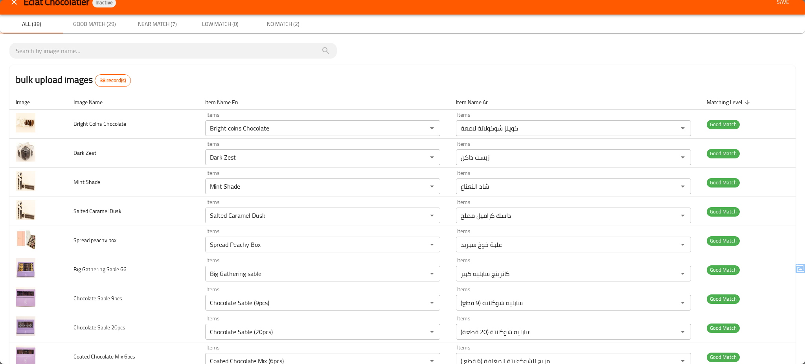
scroll to position [0, 0]
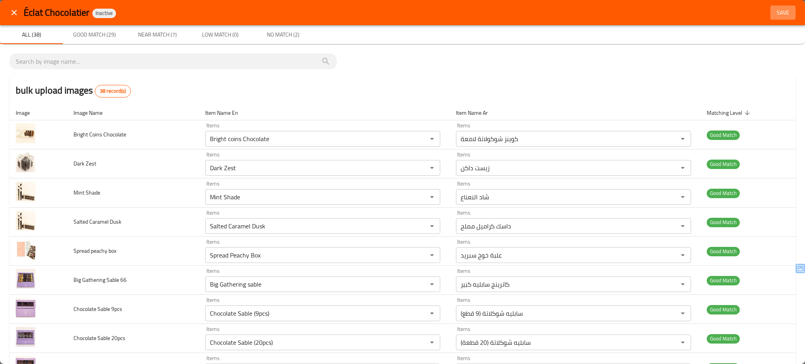
click at [776, 12] on span "Save" at bounding box center [782, 13] width 19 height 10
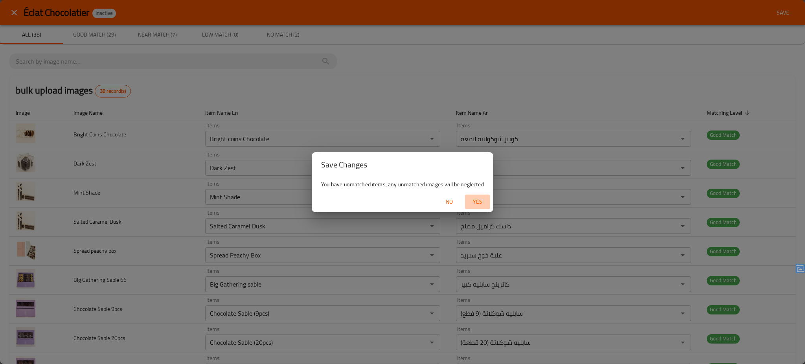
click at [475, 204] on span "Yes" at bounding box center [477, 202] width 19 height 10
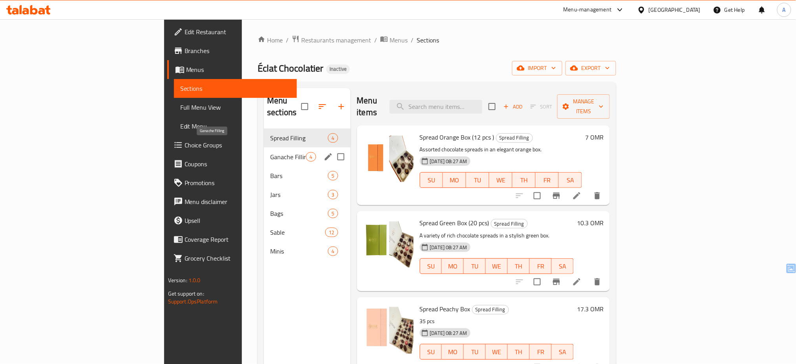
click at [270, 152] on span "Ganache Filling" at bounding box center [288, 156] width 36 height 9
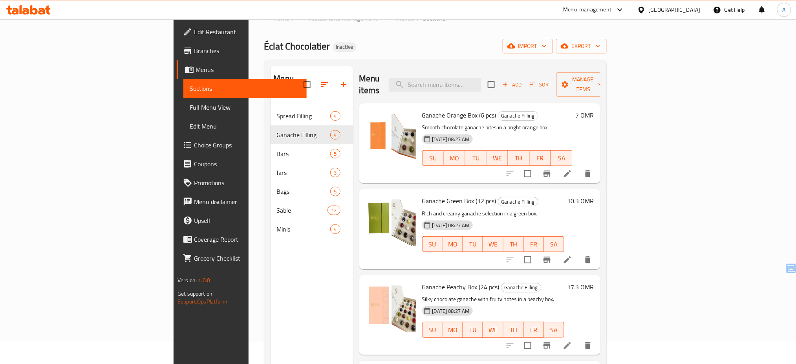
scroll to position [16, 0]
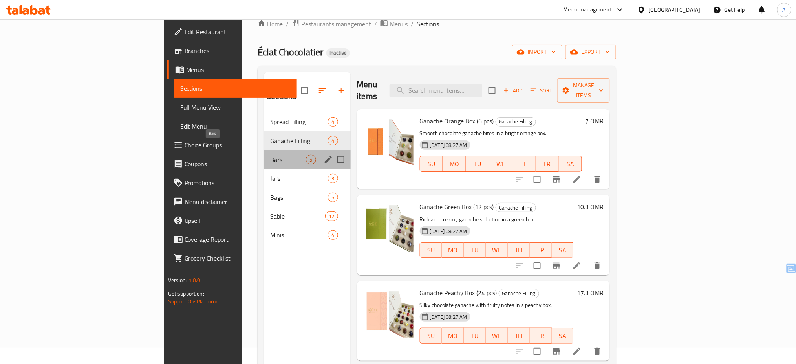
click at [270, 155] on span "Bars" at bounding box center [288, 159] width 36 height 9
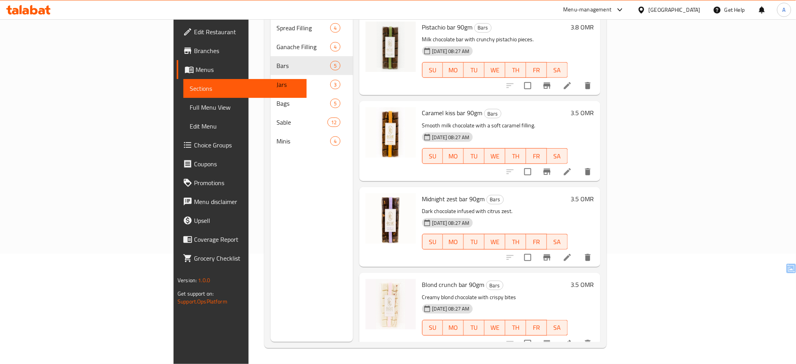
scroll to position [84, 0]
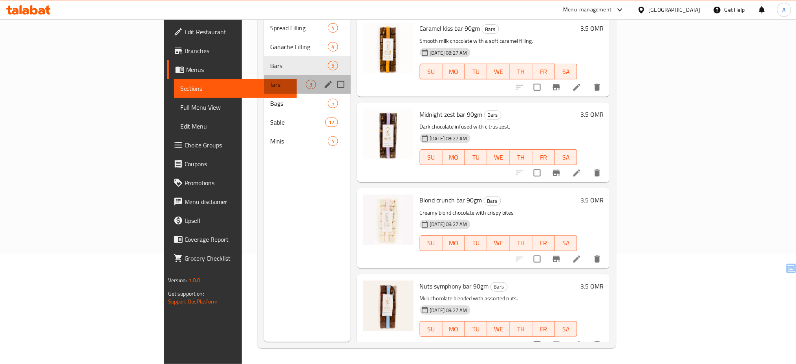
click at [264, 75] on div "Jars 3" at bounding box center [307, 84] width 86 height 19
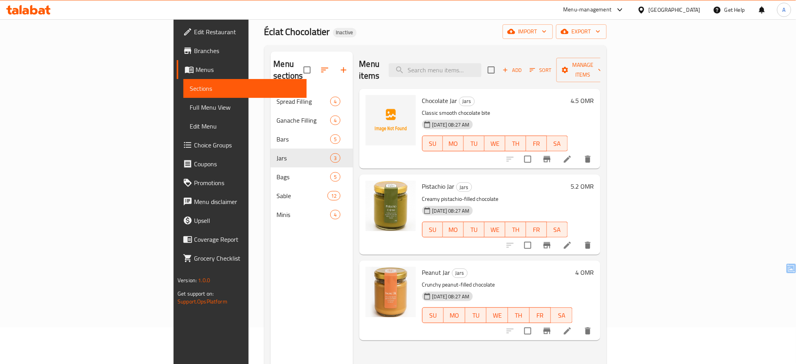
scroll to position [38, 0]
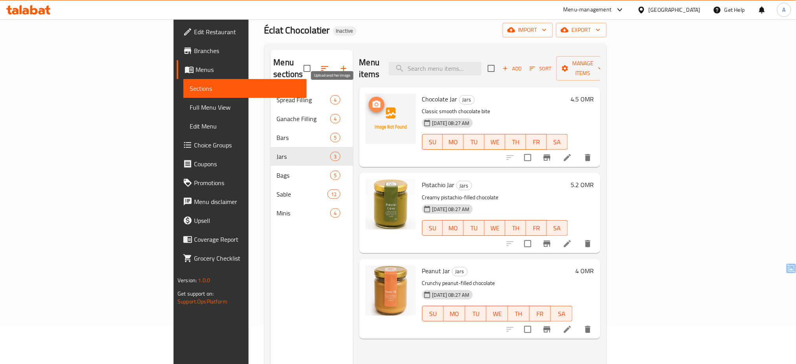
click at [373, 101] on icon "upload picture" at bounding box center [377, 104] width 8 height 7
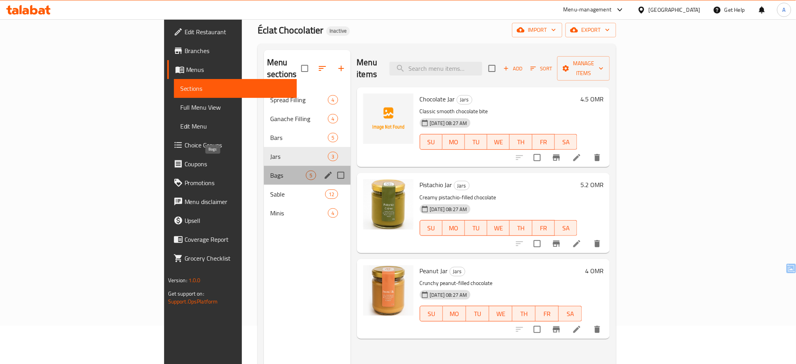
click at [270, 171] on span "Bags" at bounding box center [288, 175] width 36 height 9
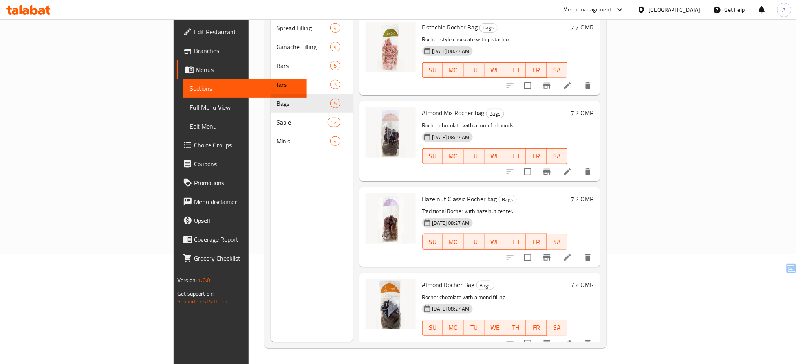
scroll to position [84, 0]
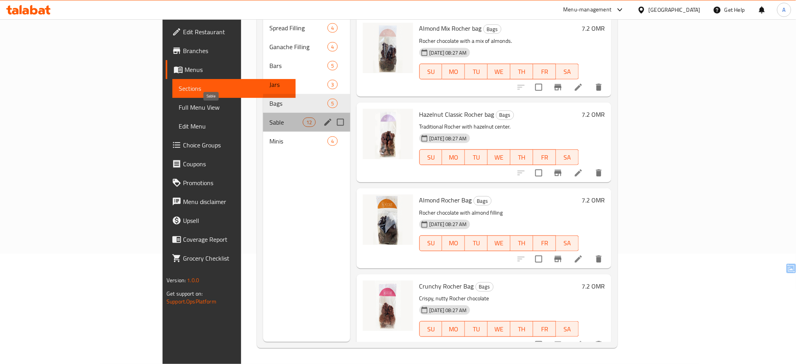
click at [270, 117] on span "Sable" at bounding box center [286, 121] width 33 height 9
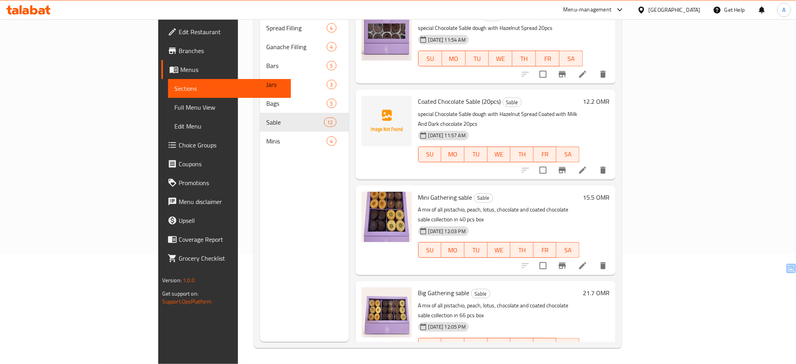
scroll to position [525, 0]
click at [583, 224] on div "14-08-2025 12:03 PM SU MO TU WE TH FR SA" at bounding box center [499, 245] width 168 height 42
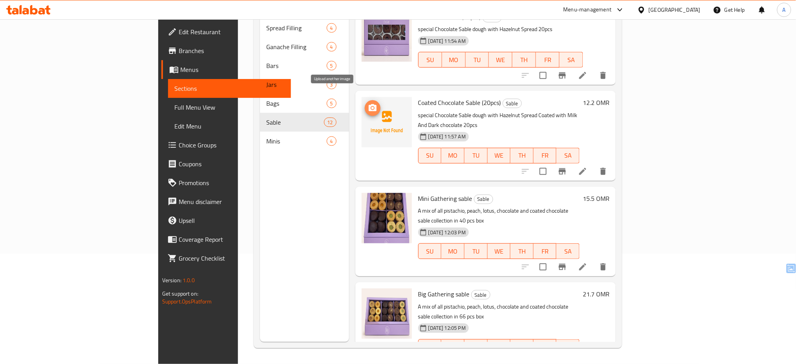
click at [368, 103] on icon "upload picture" at bounding box center [372, 107] width 9 height 9
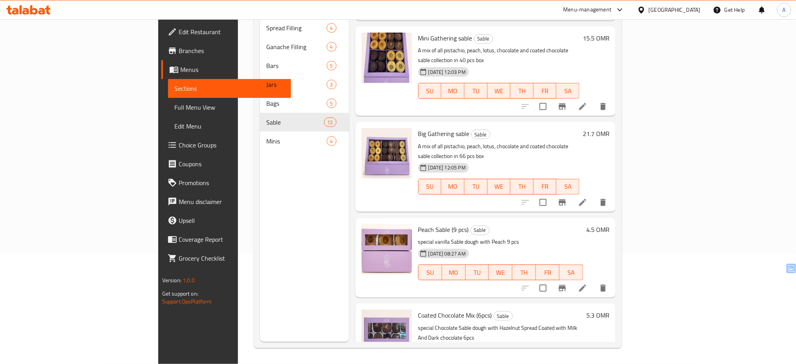
scroll to position [110, 0]
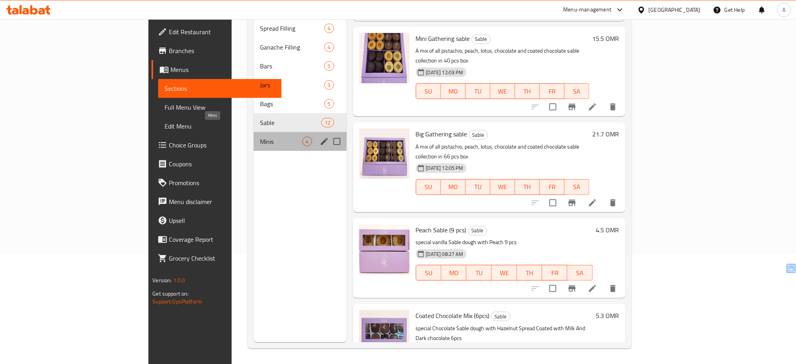
click at [260, 137] on span "Minis" at bounding box center [281, 141] width 42 height 9
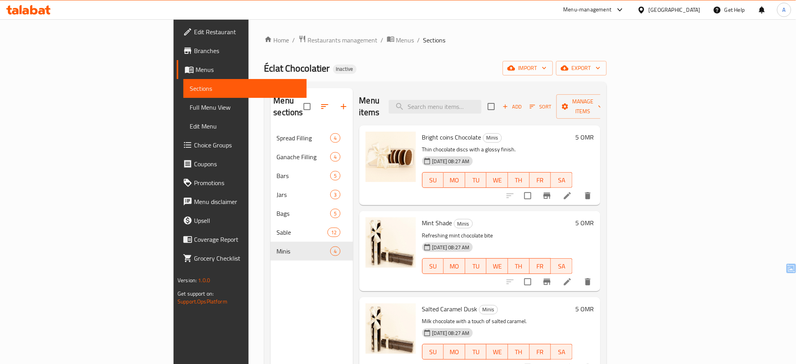
click at [376, 41] on ol "Home / Restaurants management / Menus / Sections" at bounding box center [435, 40] width 343 height 10
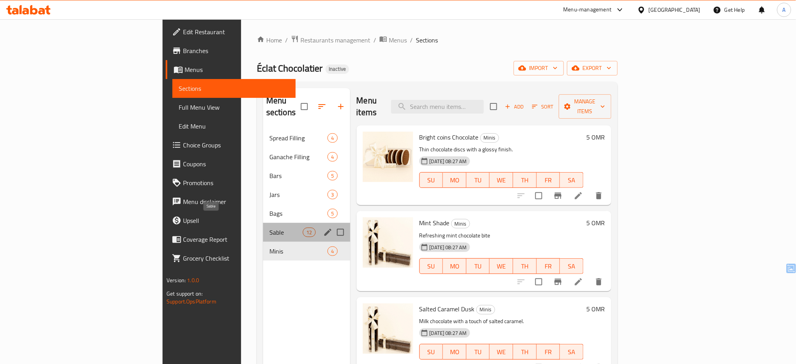
click at [270, 227] on span "Sable" at bounding box center [286, 231] width 33 height 9
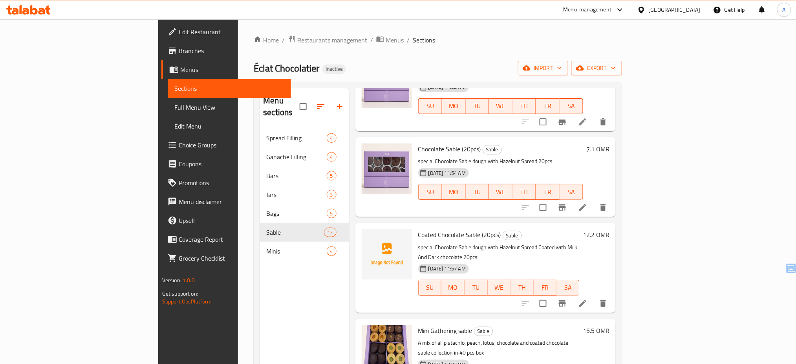
scroll to position [526, 0]
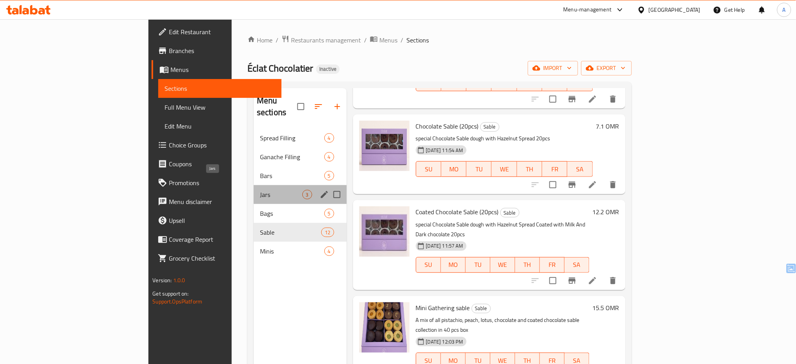
click at [260, 190] on span "Jars" at bounding box center [281, 194] width 42 height 9
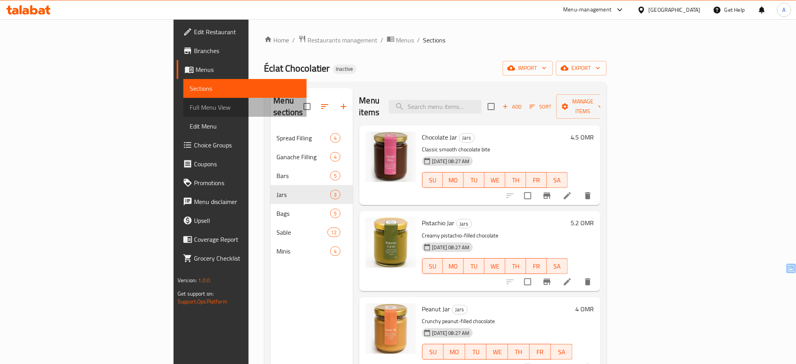
click at [190, 107] on span "Full Menu View" at bounding box center [245, 107] width 111 height 9
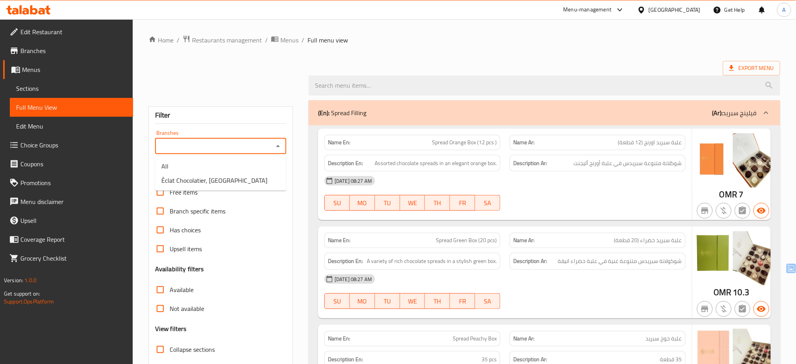
click at [240, 142] on input "Branches" at bounding box center [215, 146] width 114 height 11
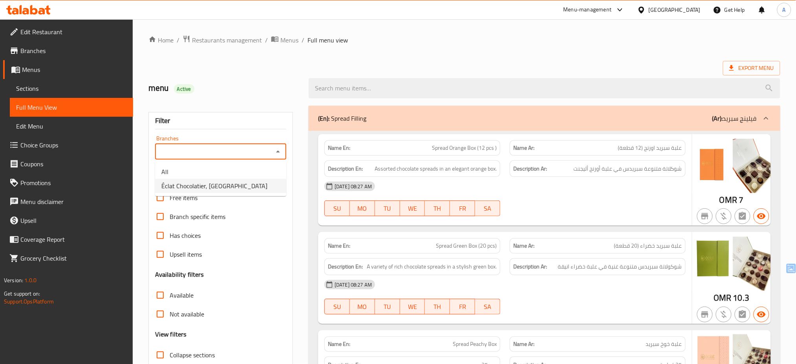
click at [224, 181] on span "Éclat Chocolatier, [GEOGRAPHIC_DATA]" at bounding box center [214, 185] width 106 height 9
type input "Éclat Chocolatier, [GEOGRAPHIC_DATA]"
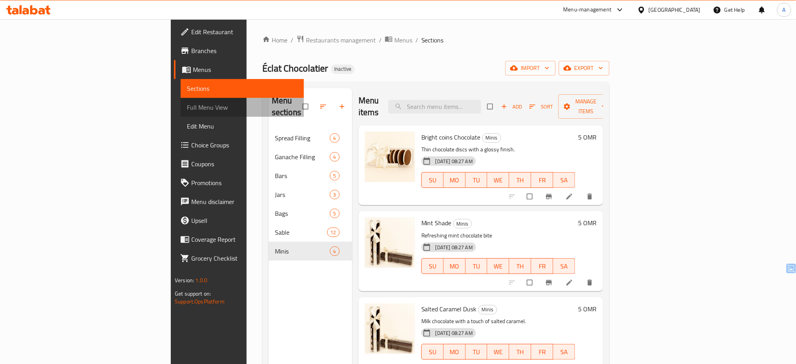
click at [187, 107] on span "Full Menu View" at bounding box center [242, 107] width 111 height 9
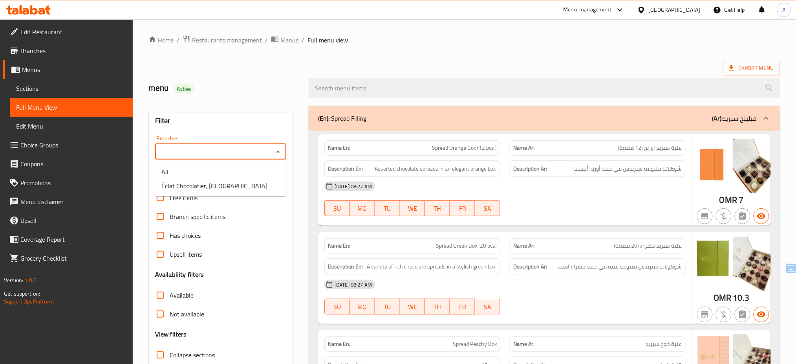
click at [227, 147] on input "Branches" at bounding box center [215, 151] width 114 height 11
click at [224, 182] on span "Éclat Chocolatier, [GEOGRAPHIC_DATA]" at bounding box center [214, 185] width 106 height 9
type input "Éclat Chocolatier, [GEOGRAPHIC_DATA]"
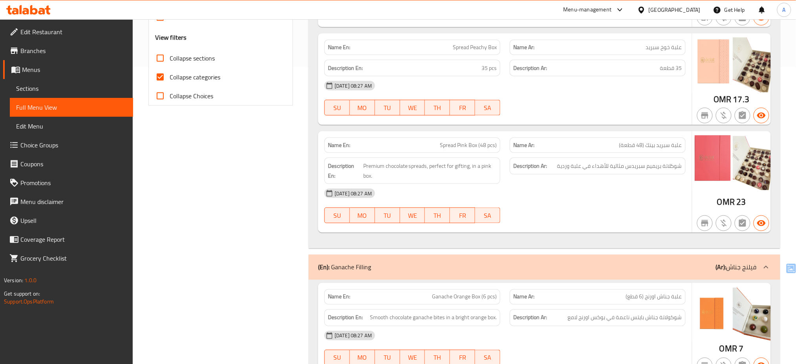
click at [209, 75] on span "Collapse categories" at bounding box center [195, 76] width 51 height 9
click at [170, 75] on input "Collapse categories" at bounding box center [160, 77] width 19 height 19
checkbox input "false"
click at [620, 164] on span "شوكلاتة بريميم سبريدس مثالية للأهداء في علبة وردية" at bounding box center [620, 166] width 125 height 10
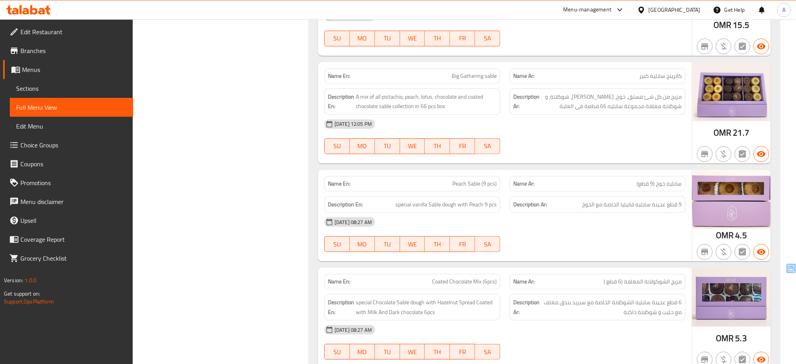
scroll to position [2962, 0]
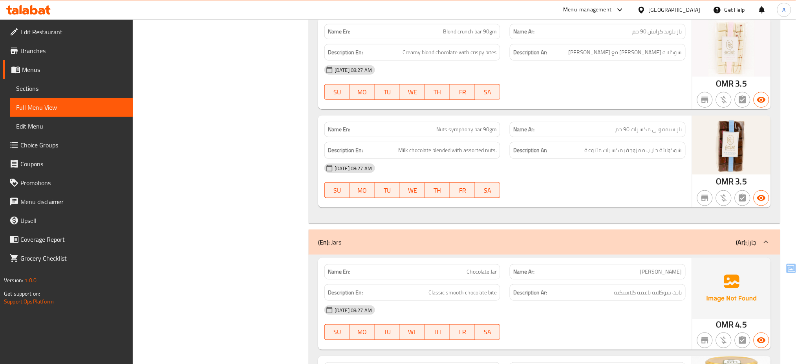
scroll to position [1264, 0]
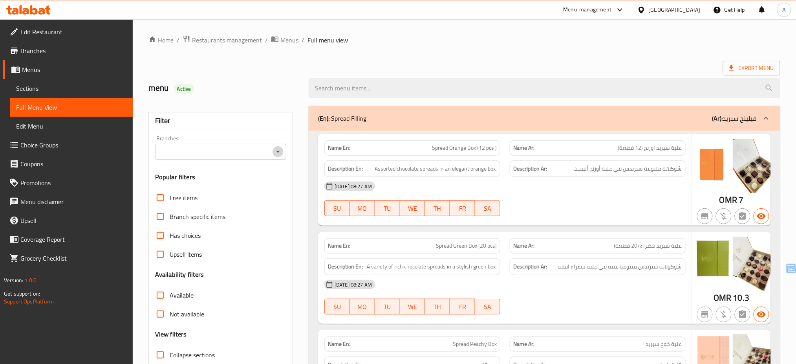
click at [281, 149] on icon "Open" at bounding box center [277, 151] width 9 height 9
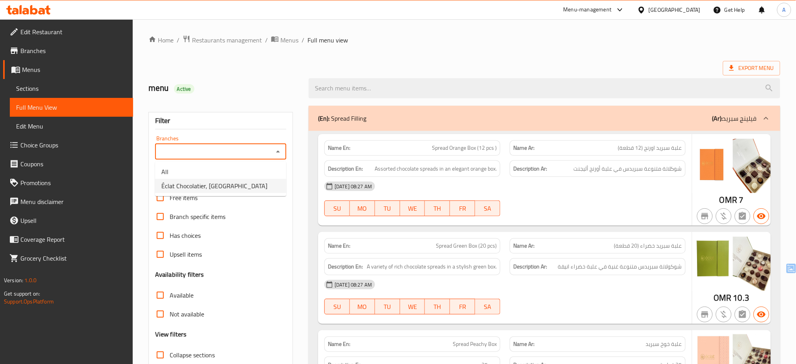
click at [254, 183] on li "Éclat Chocolatier, [GEOGRAPHIC_DATA]" at bounding box center [220, 186] width 131 height 14
type input "Éclat Chocolatier, [GEOGRAPHIC_DATA]"
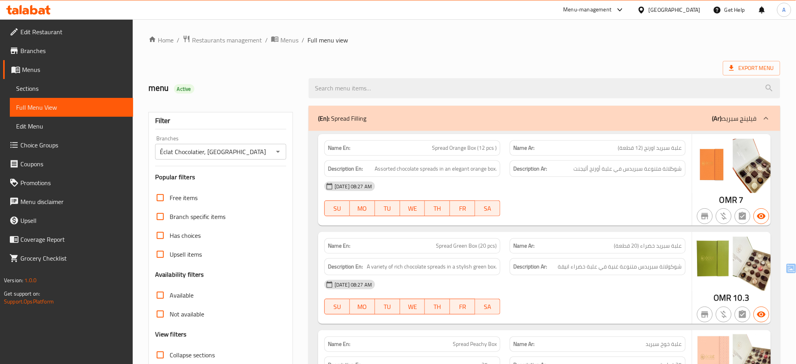
click at [455, 244] on span "Spread Green Box (20 pcs)" at bounding box center [466, 246] width 61 height 8
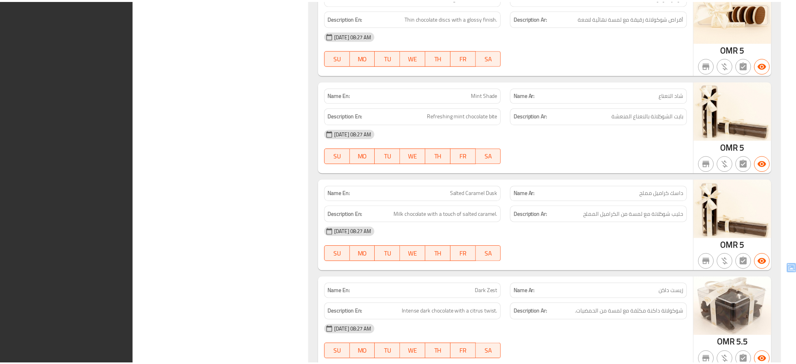
scroll to position [3748, 0]
